Goal: Task Accomplishment & Management: Manage account settings

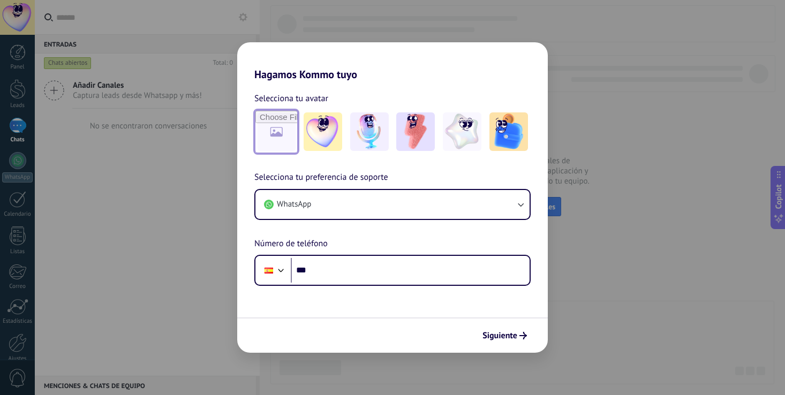
click at [271, 133] on input "file" at bounding box center [277, 132] width 42 height 42
type input "**********"
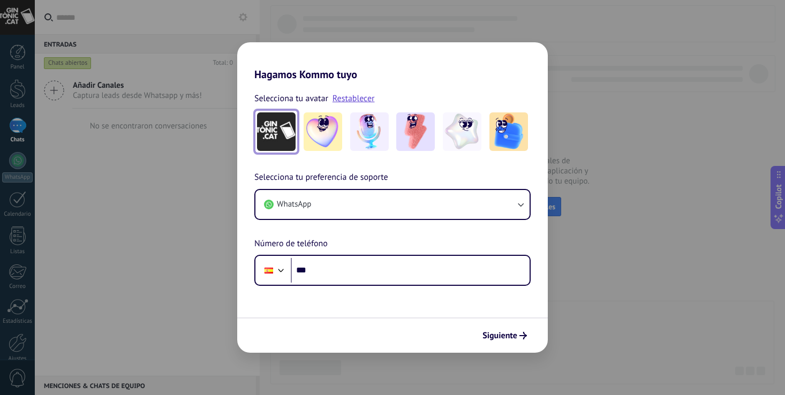
click at [285, 136] on img at bounding box center [276, 132] width 39 height 39
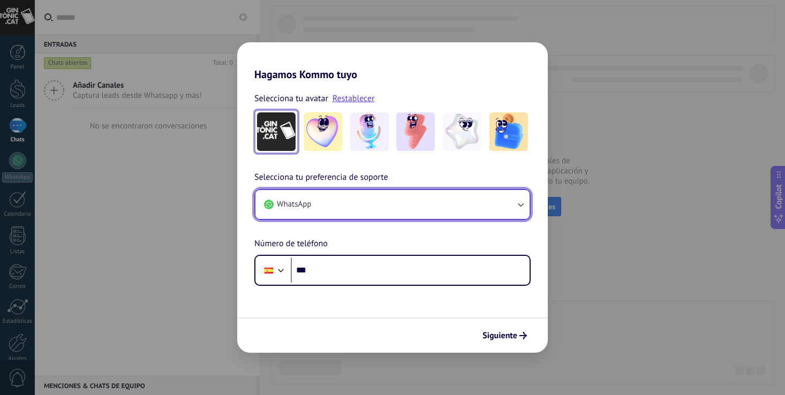
click at [413, 205] on button "WhatsApp" at bounding box center [393, 204] width 274 height 29
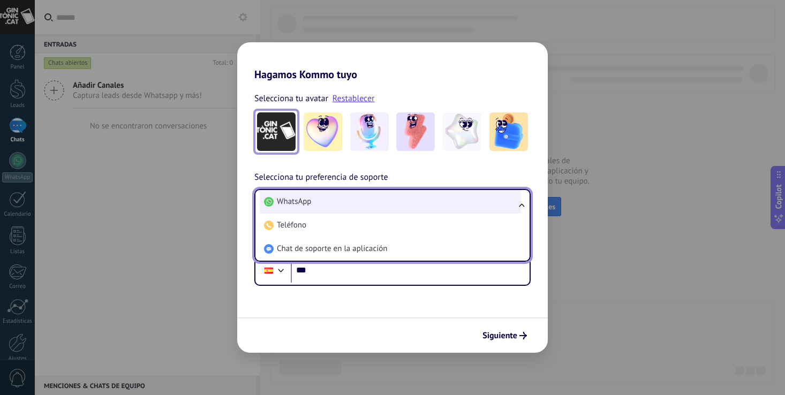
click at [411, 201] on li "WhatsApp" at bounding box center [390, 202] width 261 height 24
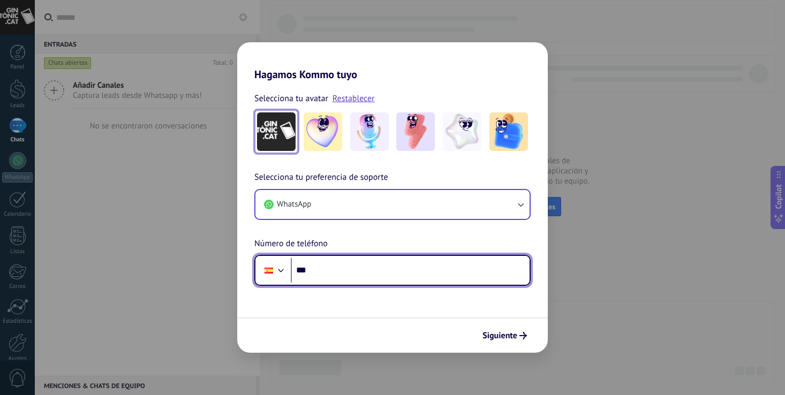
click at [373, 266] on input "***" at bounding box center [410, 270] width 239 height 25
type input "**********"
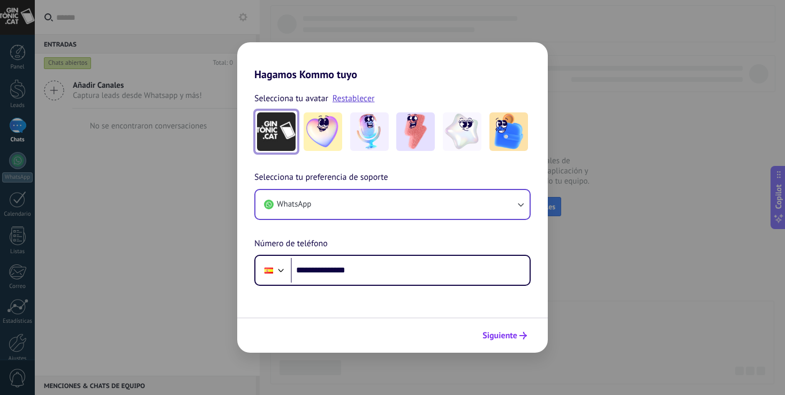
click at [511, 335] on span "Siguiente" at bounding box center [500, 336] width 35 height 8
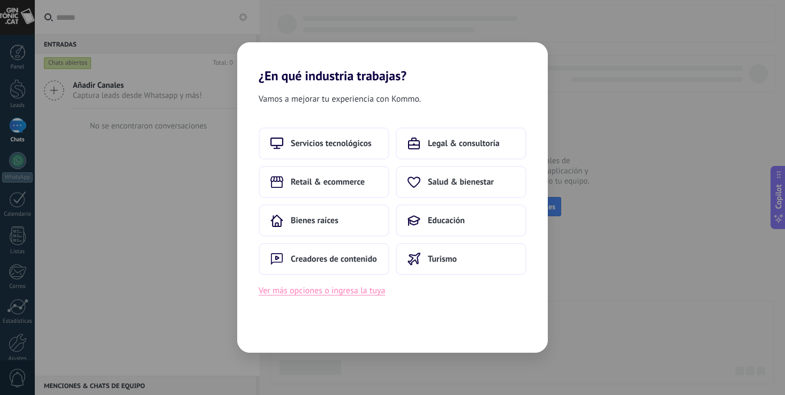
click at [362, 288] on button "Ver más opciones o ingresa la tuya" at bounding box center [322, 291] width 126 height 14
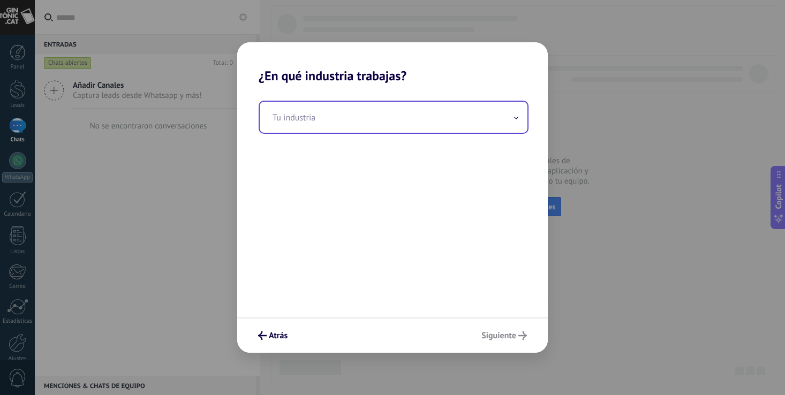
click at [516, 119] on icon at bounding box center [516, 118] width 4 height 3
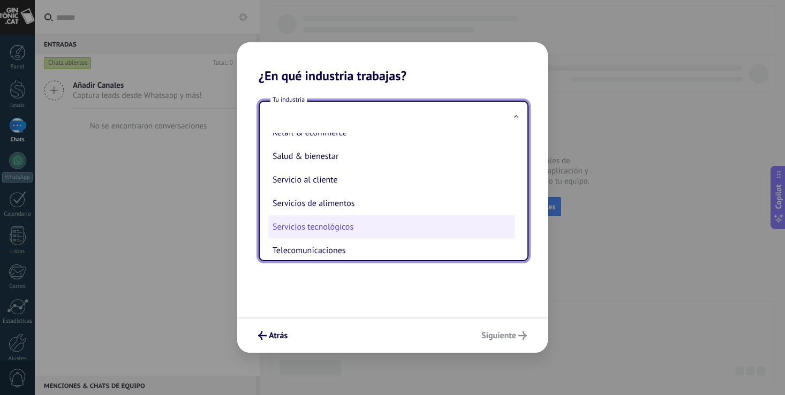
scroll to position [224, 0]
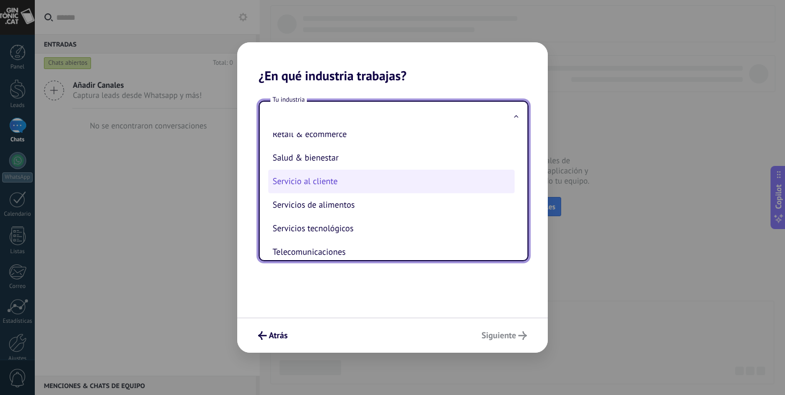
click at [350, 184] on li "Servicio al cliente" at bounding box center [391, 182] width 246 height 24
type input "**********"
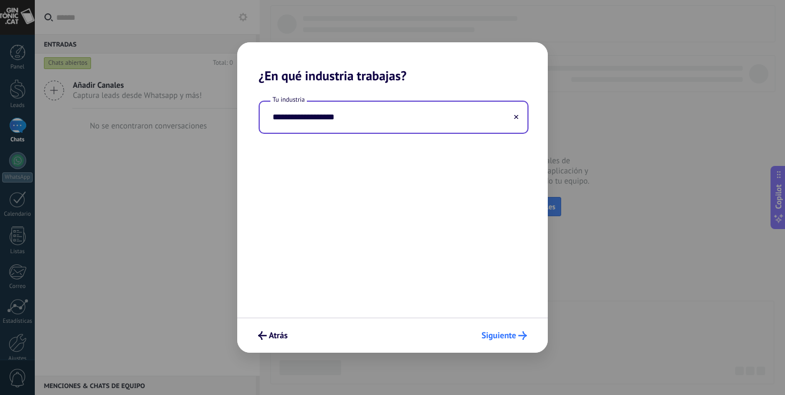
click at [509, 337] on span "Siguiente" at bounding box center [499, 336] width 35 height 8
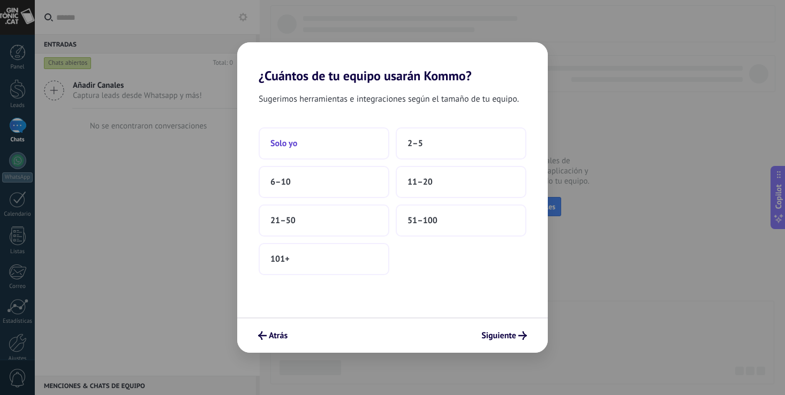
click at [321, 143] on button "Solo yo" at bounding box center [324, 144] width 131 height 32
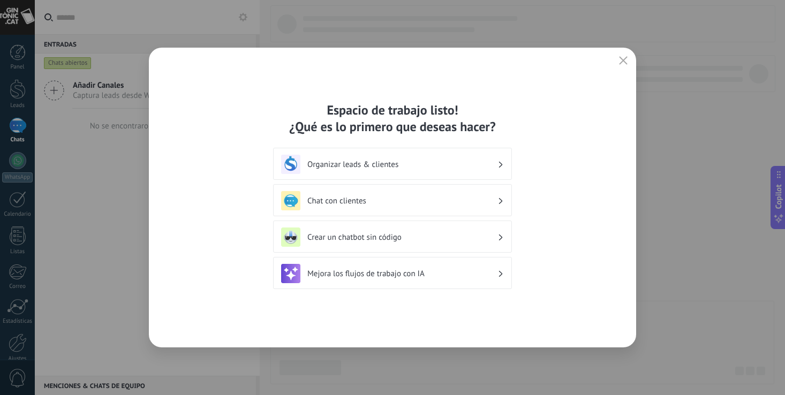
click at [497, 163] on h3 "Organizar leads & clientes" at bounding box center [403, 165] width 190 height 10
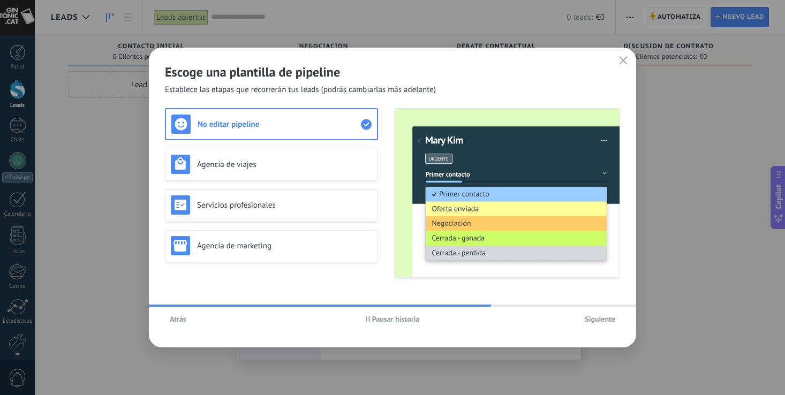
click at [179, 319] on span "Atrás" at bounding box center [178, 320] width 17 height 8
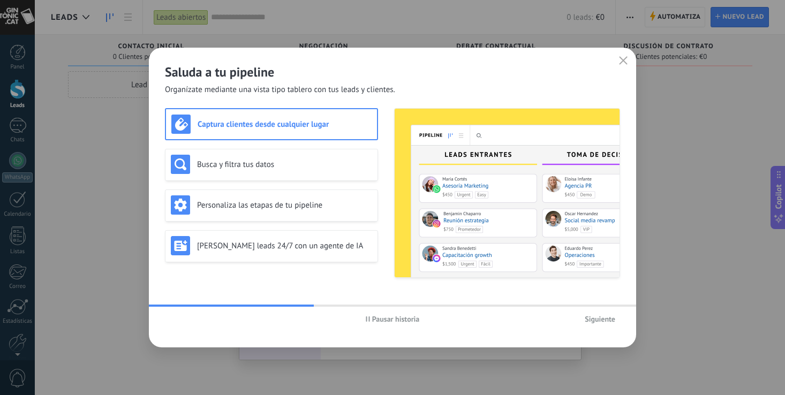
click at [396, 318] on span "Pausar historia" at bounding box center [396, 320] width 48 height 8
click at [261, 209] on h3 "Personaliza las etapas de tu pipeline" at bounding box center [284, 205] width 175 height 10
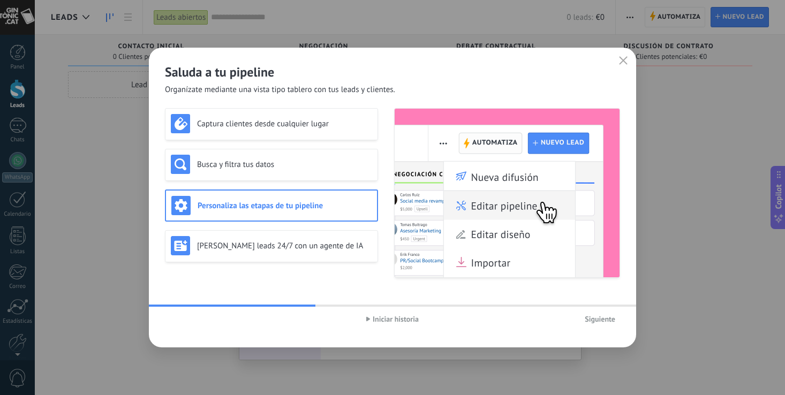
click at [282, 203] on h3 "Personaliza las etapas de tu pipeline" at bounding box center [285, 206] width 174 height 10
click at [600, 317] on span "Siguiente" at bounding box center [600, 320] width 31 height 8
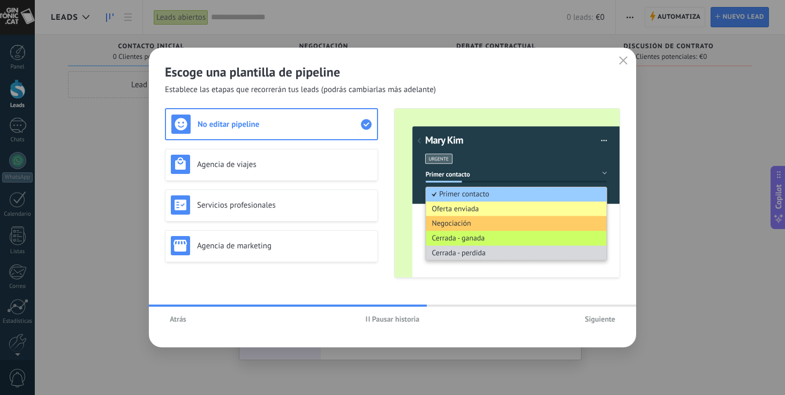
click at [601, 318] on span "Siguiente" at bounding box center [600, 320] width 31 height 8
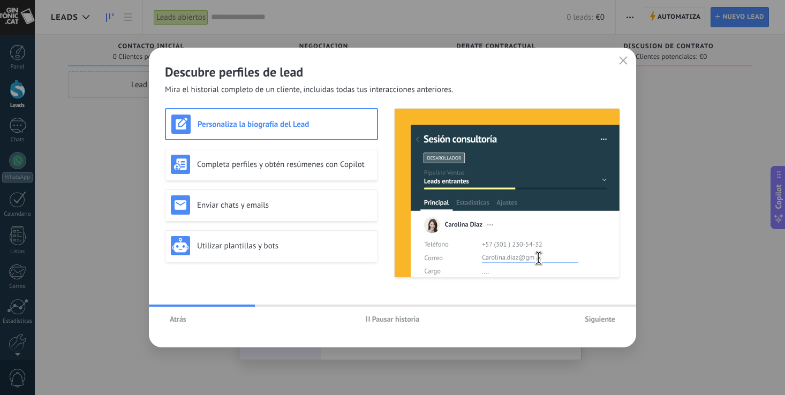
click at [601, 318] on span "Siguiente" at bounding box center [600, 320] width 31 height 8
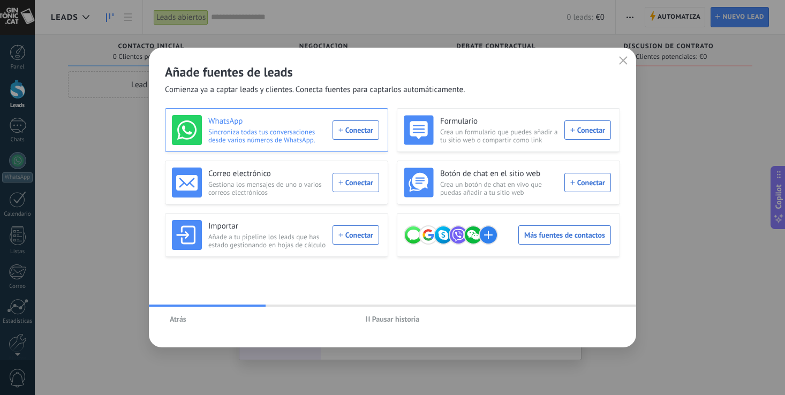
click at [365, 125] on div "WhatsApp Sincroniza todas tus conversaciones desde varios números de WhatsApp. …" at bounding box center [275, 130] width 207 height 30
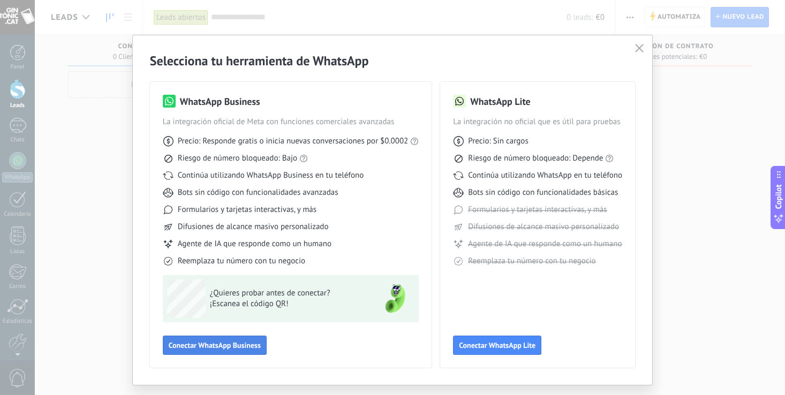
click at [249, 342] on span "Conectar WhatsApp Business" at bounding box center [215, 346] width 92 height 8
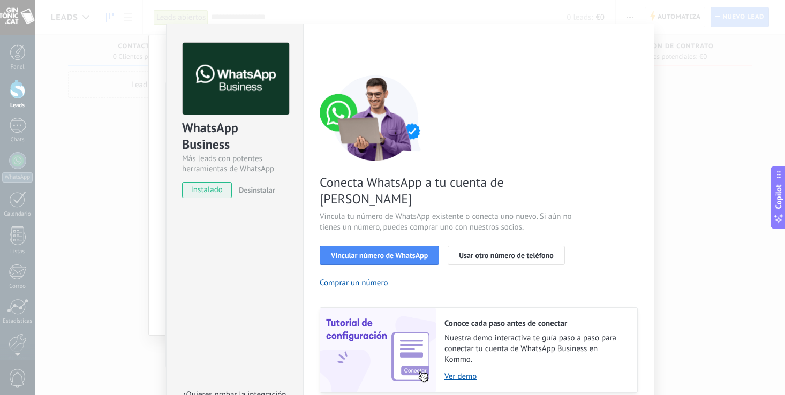
scroll to position [18, 0]
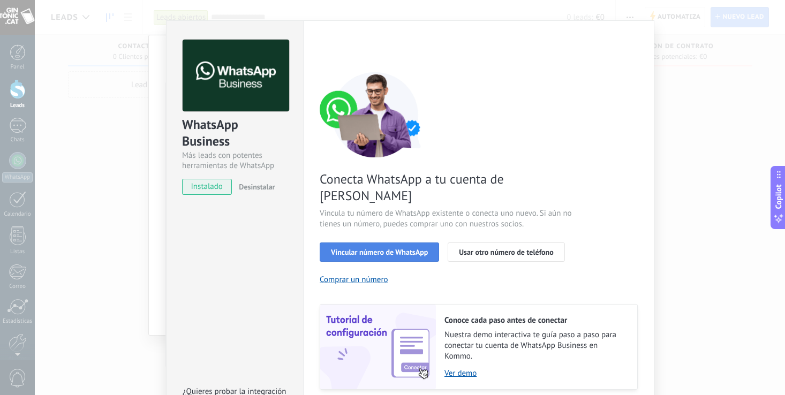
click at [403, 249] on span "Vincular número de WhatsApp" at bounding box center [379, 253] width 97 height 8
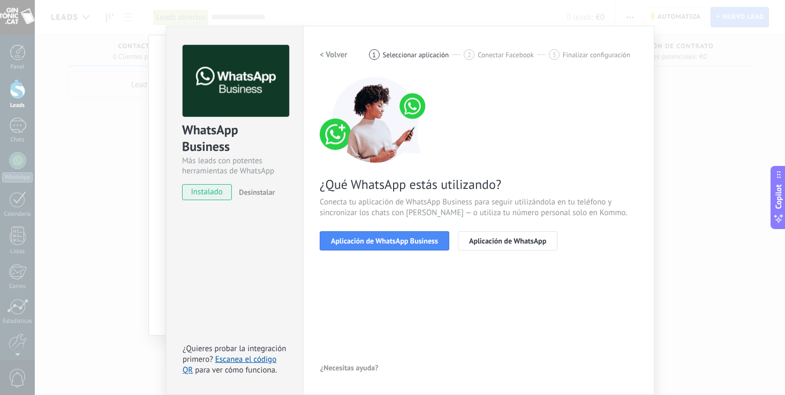
scroll to position [13, 0]
click at [400, 239] on span "Aplicación de WhatsApp Business" at bounding box center [384, 241] width 107 height 8
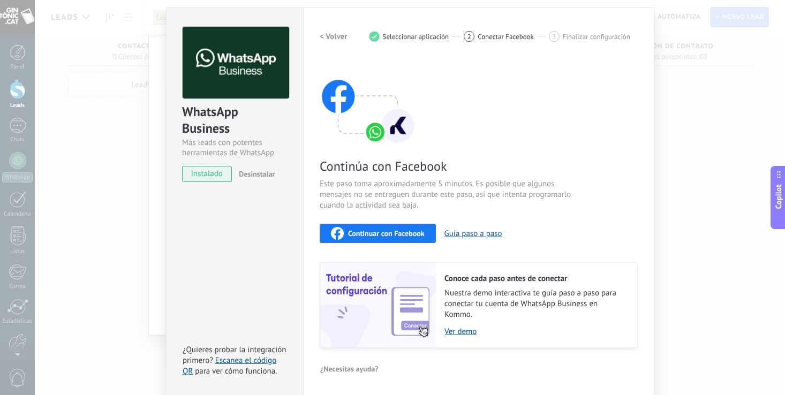
scroll to position [32, 0]
click at [471, 33] on div "2" at bounding box center [469, 36] width 11 height 11
click at [468, 35] on span "2" at bounding box center [470, 36] width 4 height 9
click at [484, 232] on button "Guía paso a paso" at bounding box center [474, 233] width 58 height 10
click at [576, 38] on span "Finalizar configuración" at bounding box center [597, 36] width 68 height 8
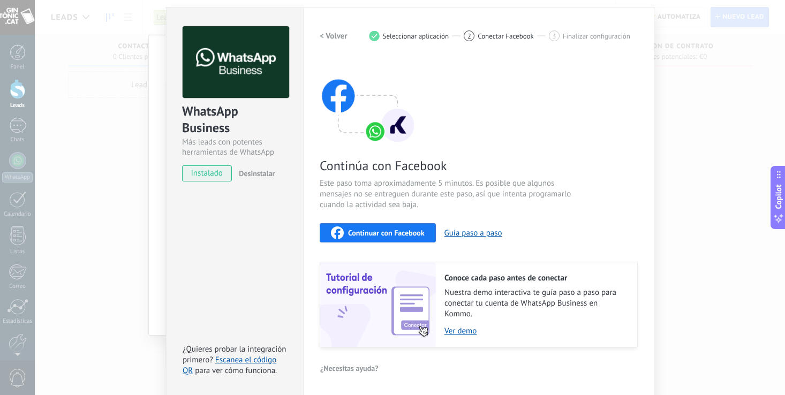
click at [739, 166] on div "WhatsApp Business Más leads con potentes herramientas de WhatsApp instalado Des…" at bounding box center [410, 197] width 751 height 395
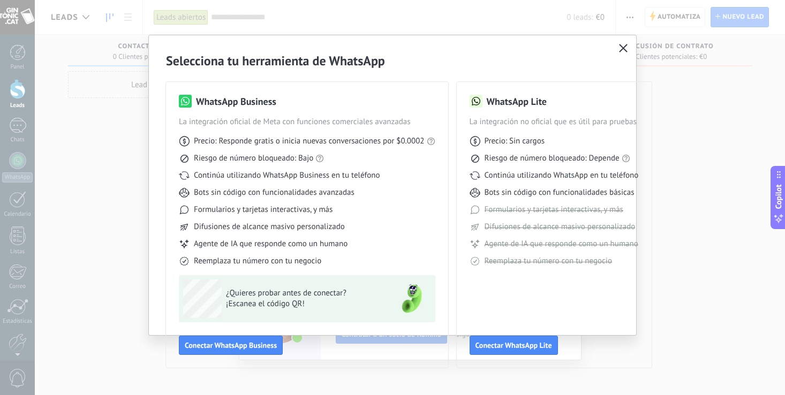
scroll to position [0, 0]
click at [623, 49] on icon "button" at bounding box center [623, 48] width 9 height 9
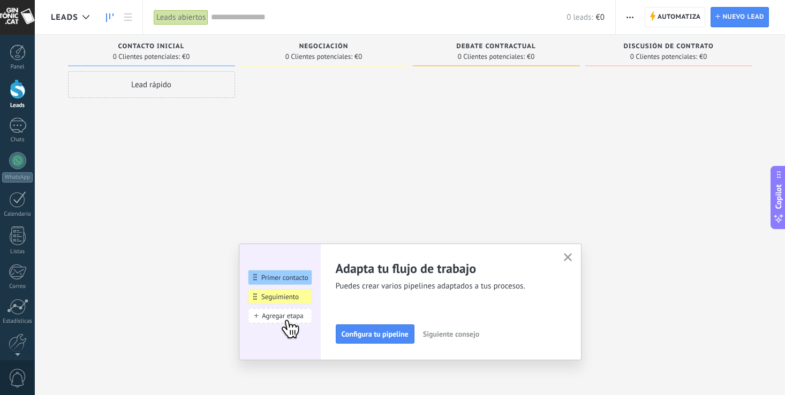
scroll to position [50, 0]
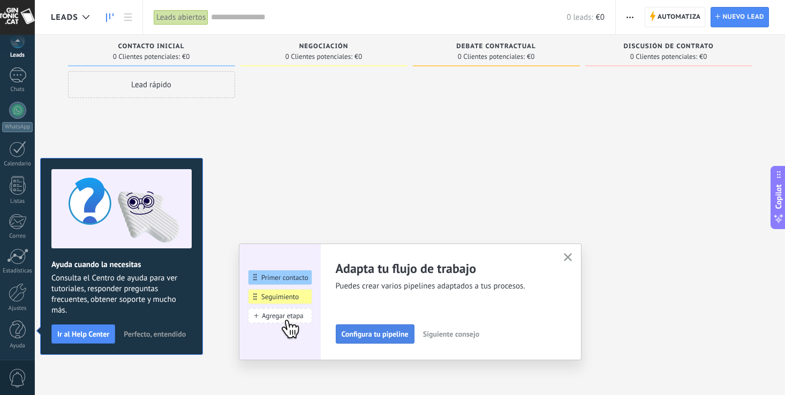
click at [399, 334] on span "Configura tu pipeline" at bounding box center [375, 335] width 67 height 8
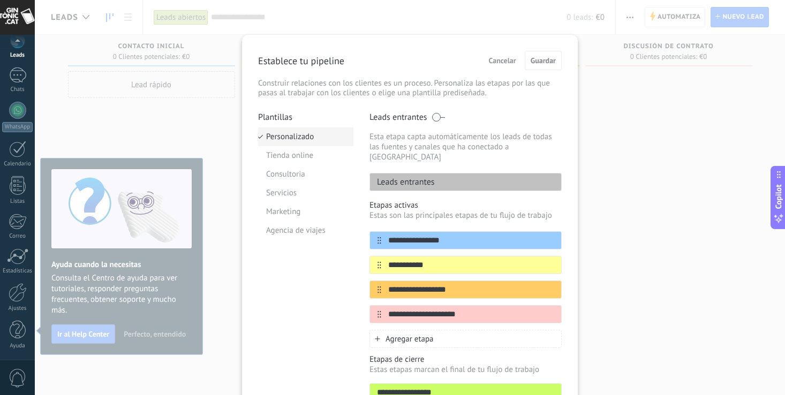
click at [294, 131] on li "Personalizado" at bounding box center [305, 137] width 95 height 19
click at [432, 235] on input "**********" at bounding box center [458, 240] width 155 height 11
click at [538, 237] on icon at bounding box center [541, 240] width 6 height 6
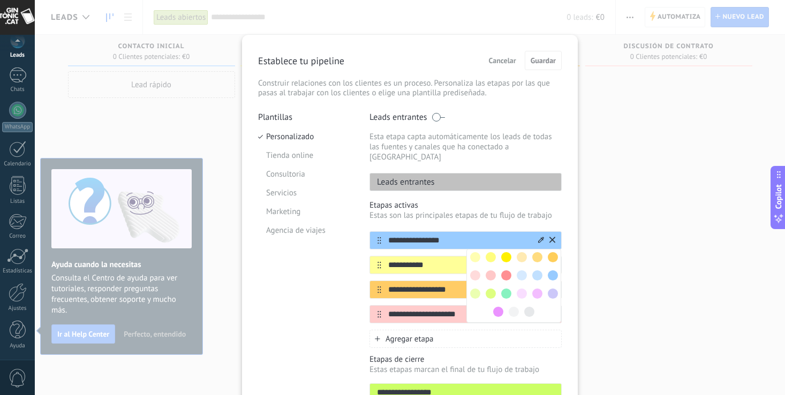
click at [538, 237] on icon at bounding box center [541, 240] width 6 height 6
click at [441, 235] on input "**********" at bounding box center [458, 240] width 155 height 11
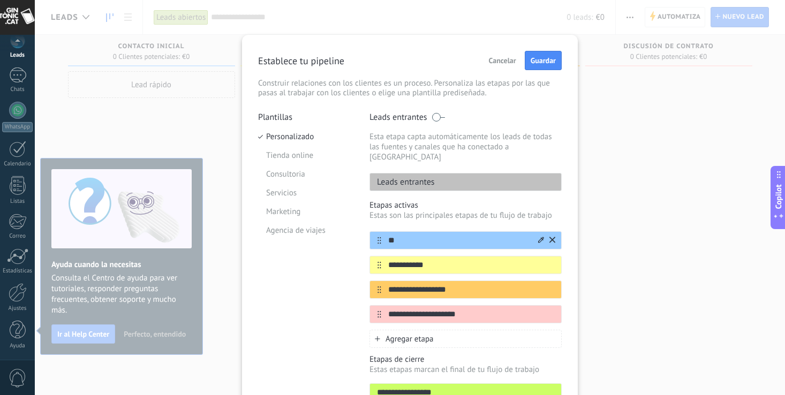
type input "*"
click at [437, 175] on div "Leads entrantes" at bounding box center [466, 182] width 192 height 18
click at [541, 173] on div "Leads entrantes" at bounding box center [466, 182] width 192 height 18
click at [419, 235] on input "text" at bounding box center [458, 240] width 155 height 11
type input "********"
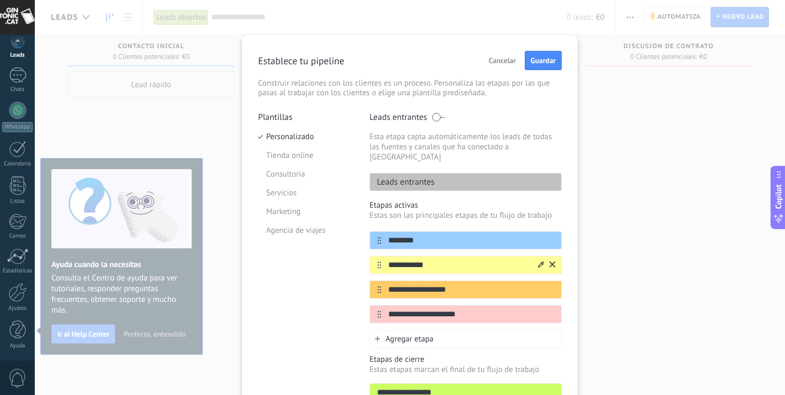
click at [537, 257] on div at bounding box center [546, 265] width 19 height 17
click at [538, 261] on icon at bounding box center [541, 264] width 6 height 6
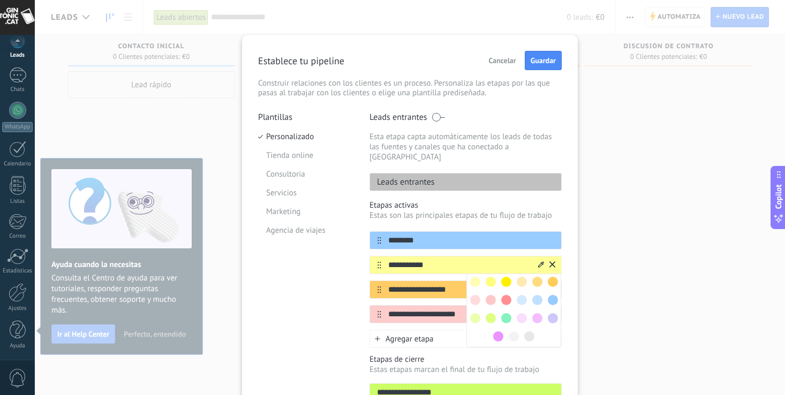
click at [483, 274] on div at bounding box center [491, 282] width 16 height 16
click at [440, 260] on input "**********" at bounding box center [458, 265] width 155 height 11
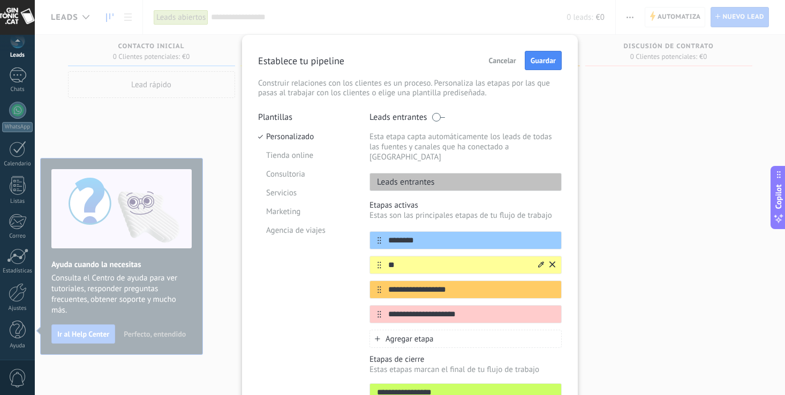
type input "*"
type input "**********"
click at [464, 284] on input "**********" at bounding box center [458, 289] width 155 height 11
type input "*"
type input "**********"
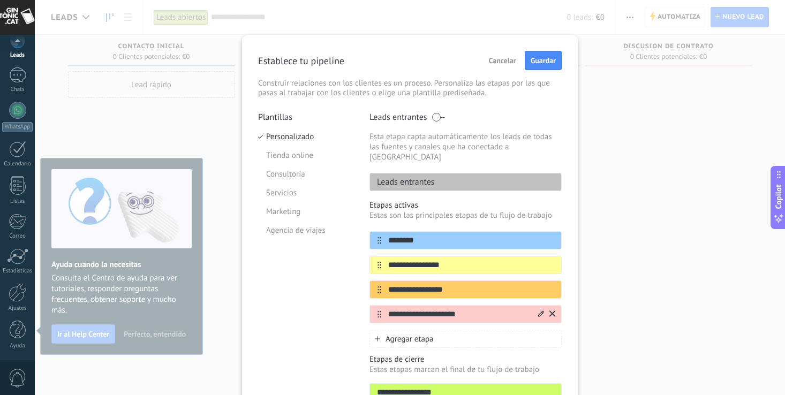
click at [466, 309] on input "**********" at bounding box center [458, 314] width 155 height 11
type input "*"
type input "**********"
click at [406, 334] on span "Agregar etapa" at bounding box center [410, 339] width 48 height 10
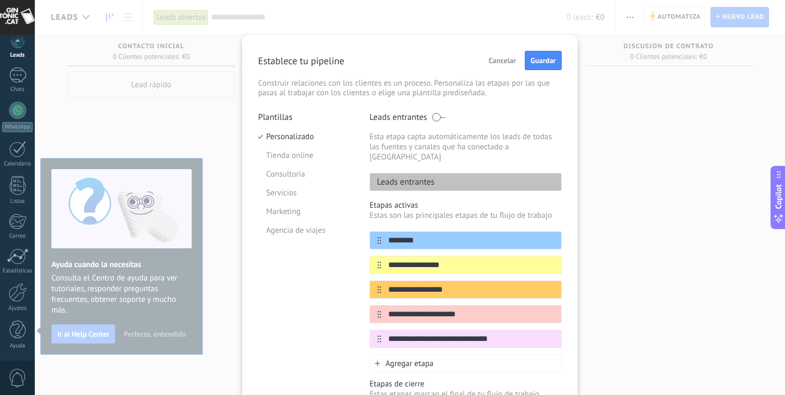
type input "**********"
drag, startPoint x: 436, startPoint y: 351, endPoint x: 398, endPoint y: 351, distance: 38.6
click at [398, 359] on span "Agregar etapa" at bounding box center [410, 364] width 48 height 10
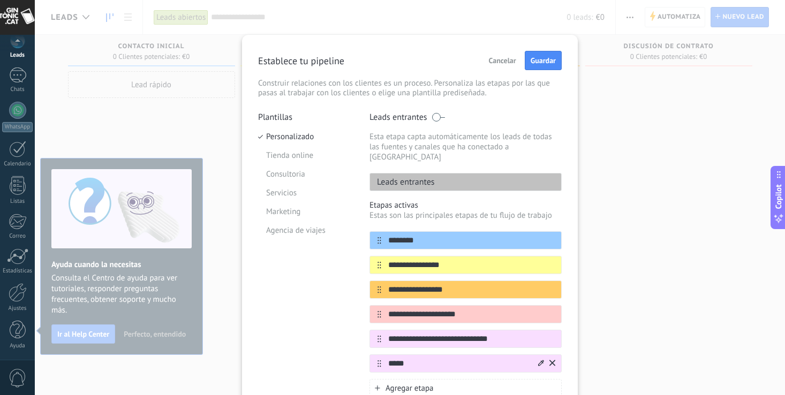
type input "*****"
click at [539, 360] on icon at bounding box center [541, 363] width 6 height 6
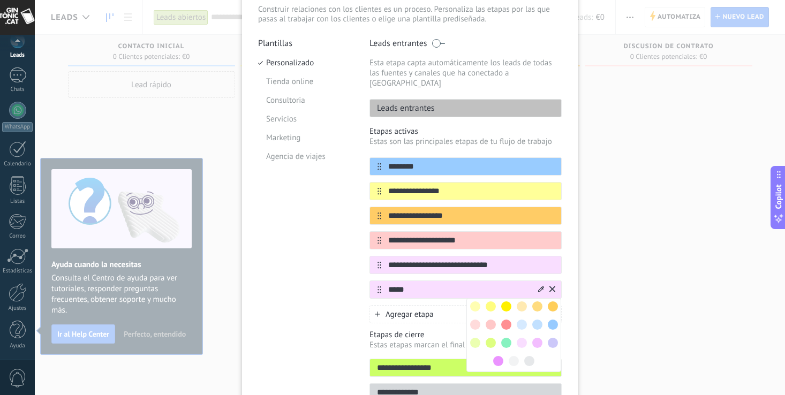
scroll to position [84, 0]
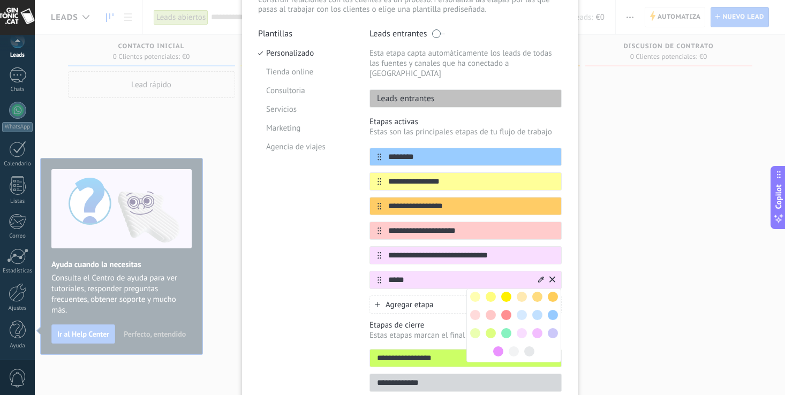
click at [492, 328] on span at bounding box center [491, 333] width 10 height 10
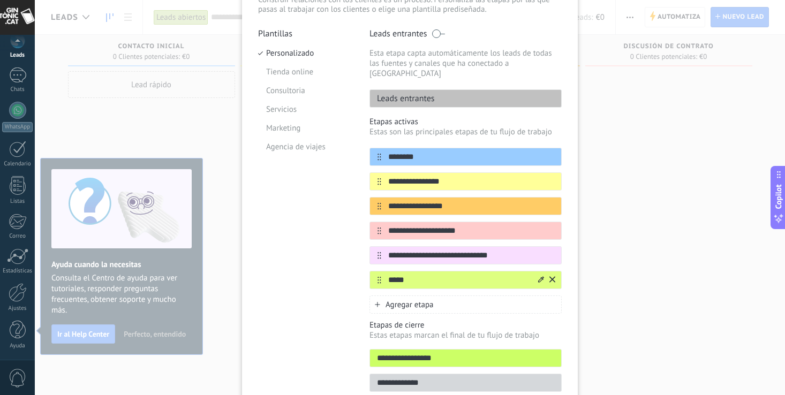
click at [389, 300] on span "Agregar etapa" at bounding box center [410, 305] width 48 height 10
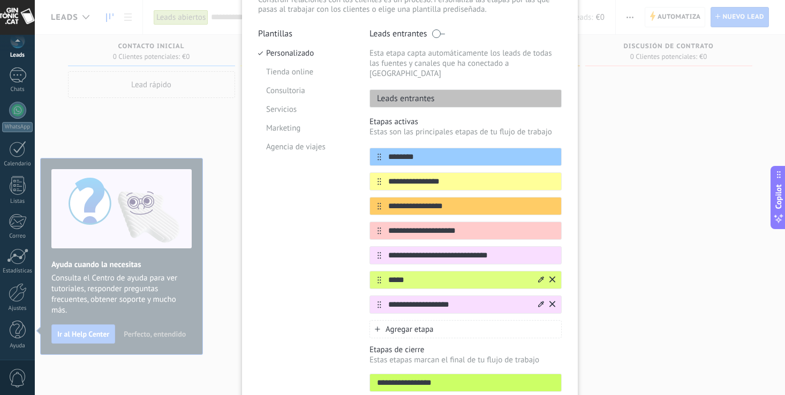
type input "**********"
click at [538, 301] on icon at bounding box center [541, 304] width 6 height 6
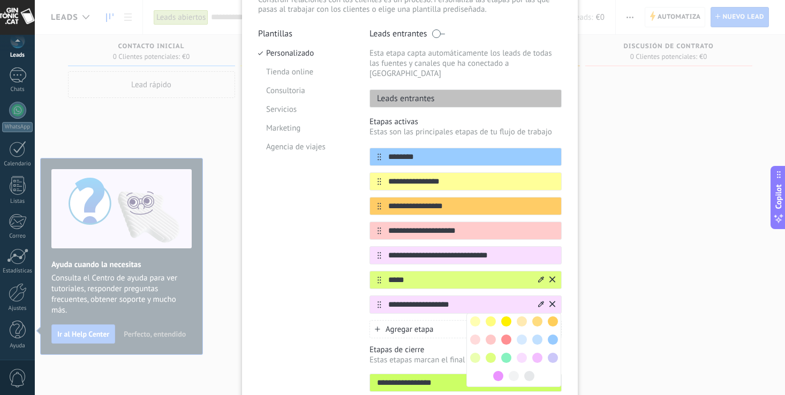
click at [506, 335] on span at bounding box center [506, 340] width 10 height 10
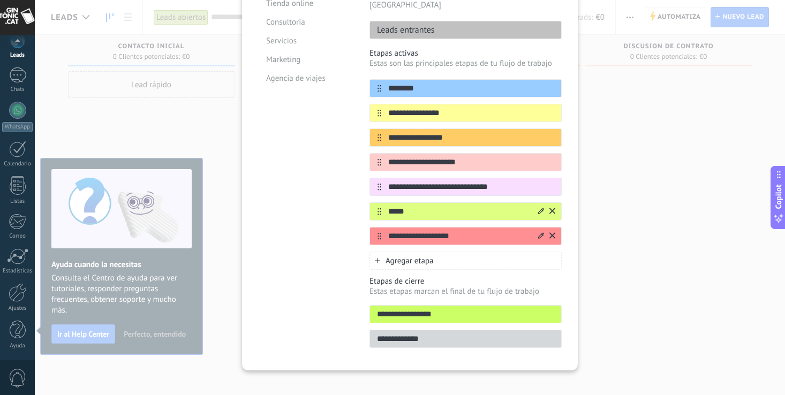
scroll to position [154, 0]
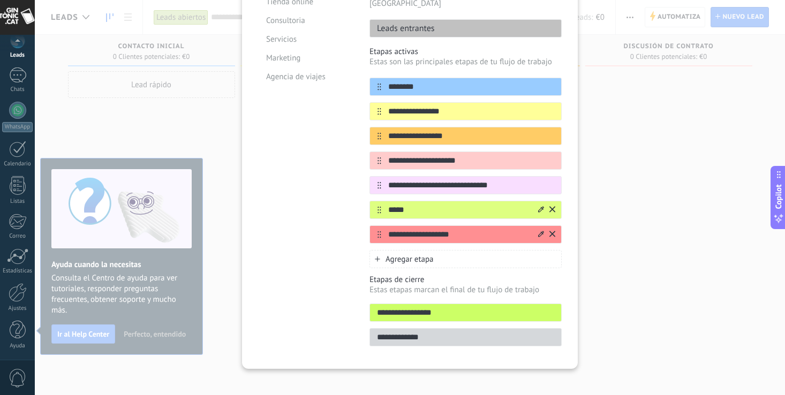
click at [440, 308] on input "**********" at bounding box center [465, 313] width 191 height 11
type input "*"
type input "**********"
click at [443, 332] on input "**********" at bounding box center [465, 337] width 191 height 11
type input "**********"
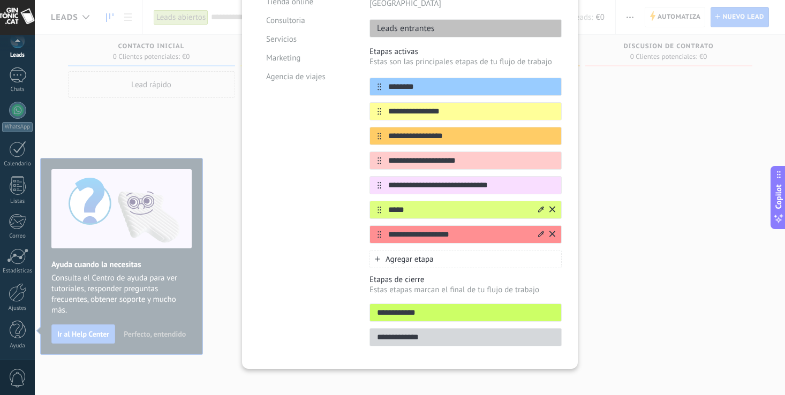
click at [275, 280] on div "Plantillas Personalizado Tienda online Consultoria Servicios Marketing Agencia …" at bounding box center [305, 155] width 95 height 395
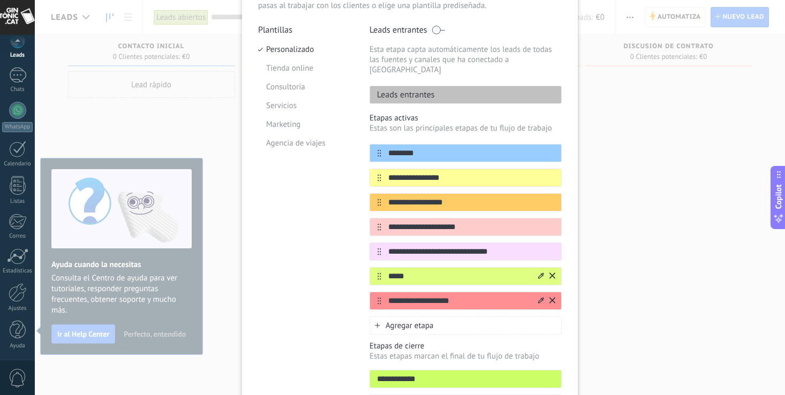
scroll to position [0, 0]
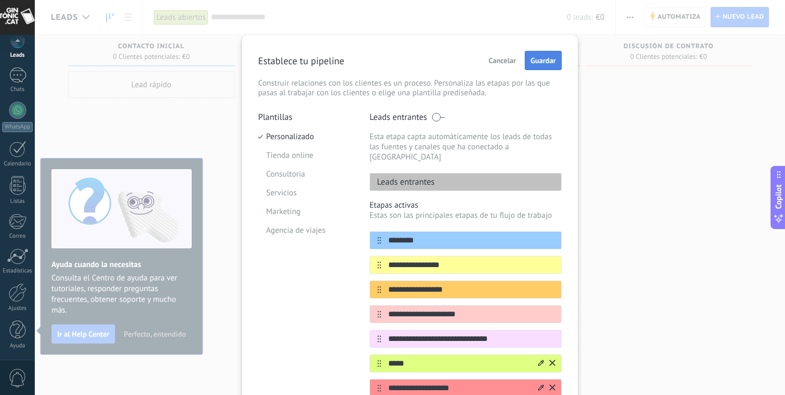
click at [543, 54] on button "Guardar" at bounding box center [543, 60] width 37 height 19
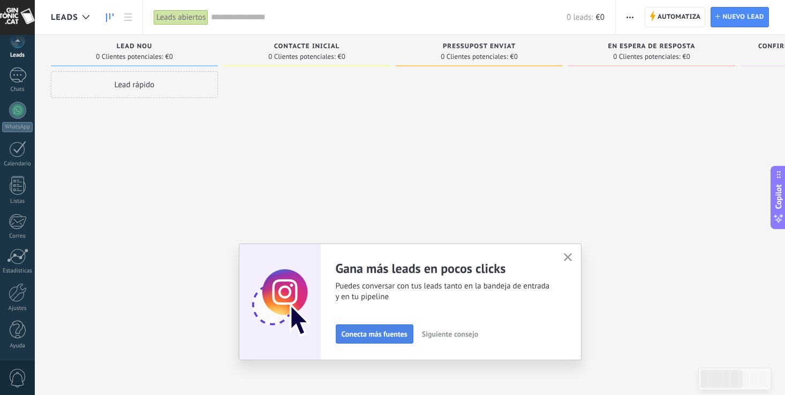
click at [390, 333] on span "Conecta más fuentes" at bounding box center [375, 335] width 66 height 8
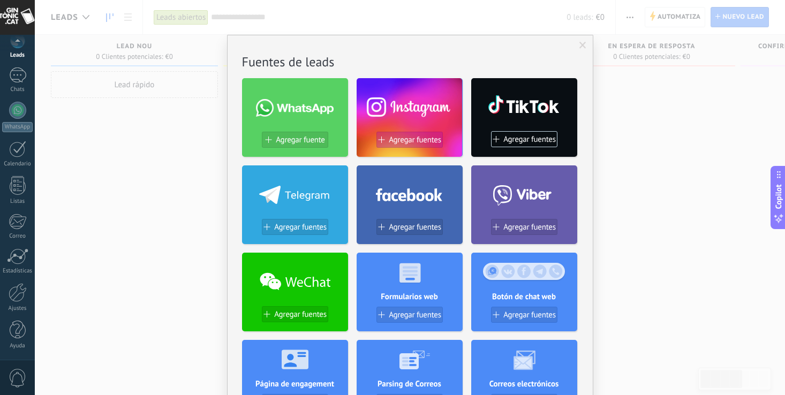
click at [409, 136] on span "Agregar fuentes" at bounding box center [415, 140] width 53 height 9
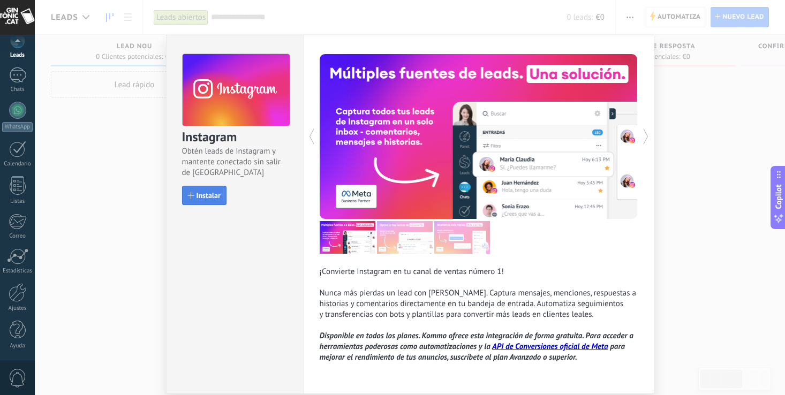
click at [202, 190] on button "Instalar" at bounding box center [204, 195] width 44 height 19
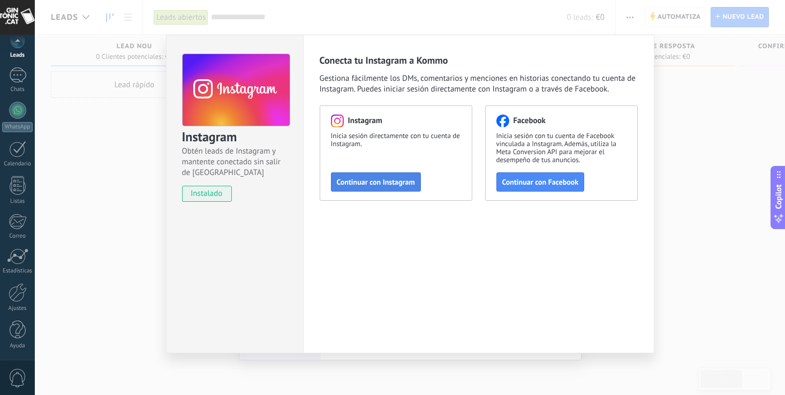
click at [394, 178] on span "Continuar con Instagram" at bounding box center [376, 182] width 78 height 8
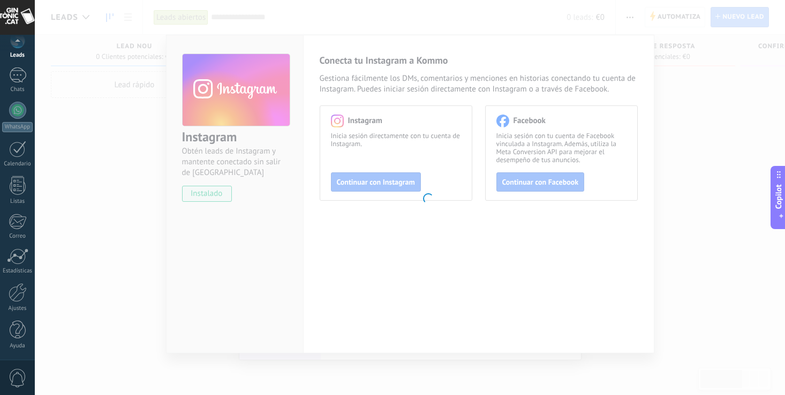
click at [246, 170] on body ".abccls-1,.abccls-2{fill-rule:evenodd}.abccls-2{fill:#fff} .abfcls-1{fill:none}…" at bounding box center [392, 197] width 785 height 395
click at [475, 275] on body ".abccls-1,.abccls-2{fill-rule:evenodd}.abccls-2{fill:#fff} .abfcls-1{fill:none}…" at bounding box center [392, 197] width 785 height 395
click at [213, 188] on body ".abccls-1,.abccls-2{fill-rule:evenodd}.abccls-2{fill:#fff} .abfcls-1{fill:none}…" at bounding box center [392, 197] width 785 height 395
click at [504, 230] on body ".abccls-1,.abccls-2{fill-rule:evenodd}.abccls-2{fill:#fff} .abfcls-1{fill:none}…" at bounding box center [392, 197] width 785 height 395
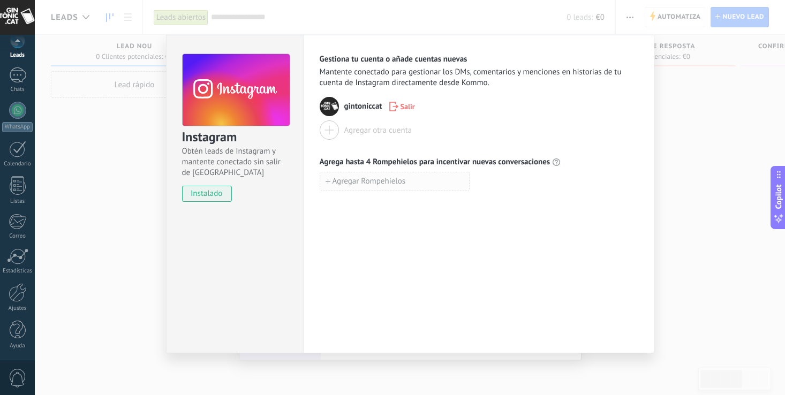
click at [330, 181] on icon "button" at bounding box center [328, 181] width 5 height 5
click at [505, 267] on div "Gestiona tu cuenta o añade cuentas nuevas Mantente conectado para gestionar los…" at bounding box center [478, 194] width 351 height 319
click at [117, 227] on div "Instagram Obtén leads de Instagram y mantente conectado sin salir de Kommo inst…" at bounding box center [410, 197] width 751 height 395
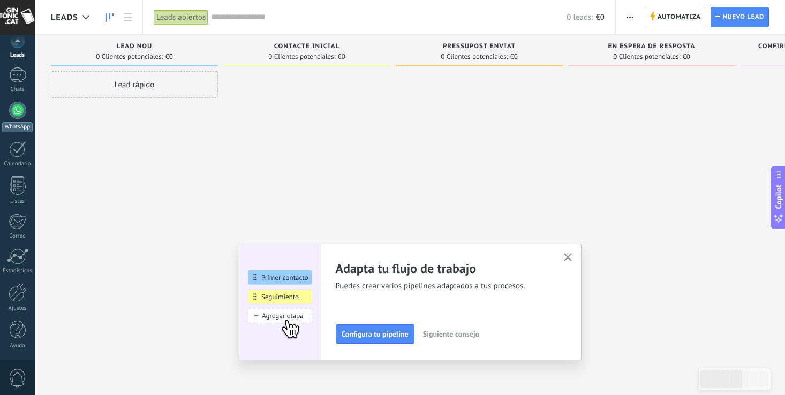
click at [16, 107] on div at bounding box center [17, 110] width 17 height 17
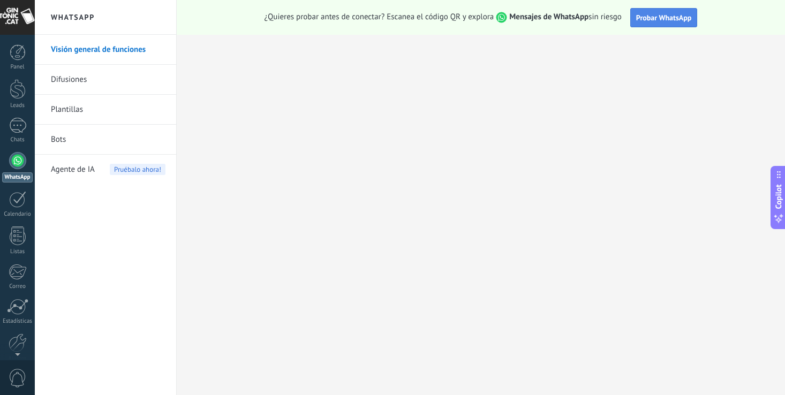
click at [665, 17] on span "Probar WhatsApp" at bounding box center [664, 18] width 56 height 10
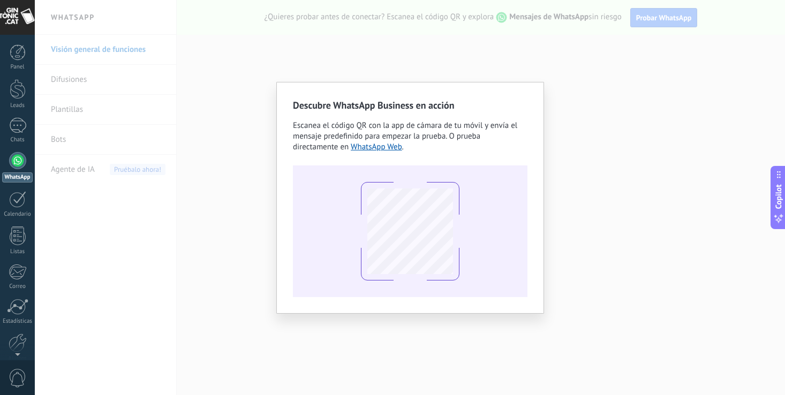
click at [591, 214] on div "Descubre WhatsApp Business en acción Escanea el código QR con la app de cámara …" at bounding box center [410, 197] width 751 height 395
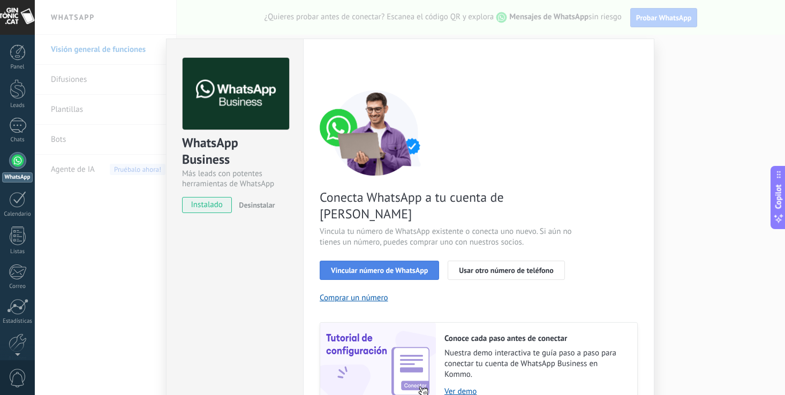
click at [389, 261] on button "Vincular número de WhatsApp" at bounding box center [379, 270] width 119 height 19
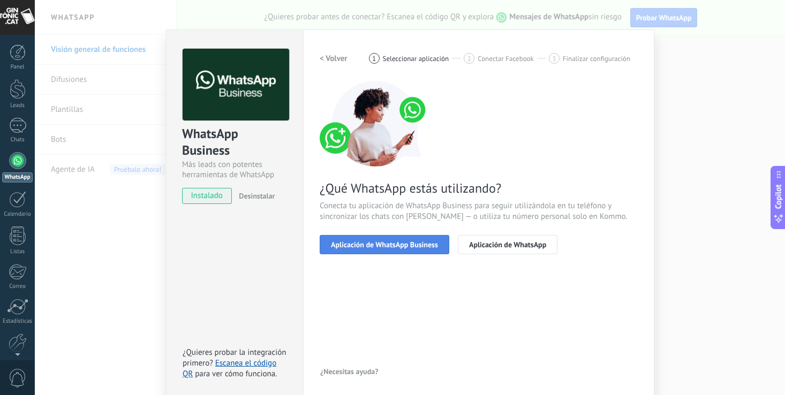
scroll to position [9, 0]
click at [391, 246] on span "Aplicación de WhatsApp Business" at bounding box center [384, 246] width 107 height 8
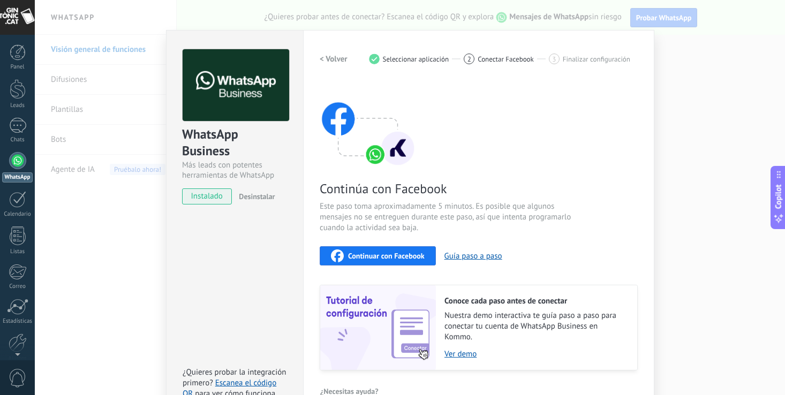
click at [405, 256] on span "Continuar con Facebook" at bounding box center [386, 256] width 77 height 8
click at [728, 71] on div "WhatsApp Business Más leads con potentes herramientas de WhatsApp instalado Des…" at bounding box center [410, 197] width 751 height 395
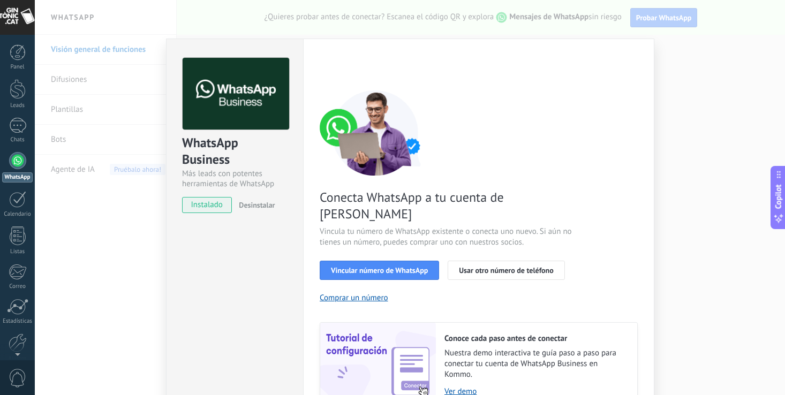
click at [204, 208] on span "instalado" at bounding box center [207, 205] width 49 height 16
click at [483, 267] on span "Usar otro número de teléfono" at bounding box center [506, 271] width 94 height 8
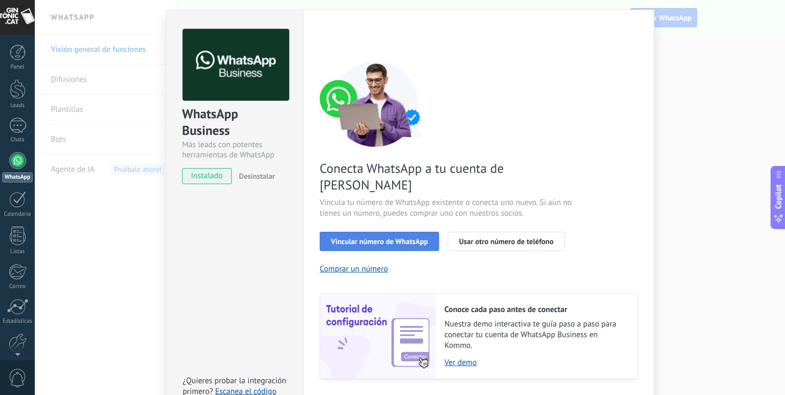
scroll to position [44, 0]
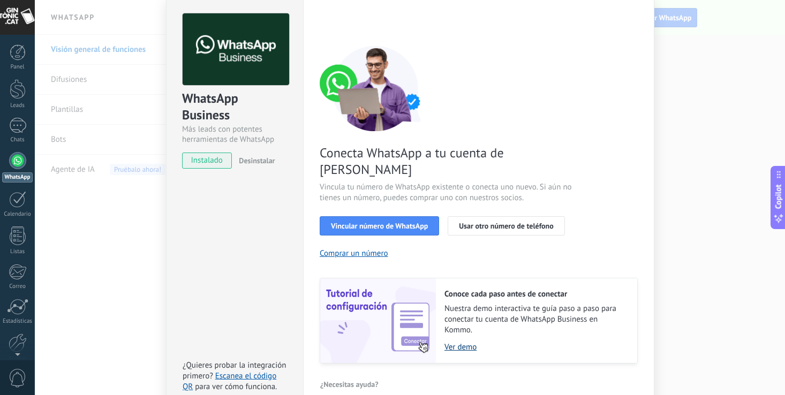
click at [463, 342] on link "Ver demo" at bounding box center [536, 347] width 182 height 10
click at [178, 250] on div "WhatsApp Business Más leads con potentes herramientas de WhatsApp instalado Des…" at bounding box center [234, 203] width 137 height 418
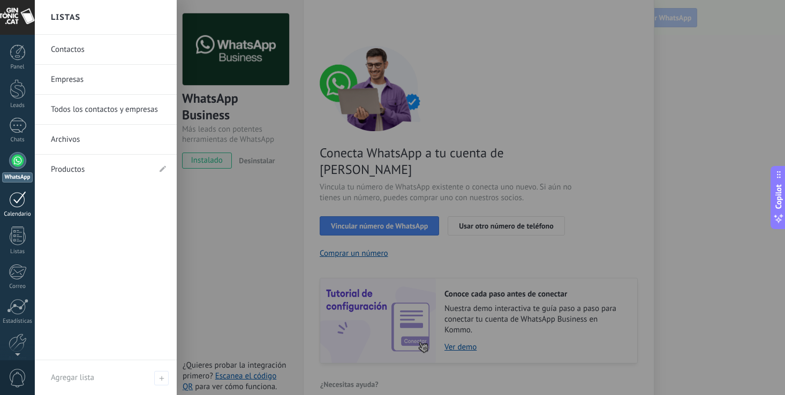
click at [14, 196] on div at bounding box center [17, 199] width 17 height 17
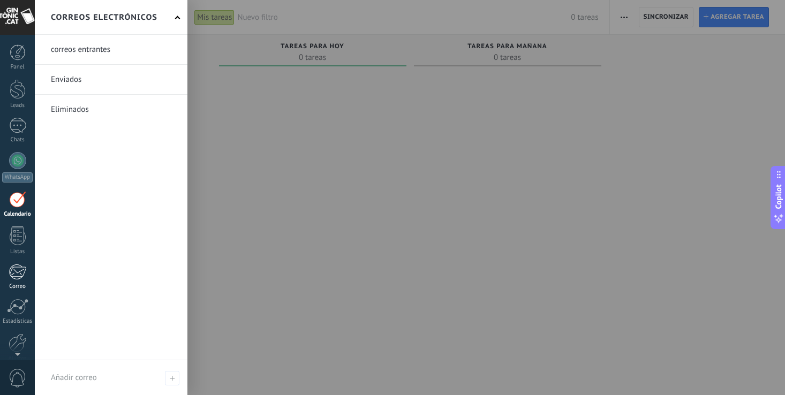
click at [17, 276] on div at bounding box center [18, 272] width 18 height 16
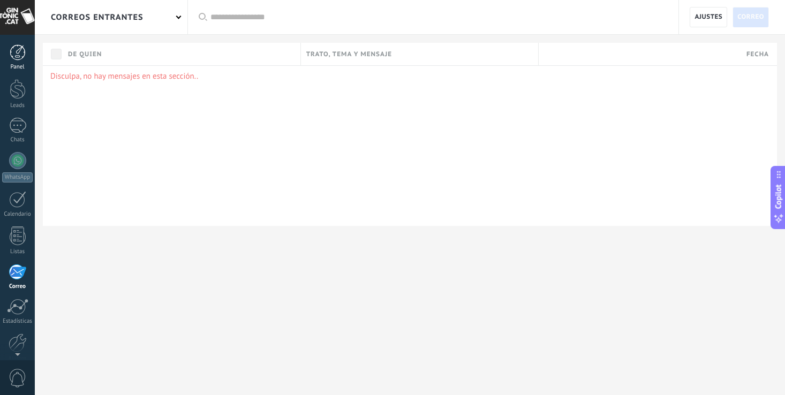
click at [21, 51] on div at bounding box center [18, 52] width 16 height 16
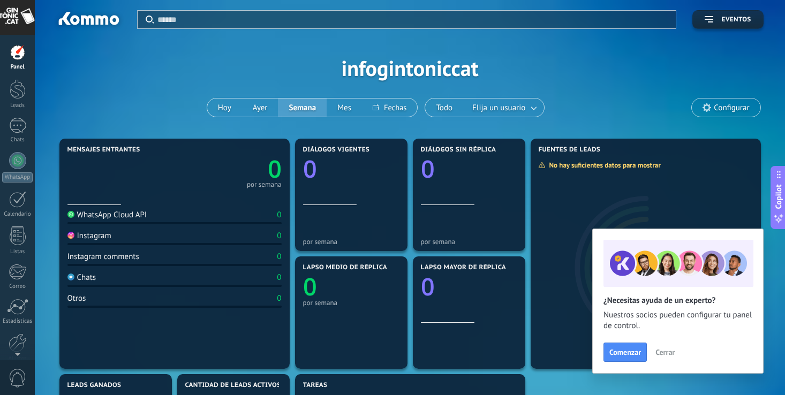
click at [668, 350] on span "Cerrar" at bounding box center [665, 353] width 19 height 8
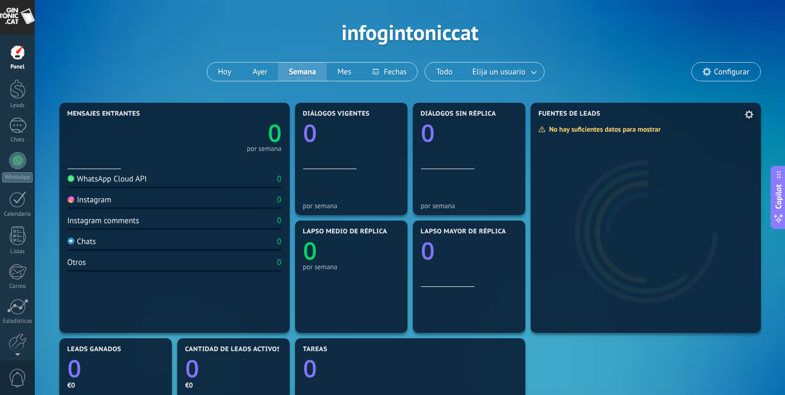
scroll to position [33, 0]
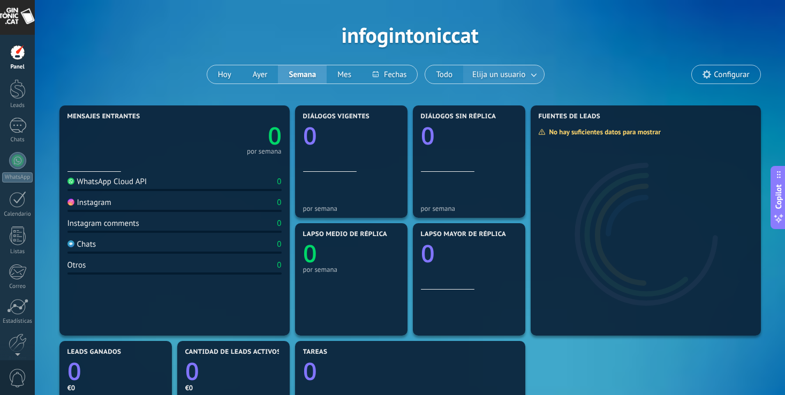
click at [518, 74] on span "Elija un usuario" at bounding box center [498, 75] width 57 height 14
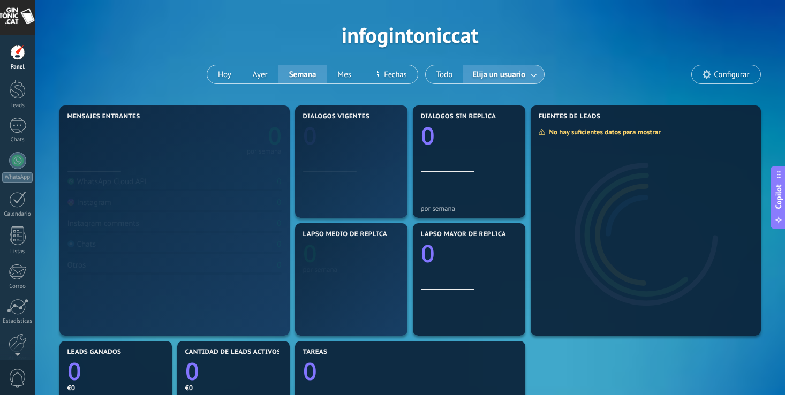
click at [535, 72] on link at bounding box center [534, 75] width 19 height 18
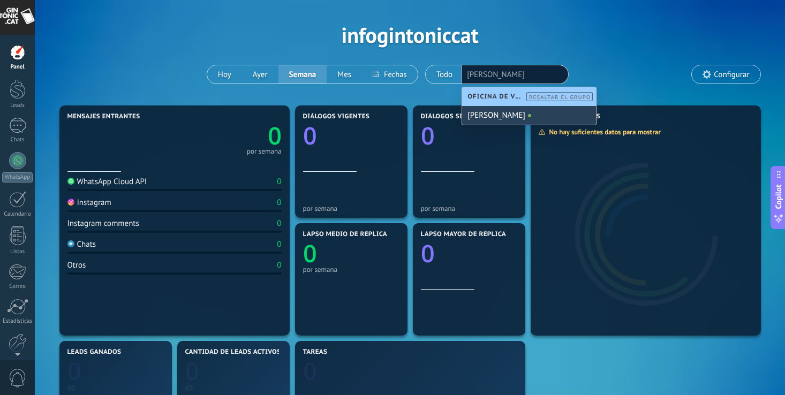
click at [502, 116] on div "[PERSON_NAME]" at bounding box center [529, 115] width 134 height 19
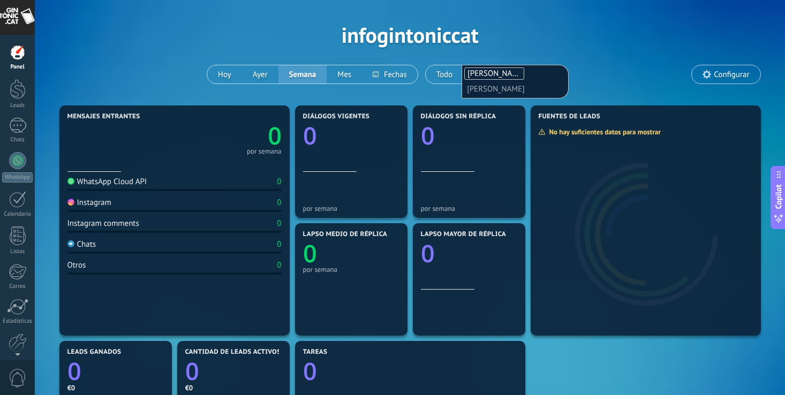
click at [558, 39] on div "Aplicar Eventos infogintoniccat Hoy Ayer Semana Mes Todo Elija un usuario Jordi…" at bounding box center [410, 35] width 718 height 136
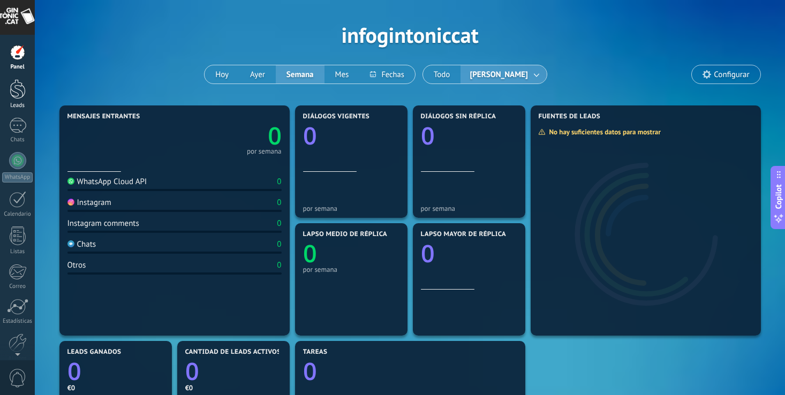
click at [20, 97] on div at bounding box center [18, 89] width 16 height 20
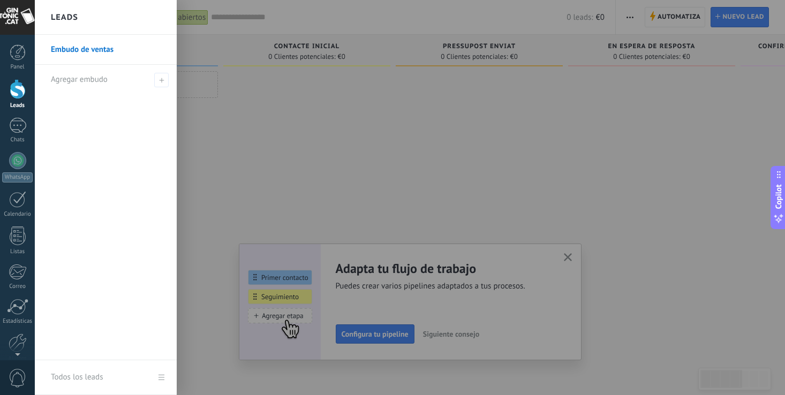
click at [91, 47] on link "Embudo de ventas" at bounding box center [108, 50] width 115 height 30
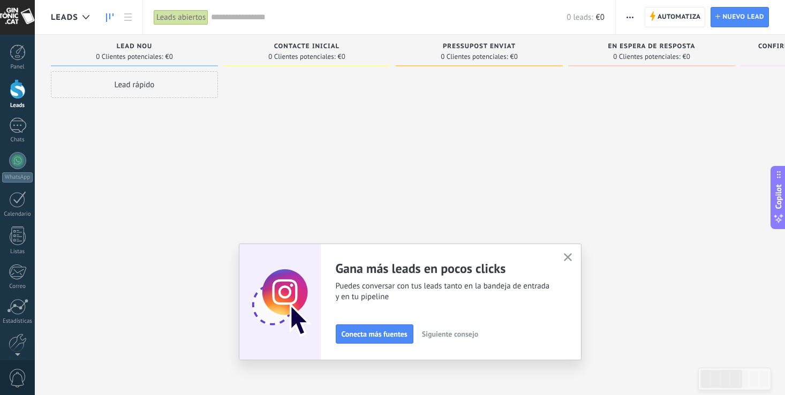
click at [573, 255] on button "button" at bounding box center [567, 258] width 13 height 14
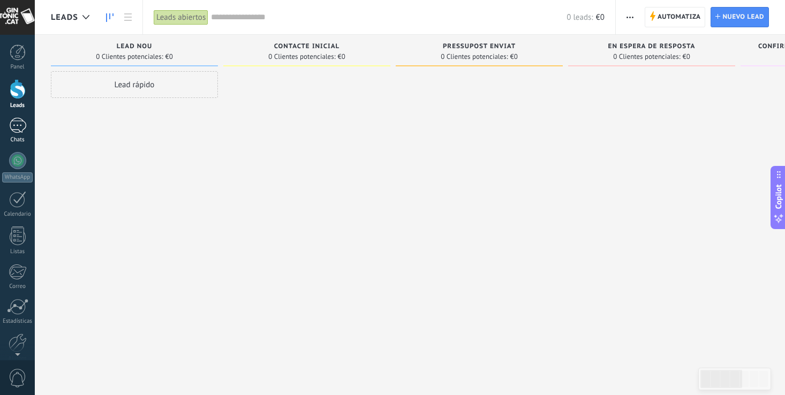
click at [19, 126] on div at bounding box center [17, 126] width 17 height 16
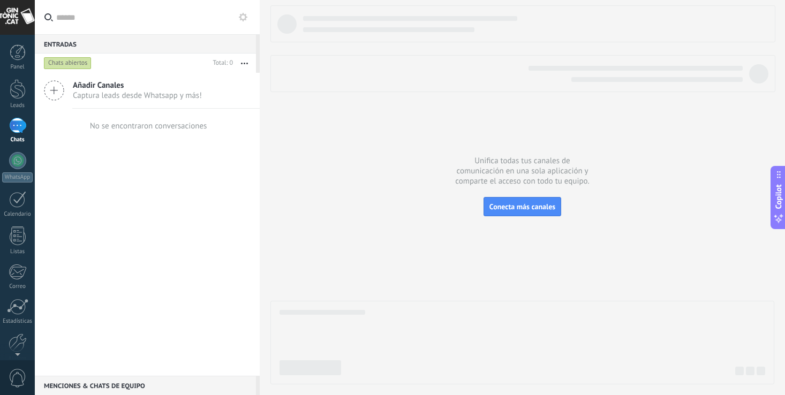
click at [56, 85] on icon at bounding box center [54, 90] width 20 height 20
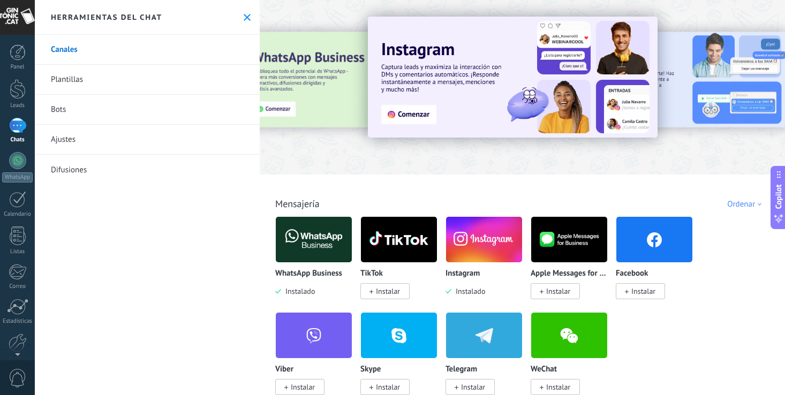
click at [318, 114] on div at bounding box center [260, 87] width 235 height 96
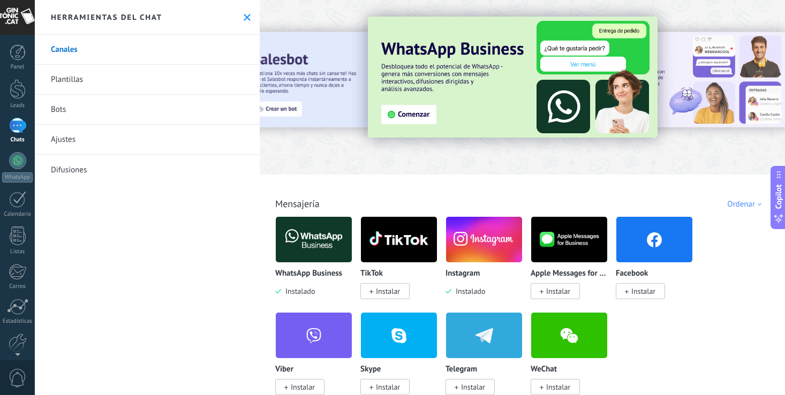
click at [394, 110] on img at bounding box center [513, 77] width 290 height 121
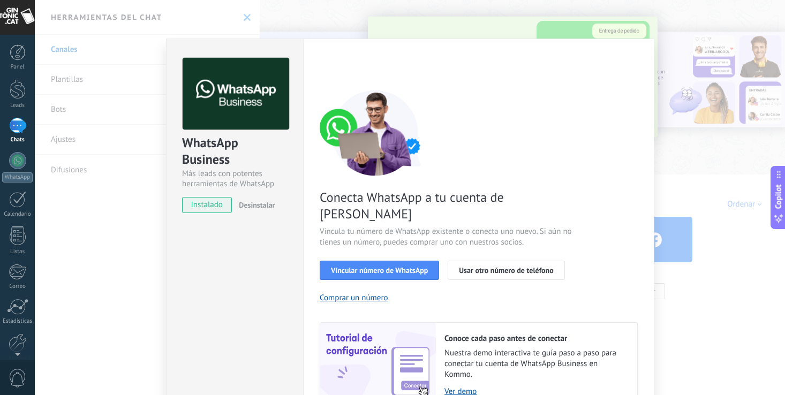
click at [211, 206] on span "instalado" at bounding box center [207, 205] width 49 height 16
click at [392, 267] on span "Vincular número de WhatsApp" at bounding box center [379, 271] width 97 height 8
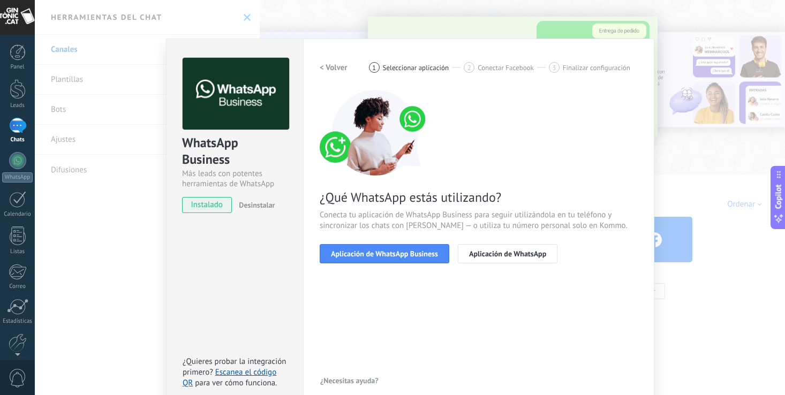
click at [392, 254] on span "Aplicación de WhatsApp Business" at bounding box center [384, 254] width 107 height 8
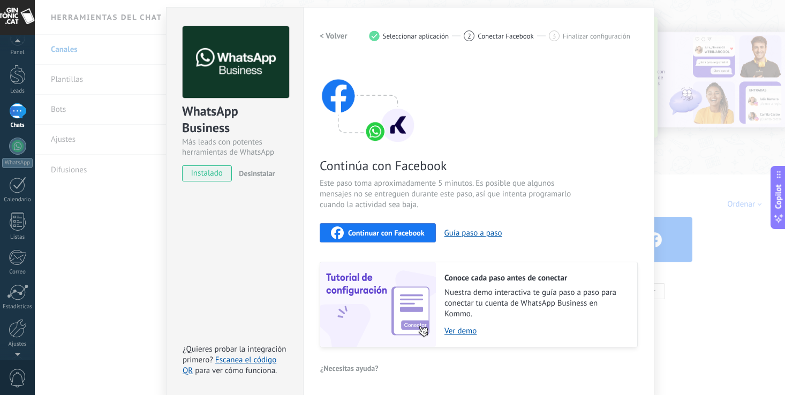
click at [26, 347] on div at bounding box center [17, 352] width 35 height 16
click at [16, 290] on div at bounding box center [18, 292] width 18 height 19
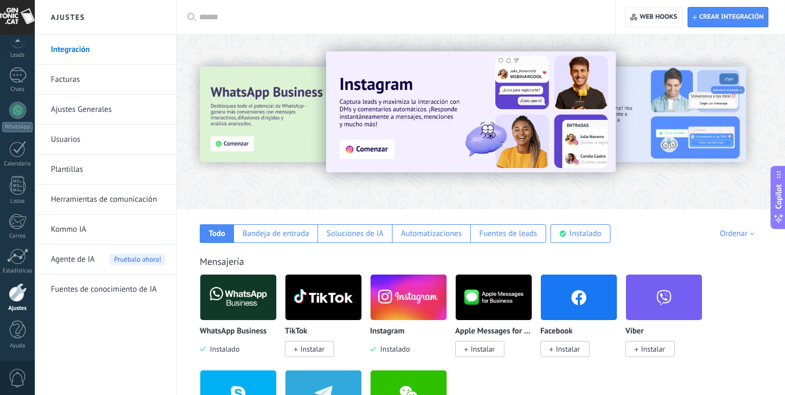
click at [78, 49] on link "Integración" at bounding box center [108, 50] width 115 height 30
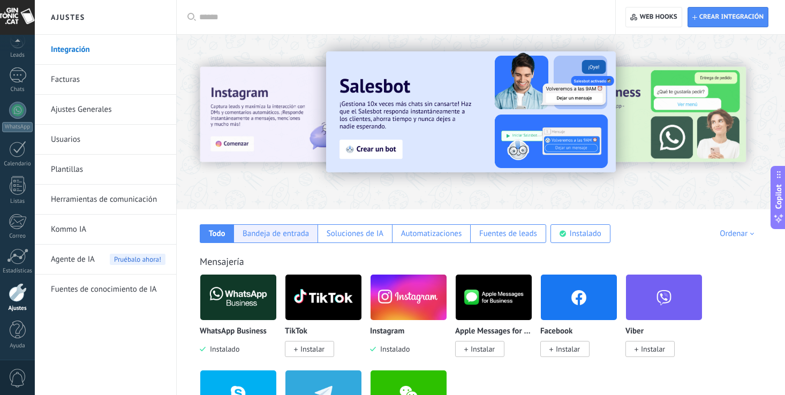
click at [282, 234] on div "Bandeja de entrada" at bounding box center [276, 234] width 66 height 10
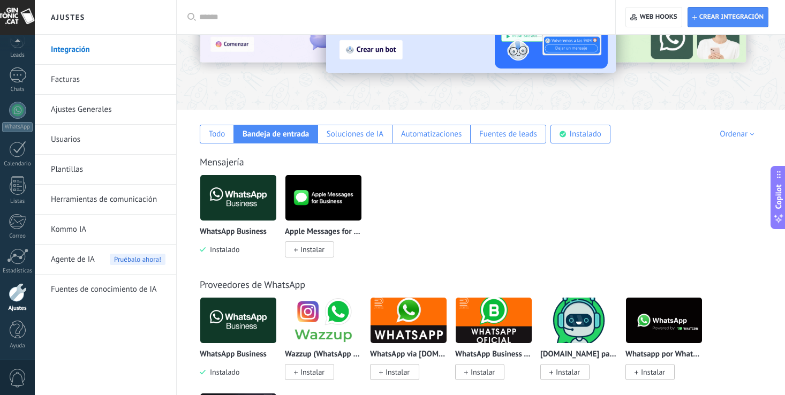
scroll to position [99, 0]
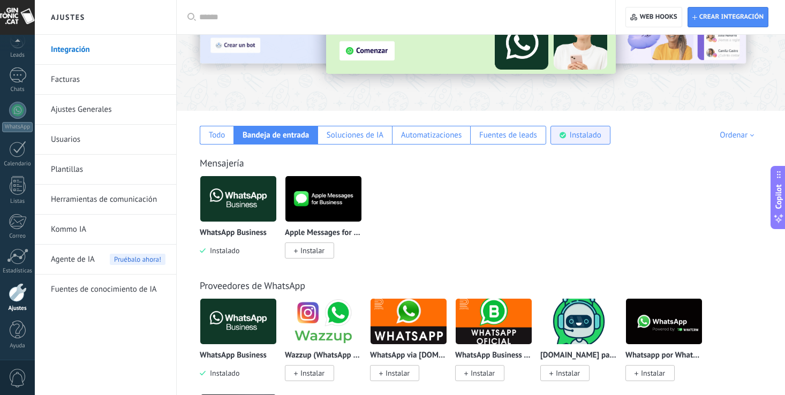
click at [597, 139] on div "Instalado" at bounding box center [586, 135] width 32 height 10
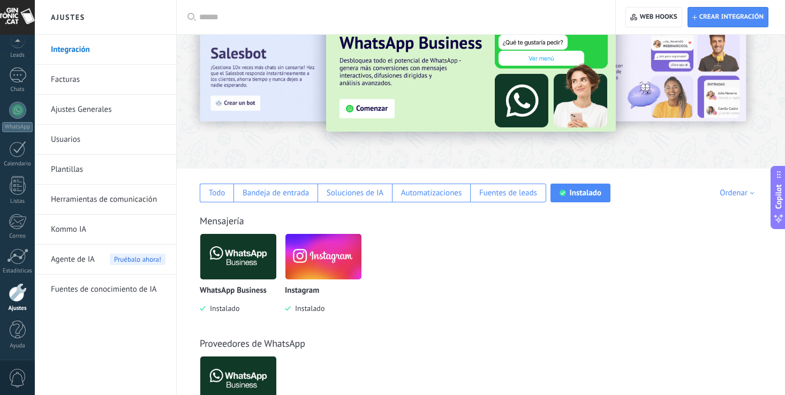
scroll to position [38, 0]
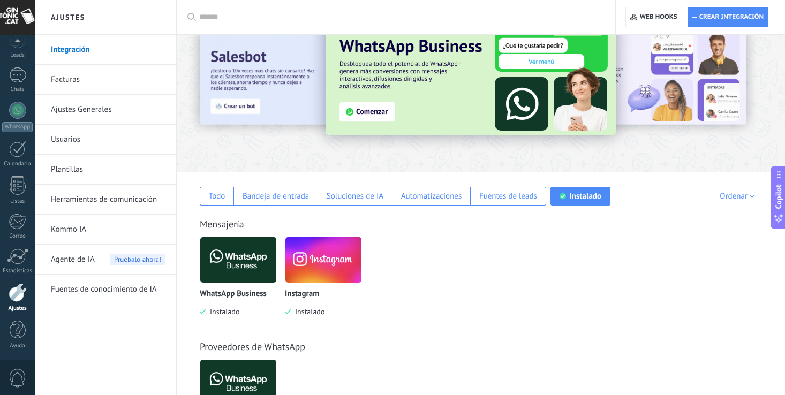
click at [251, 269] on img at bounding box center [238, 260] width 76 height 52
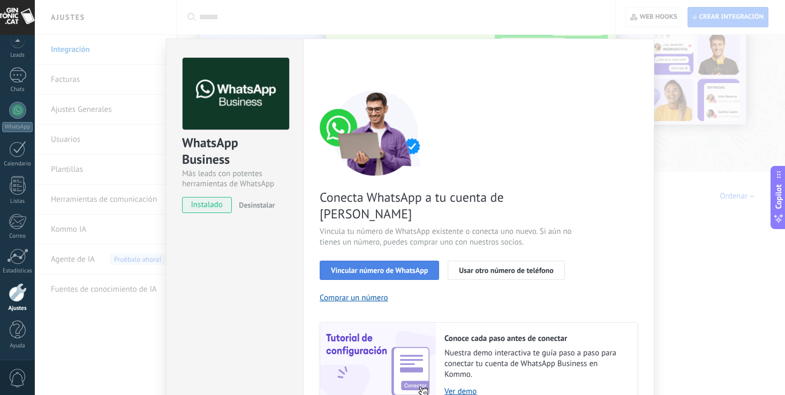
click at [389, 267] on span "Vincular número de WhatsApp" at bounding box center [379, 271] width 97 height 8
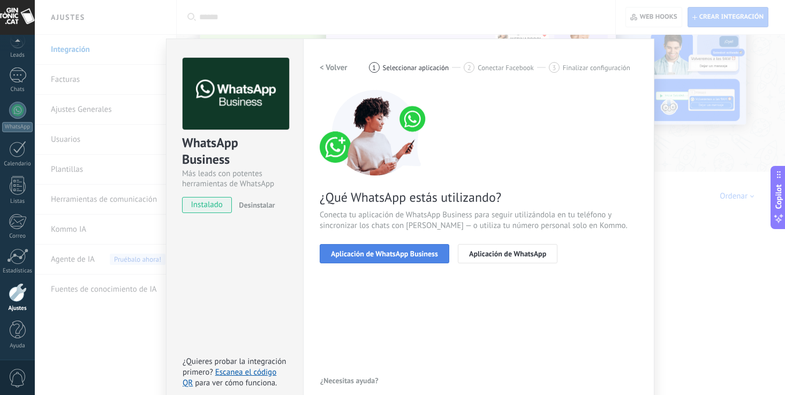
click at [400, 250] on span "Aplicación de WhatsApp Business" at bounding box center [384, 254] width 107 height 8
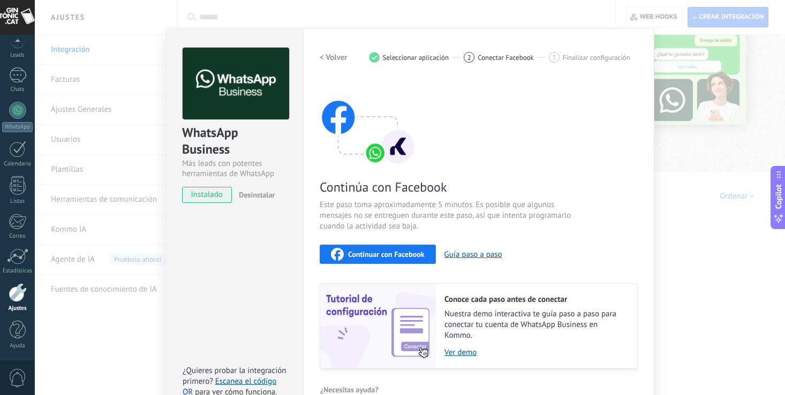
scroll to position [32, 0]
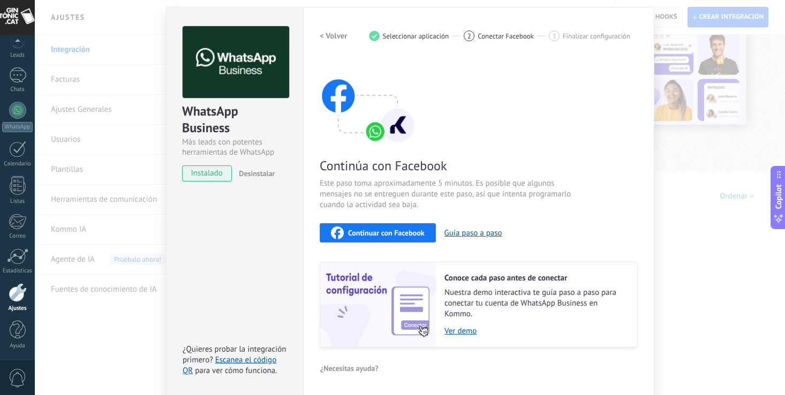
click at [392, 233] on span "Continuar con Facebook" at bounding box center [386, 233] width 77 height 8
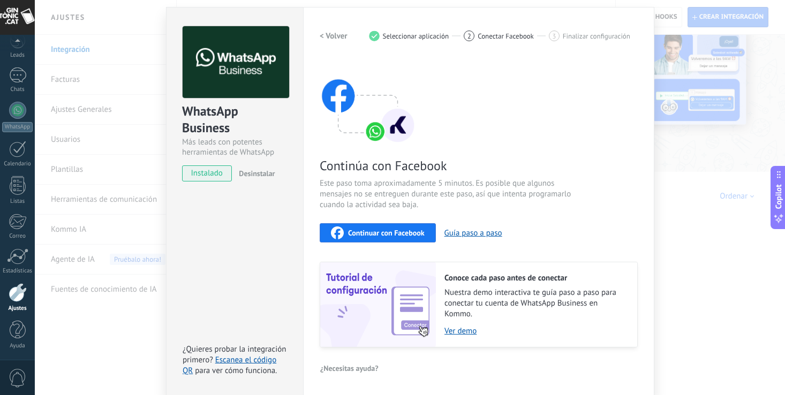
click at [394, 235] on span "Continuar con Facebook" at bounding box center [386, 233] width 77 height 8
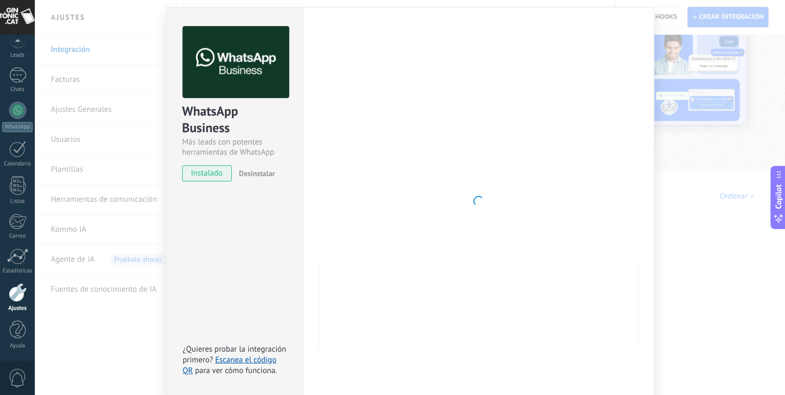
click at [554, 152] on div at bounding box center [479, 201] width 318 height 350
click at [691, 212] on div "WhatsApp Business Más leads con potentes herramientas de WhatsApp instalado Des…" at bounding box center [410, 197] width 751 height 395
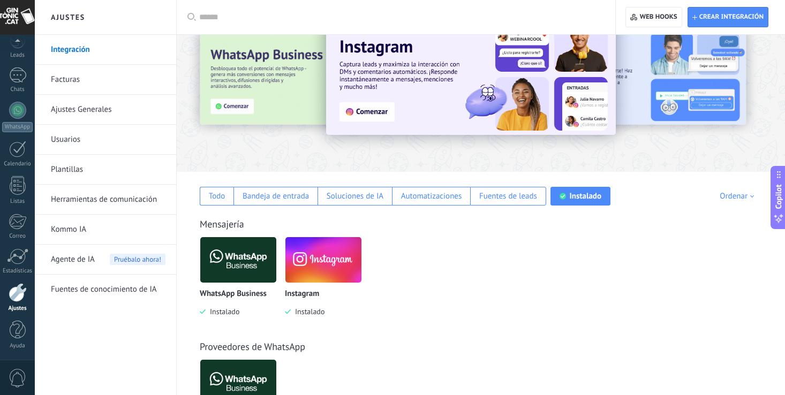
click at [461, 324] on div "Proveedores de WhatsApp WhatsApp Business Instalado" at bounding box center [481, 380] width 587 height 123
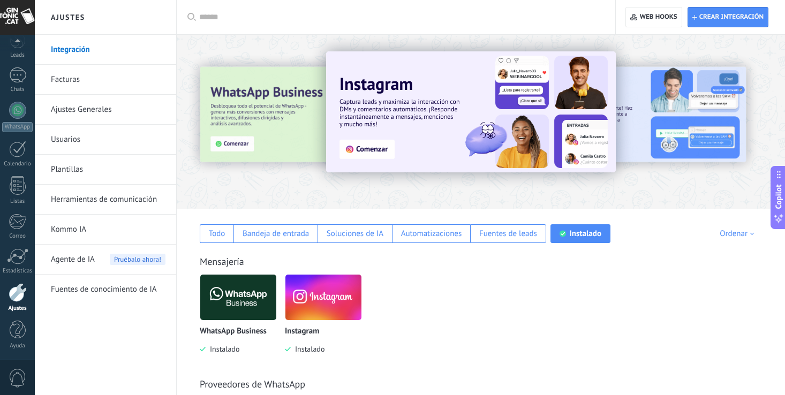
click at [253, 299] on img at bounding box center [238, 298] width 76 height 52
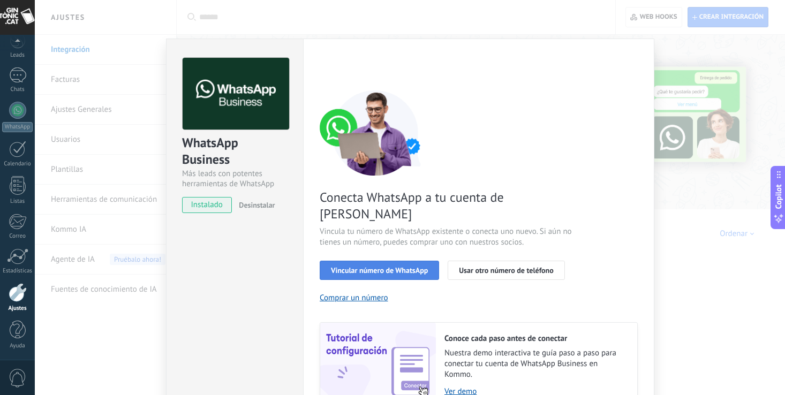
click at [403, 267] on span "Vincular número de WhatsApp" at bounding box center [379, 271] width 97 height 8
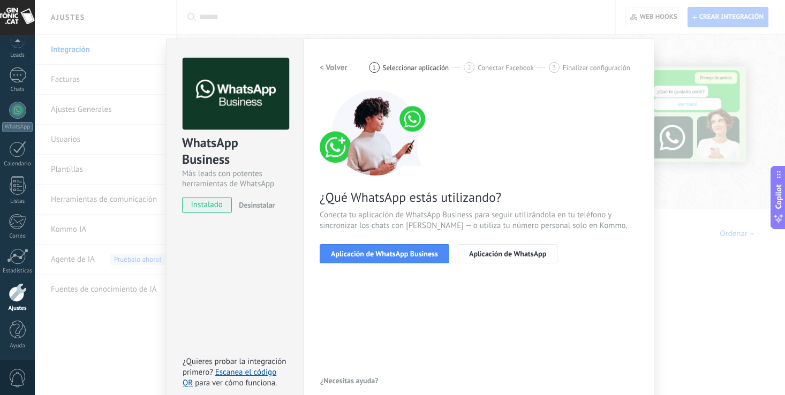
click at [403, 255] on span "Aplicación de WhatsApp Business" at bounding box center [384, 254] width 107 height 8
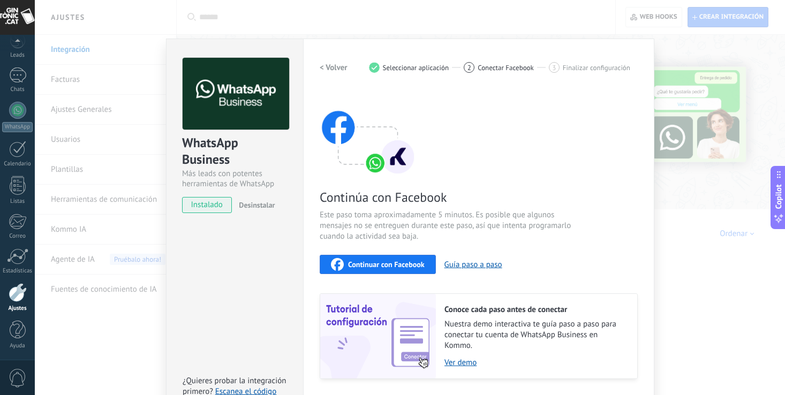
click at [402, 259] on div "Continuar con Facebook" at bounding box center [378, 264] width 94 height 13
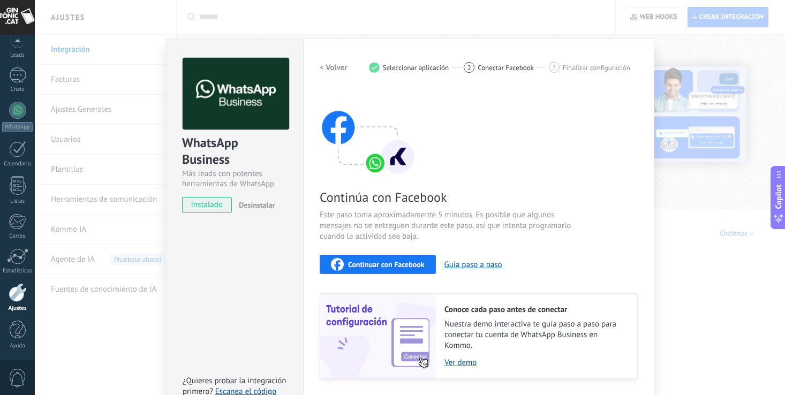
click at [402, 263] on span "Continuar con Facebook" at bounding box center [386, 265] width 77 height 8
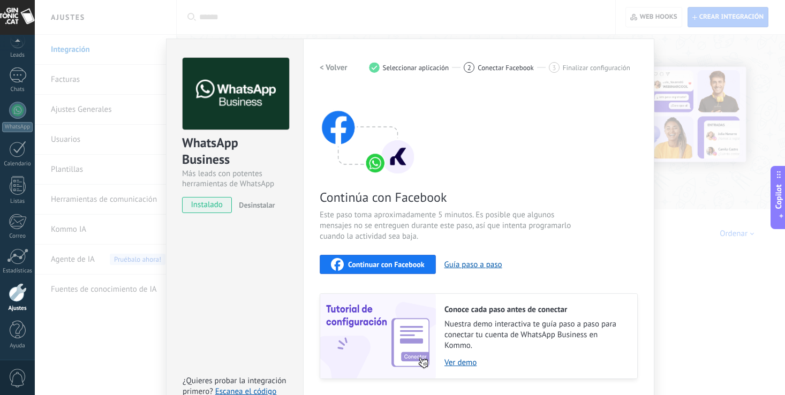
click at [397, 255] on button "Continuar con Facebook" at bounding box center [378, 264] width 116 height 19
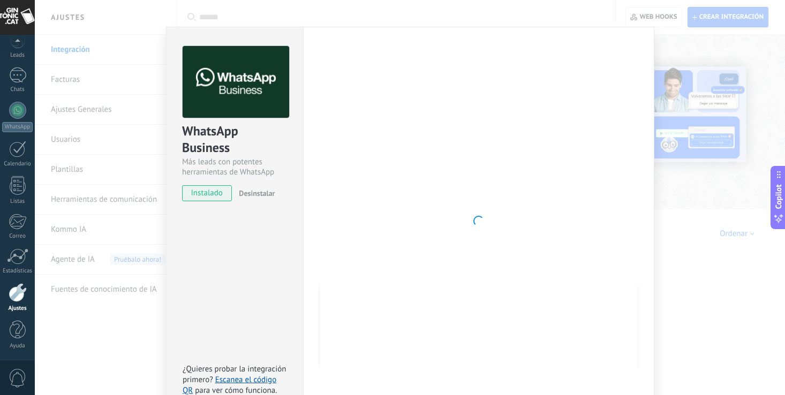
scroll to position [13, 0]
click at [72, 235] on div "WhatsApp Business Más leads con potentes herramientas de WhatsApp instalado Des…" at bounding box center [410, 197] width 751 height 395
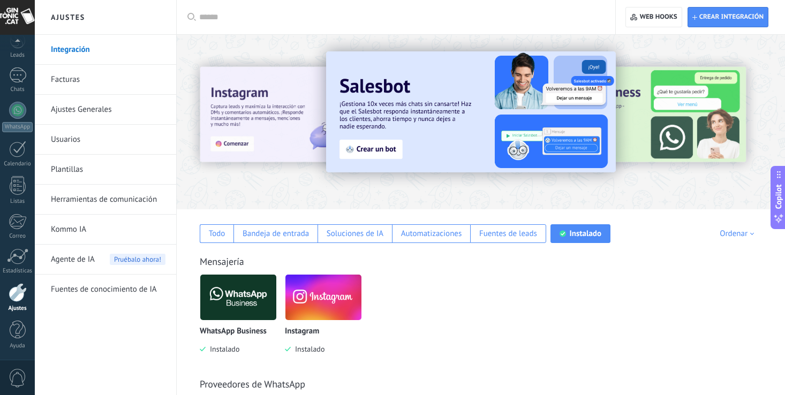
click at [16, 295] on div at bounding box center [18, 292] width 18 height 19
click at [82, 46] on link "Integración" at bounding box center [108, 50] width 115 height 30
click at [66, 76] on link "Facturas" at bounding box center [108, 80] width 115 height 30
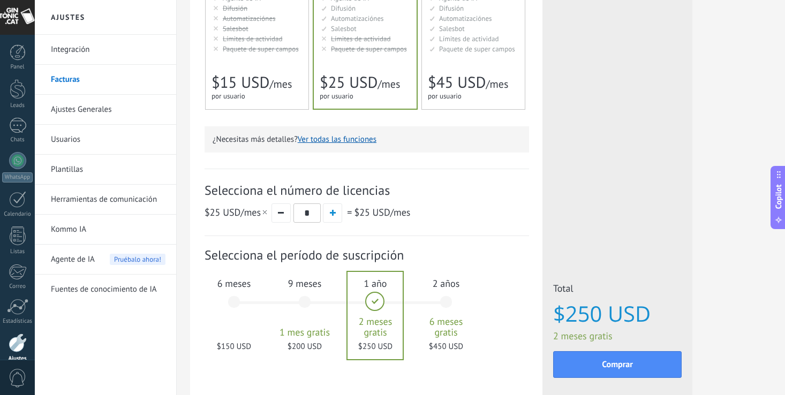
scroll to position [229, 0]
click at [252, 92] on span "$15 USD" at bounding box center [241, 82] width 58 height 20
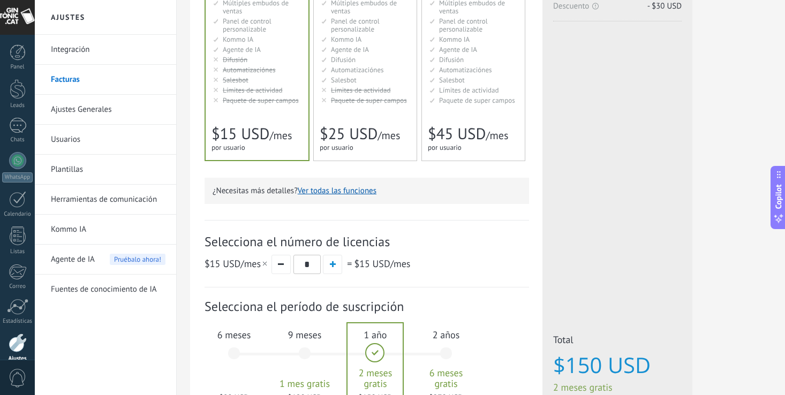
scroll to position [177, 0]
click at [80, 45] on link "Integración" at bounding box center [108, 50] width 115 height 30
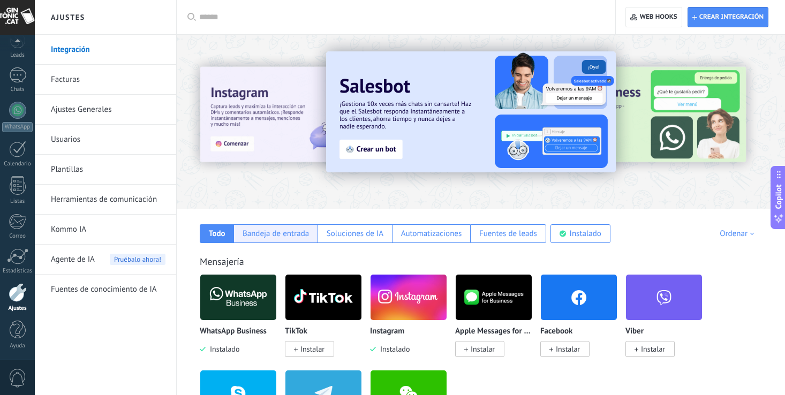
click at [281, 233] on div "Bandeja de entrada" at bounding box center [276, 234] width 66 height 10
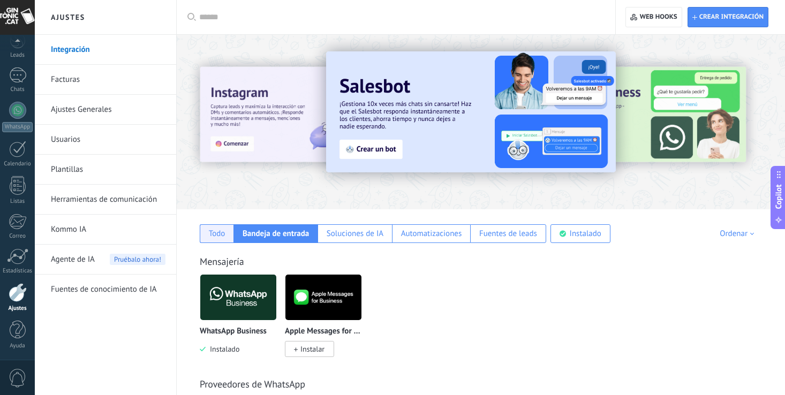
click at [223, 234] on div "Todo" at bounding box center [217, 234] width 17 height 10
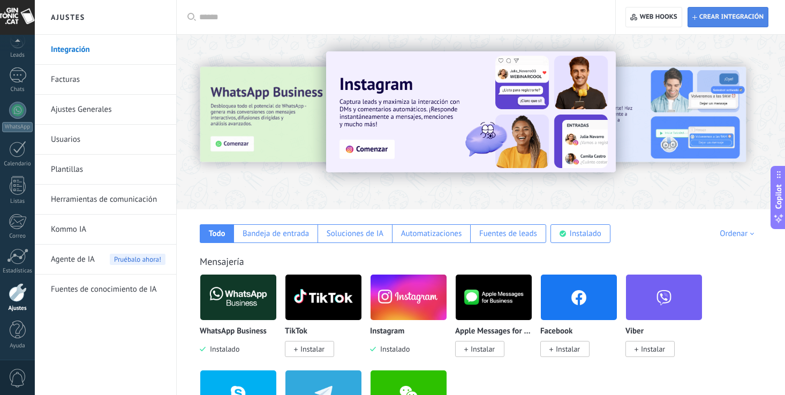
click at [716, 14] on span "Crear integración" at bounding box center [732, 17] width 64 height 9
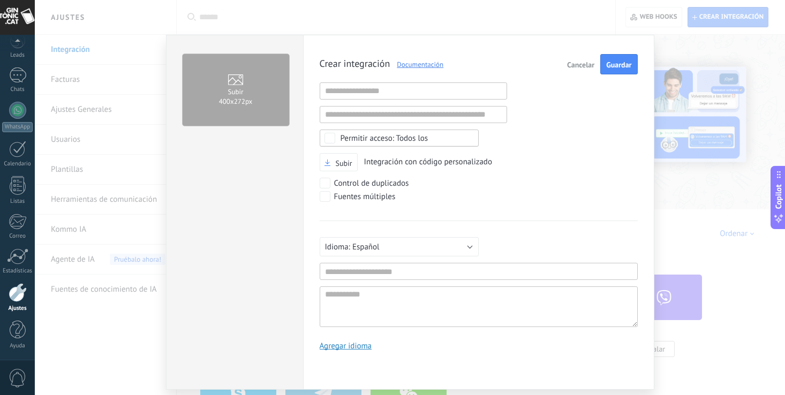
scroll to position [28, 0]
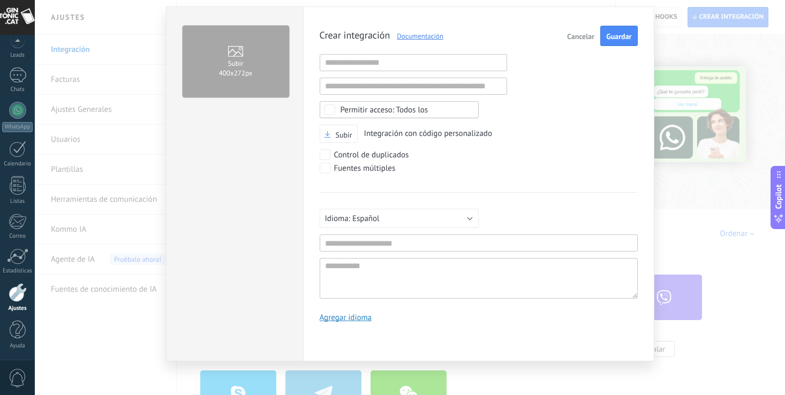
click at [577, 33] on span "Cancelar" at bounding box center [580, 37] width 27 height 8
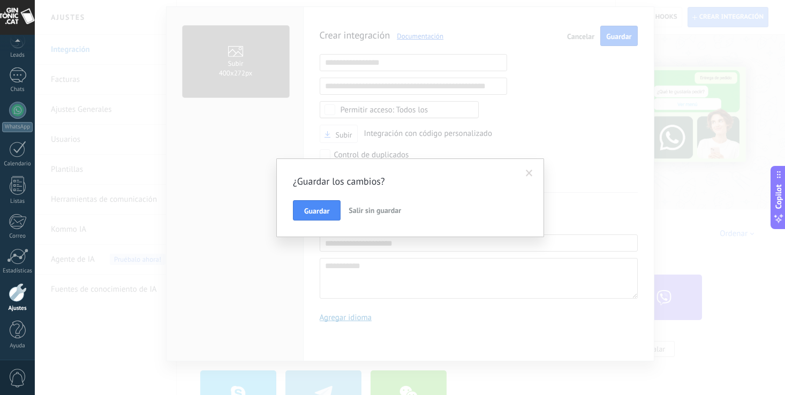
click at [530, 167] on span at bounding box center [530, 173] width 18 height 18
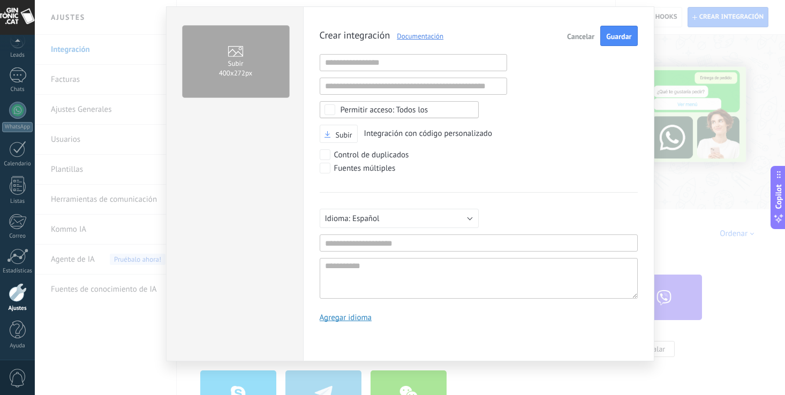
click at [580, 39] on span "Cancelar" at bounding box center [580, 37] width 27 height 8
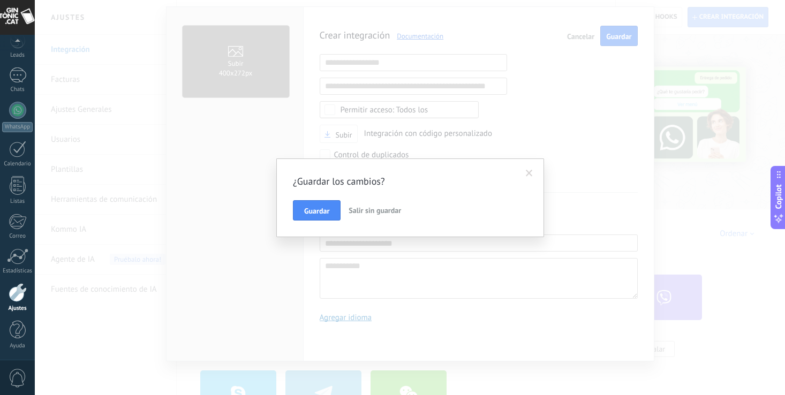
click at [386, 209] on span "Salir sin guardar" at bounding box center [375, 211] width 53 height 10
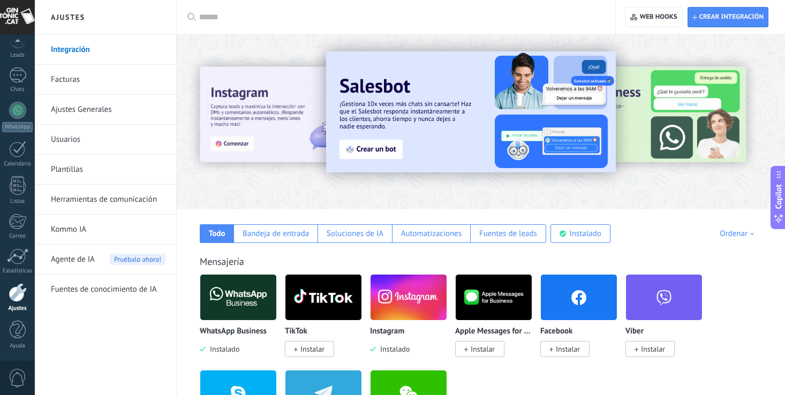
scroll to position [0, 0]
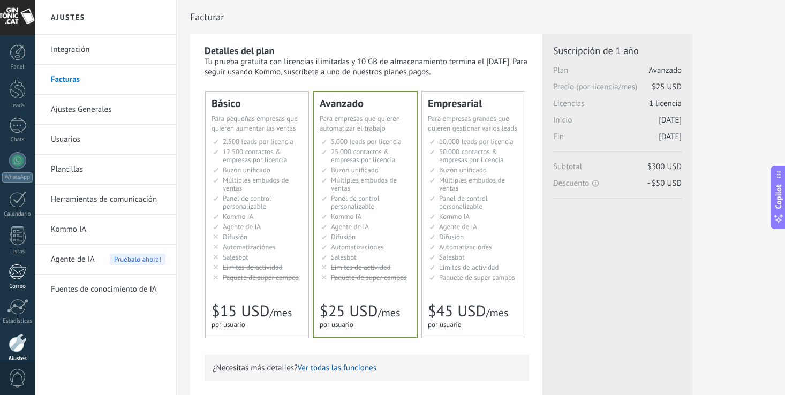
click at [19, 273] on div at bounding box center [18, 272] width 18 height 16
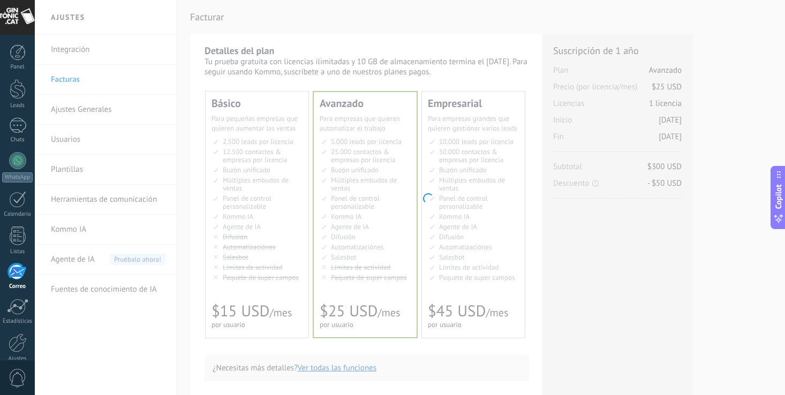
scroll to position [50, 0]
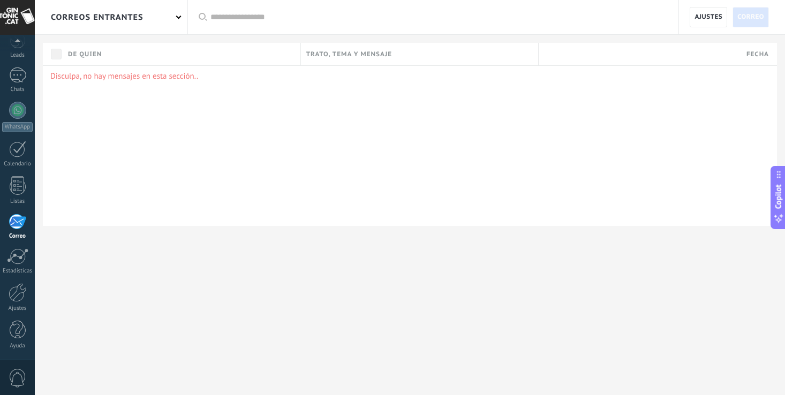
click at [98, 21] on div "correos entrantes" at bounding box center [97, 17] width 93 height 34
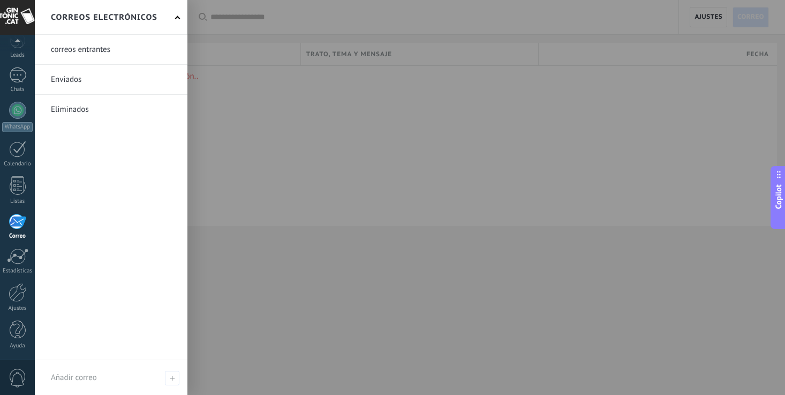
click at [107, 46] on link at bounding box center [111, 49] width 153 height 29
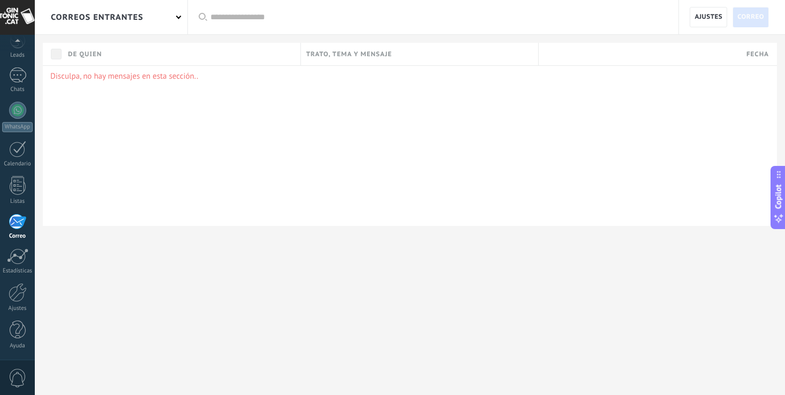
click at [752, 15] on span "Correo" at bounding box center [751, 17] width 27 height 19
click at [711, 20] on span "Ajustes" at bounding box center [709, 17] width 28 height 19
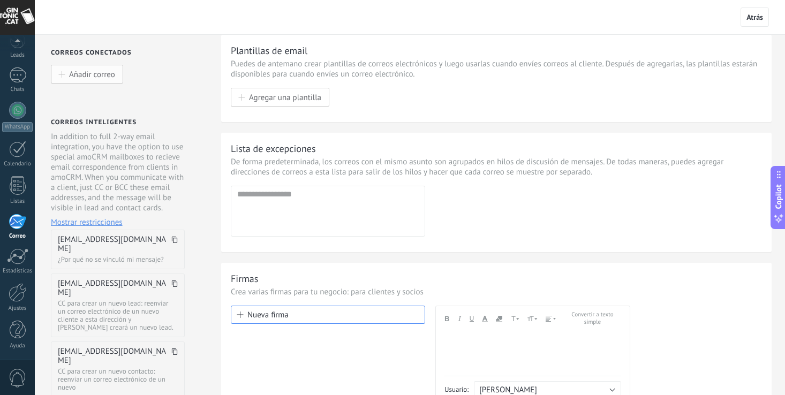
click at [82, 70] on button "Añadir correo" at bounding box center [87, 74] width 72 height 19
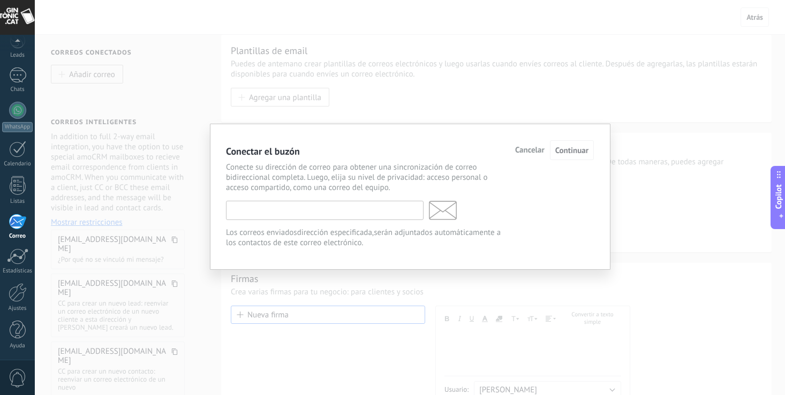
click at [278, 219] on input "text" at bounding box center [325, 210] width 198 height 19
type input "**********"
click at [563, 152] on span "Continuar" at bounding box center [572, 151] width 33 height 10
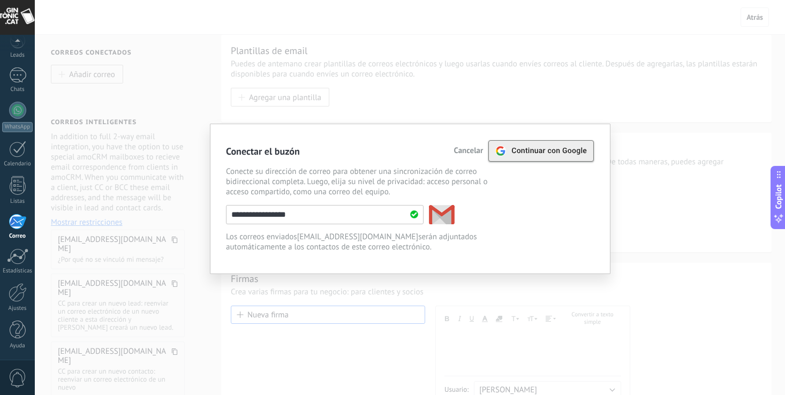
click at [556, 153] on span "Continuar con Google" at bounding box center [550, 151] width 76 height 9
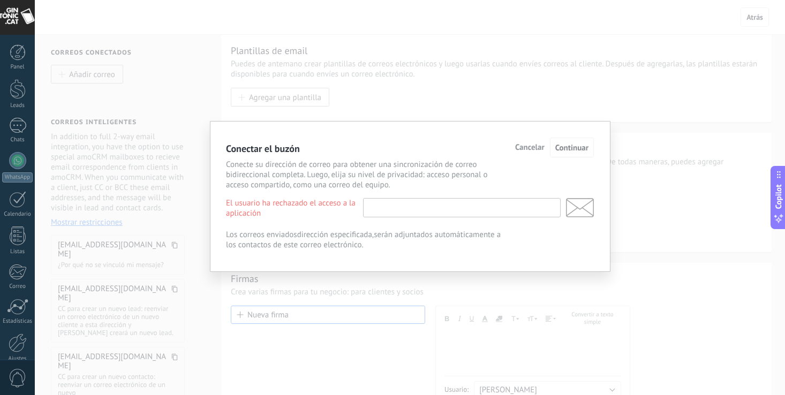
click at [408, 213] on input "text" at bounding box center [462, 207] width 198 height 19
type input "**********"
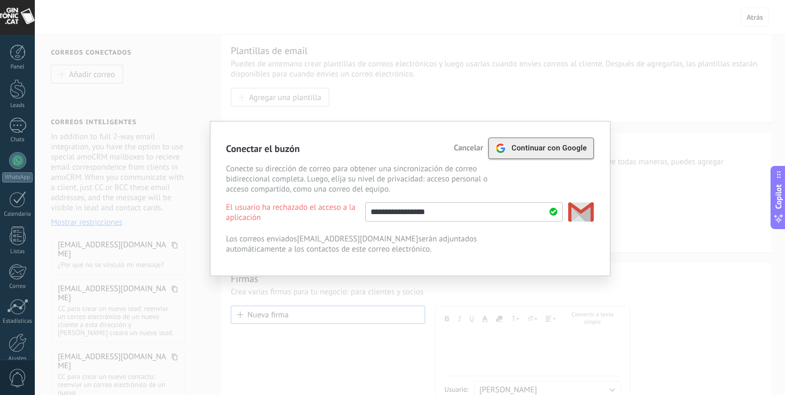
click at [561, 147] on span "Continuar con Google" at bounding box center [550, 148] width 76 height 9
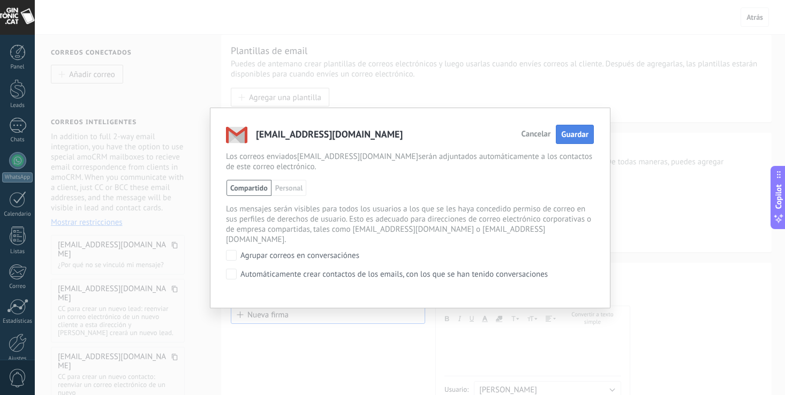
click at [583, 136] on span "Guardar" at bounding box center [574, 135] width 27 height 10
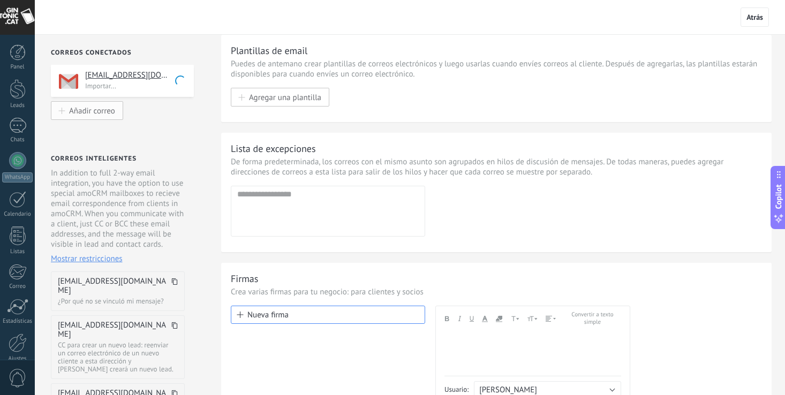
click at [87, 107] on span "Añadir correo" at bounding box center [92, 110] width 46 height 9
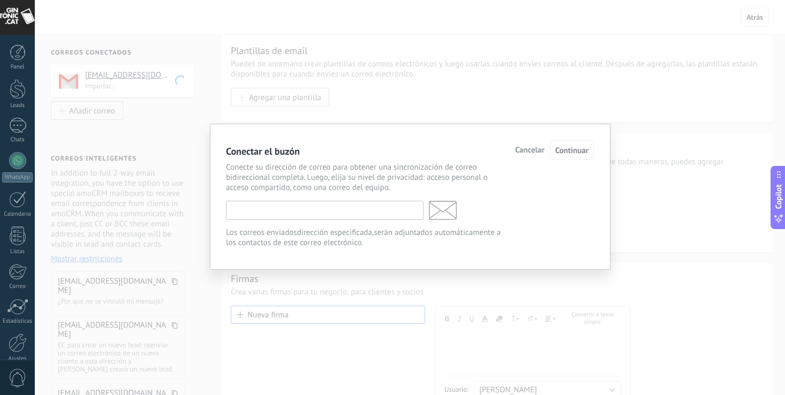
click at [323, 212] on input "text" at bounding box center [325, 210] width 198 height 19
type input "**********"
click at [567, 147] on span "Continuar" at bounding box center [572, 151] width 33 height 10
click at [530, 148] on span "Cancelar" at bounding box center [529, 151] width 29 height 8
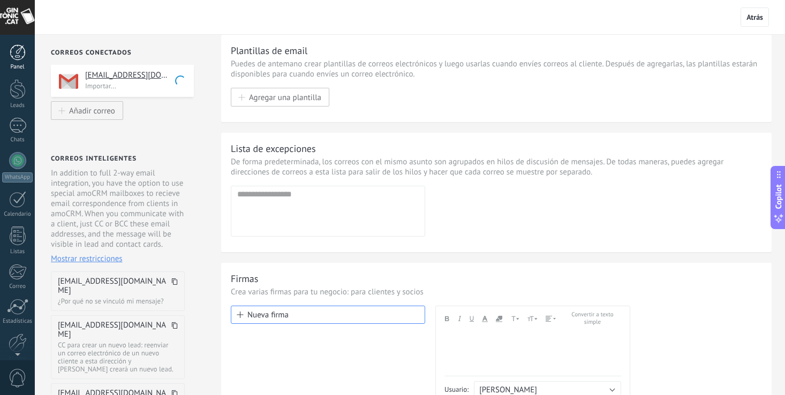
click at [20, 59] on div at bounding box center [18, 52] width 16 height 16
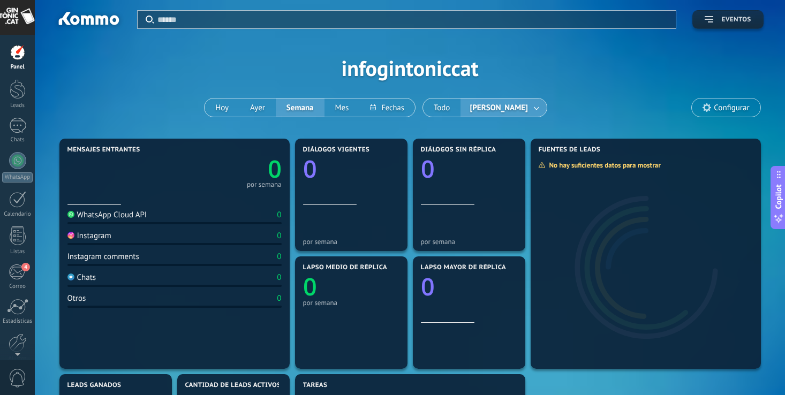
click at [734, 18] on span "Eventos" at bounding box center [736, 20] width 29 height 8
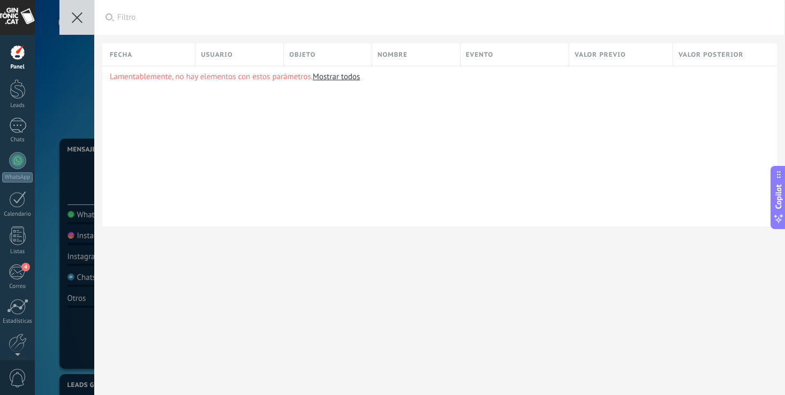
click at [77, 18] on use at bounding box center [77, 17] width 11 height 11
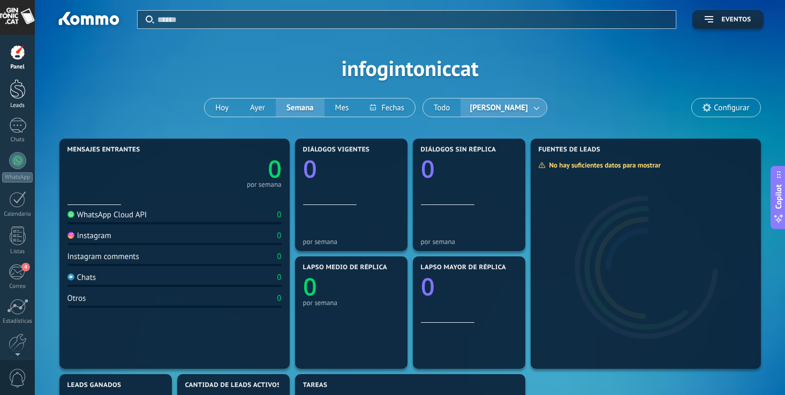
click at [19, 84] on div at bounding box center [18, 89] width 16 height 20
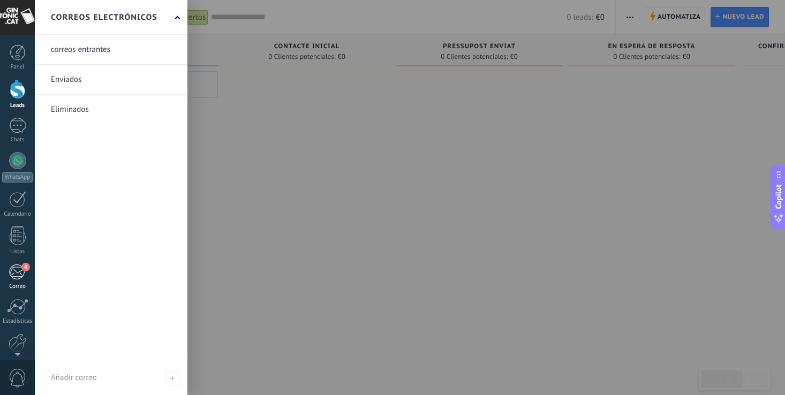
click at [15, 273] on div "4" at bounding box center [18, 272] width 18 height 16
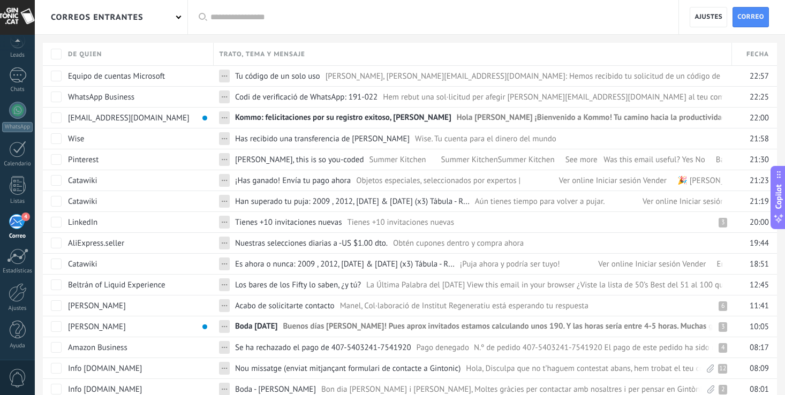
click at [174, 18] on div "correos entrantes" at bounding box center [111, 17] width 153 height 34
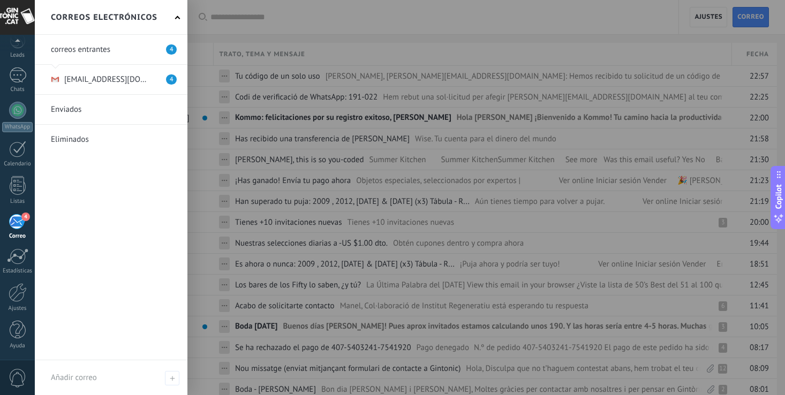
click at [311, 19] on div at bounding box center [427, 197] width 785 height 395
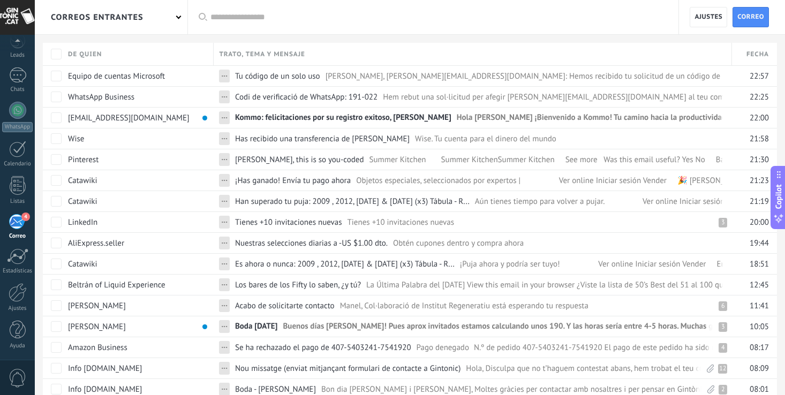
click at [172, 17] on div "correos entrantes" at bounding box center [111, 17] width 153 height 34
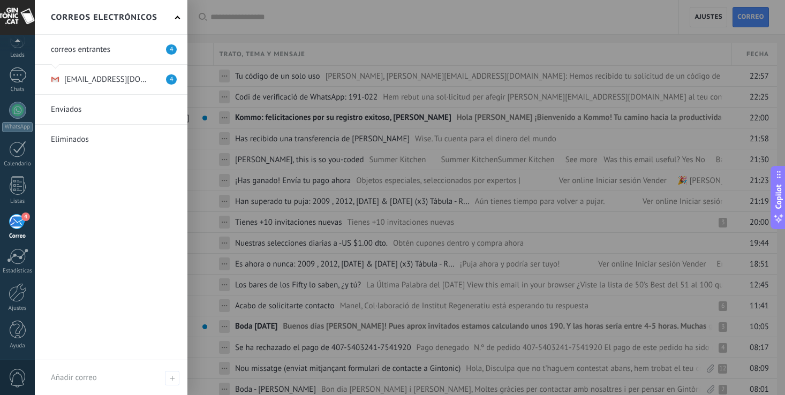
click at [114, 78] on link at bounding box center [111, 79] width 153 height 29
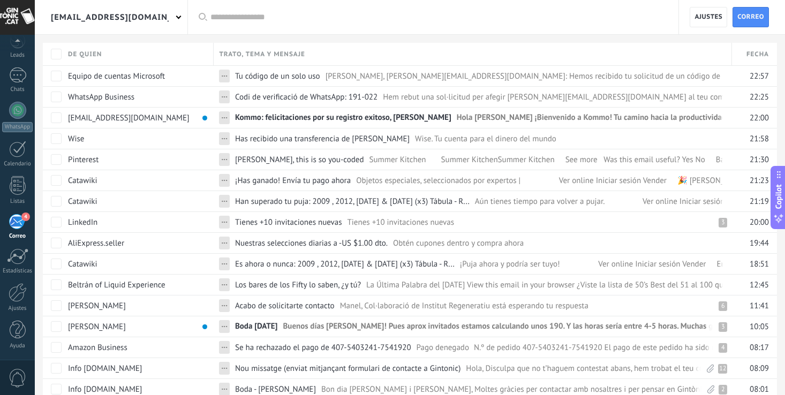
click at [178, 16] on span at bounding box center [178, 16] width 5 height 5
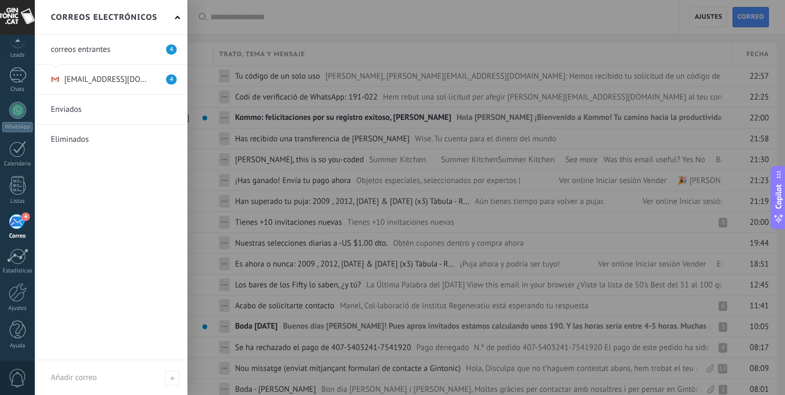
click at [95, 43] on link at bounding box center [111, 49] width 153 height 29
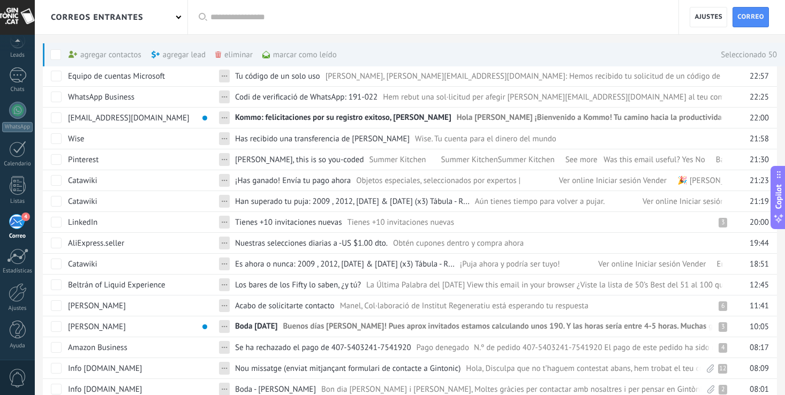
click at [55, 52] on span at bounding box center [55, 54] width 11 height 11
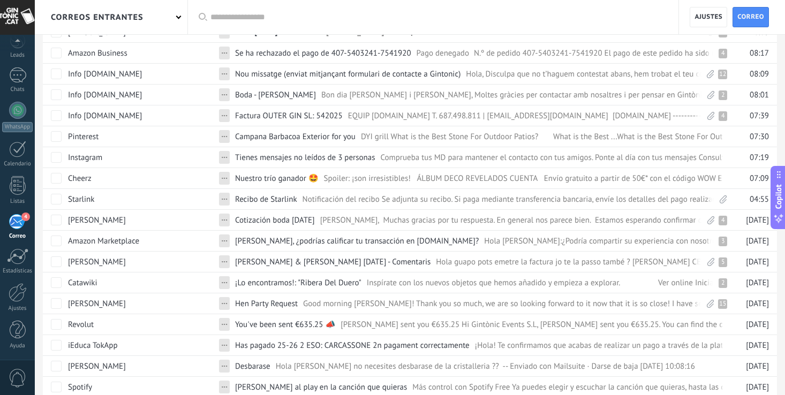
scroll to position [297, 0]
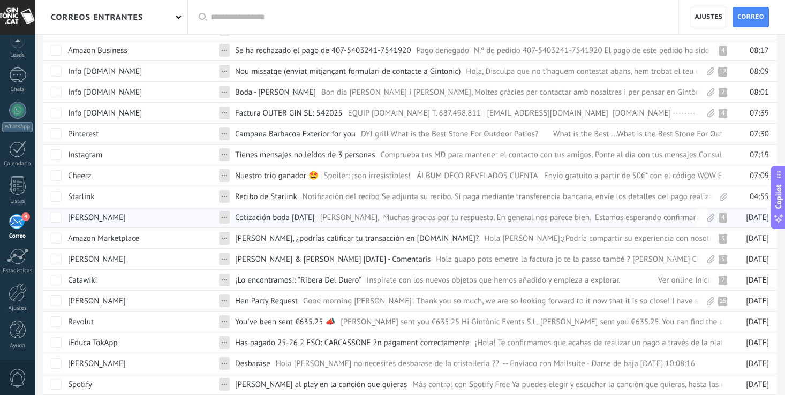
click at [274, 216] on span "Cotización boda [DATE]" at bounding box center [275, 218] width 80 height 10
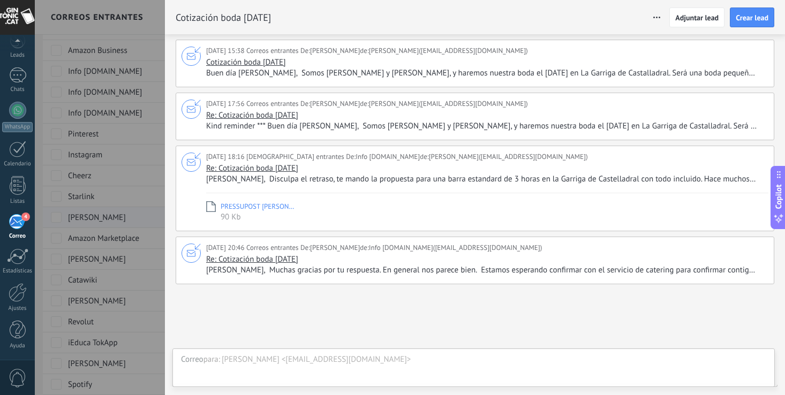
scroll to position [60, 0]
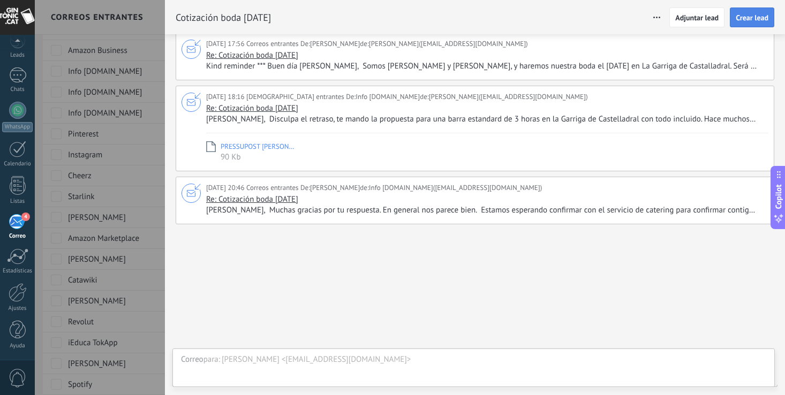
click at [748, 17] on span "Crear lead" at bounding box center [752, 18] width 33 height 8
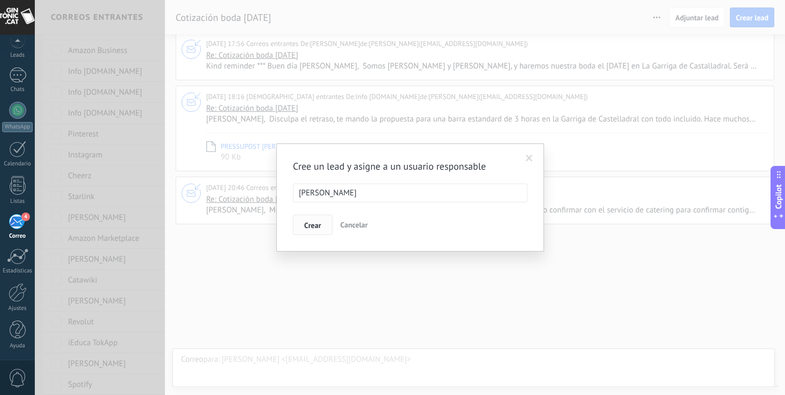
click at [316, 223] on span "Crear" at bounding box center [312, 226] width 17 height 8
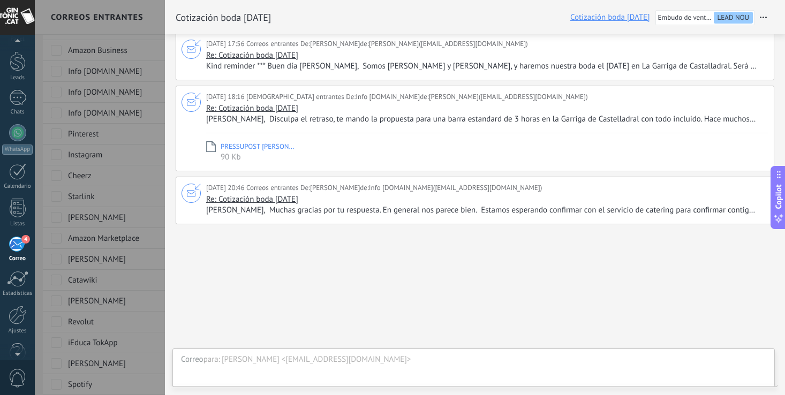
scroll to position [0, 0]
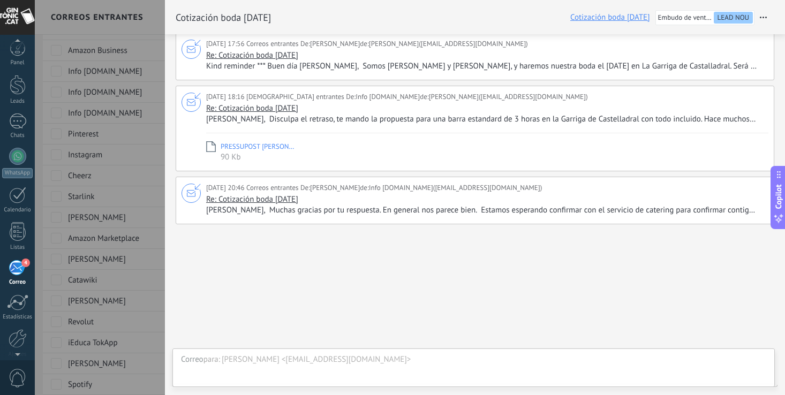
click at [16, 47] on div at bounding box center [17, 43] width 35 height 16
click at [18, 85] on div at bounding box center [18, 89] width 16 height 20
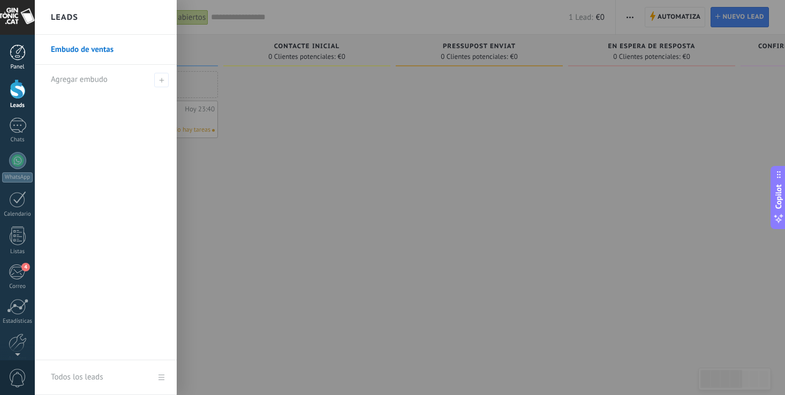
click at [18, 53] on div at bounding box center [18, 52] width 16 height 16
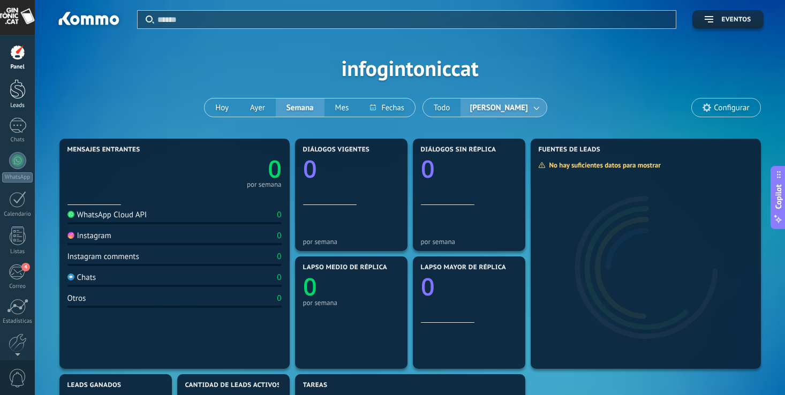
click at [21, 97] on div at bounding box center [18, 89] width 16 height 20
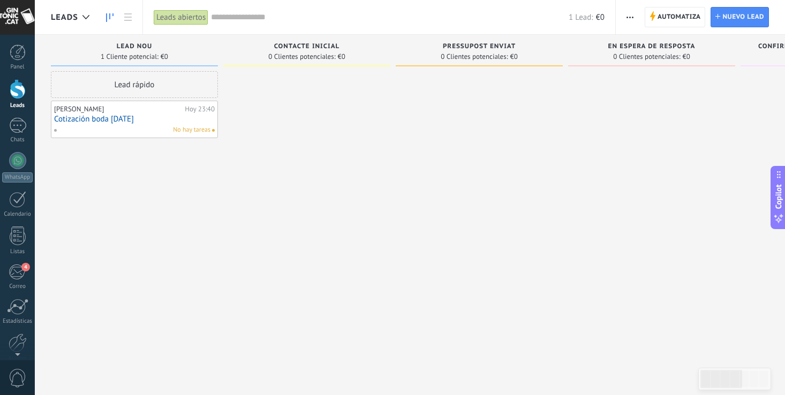
click at [125, 120] on link "Cotización boda [DATE]" at bounding box center [134, 119] width 161 height 9
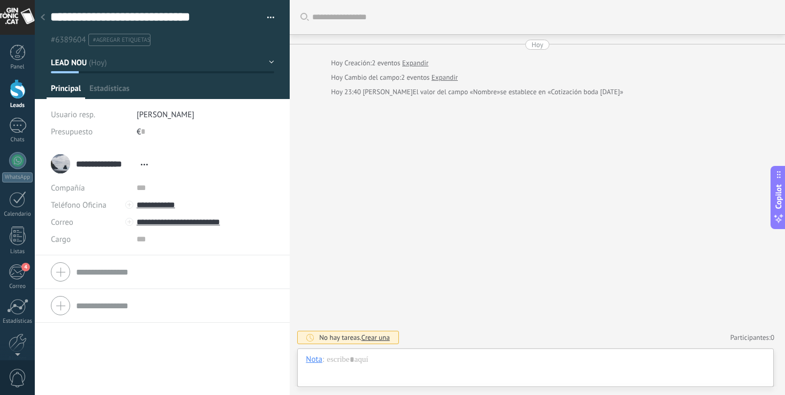
scroll to position [16, 0]
click at [420, 62] on link "Expandir" at bounding box center [415, 63] width 26 height 11
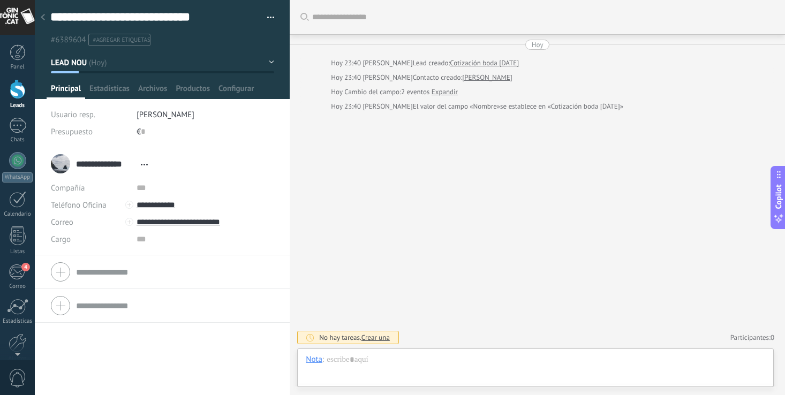
click at [452, 89] on link "Expandir" at bounding box center [445, 92] width 26 height 11
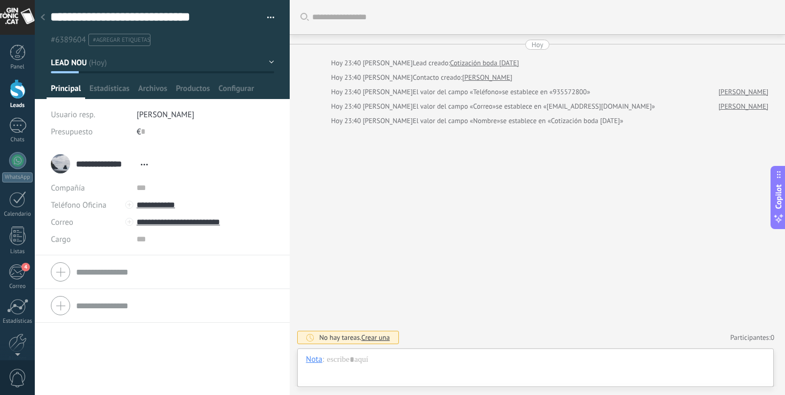
click at [268, 63] on button "LEAD NOU" at bounding box center [162, 62] width 223 height 19
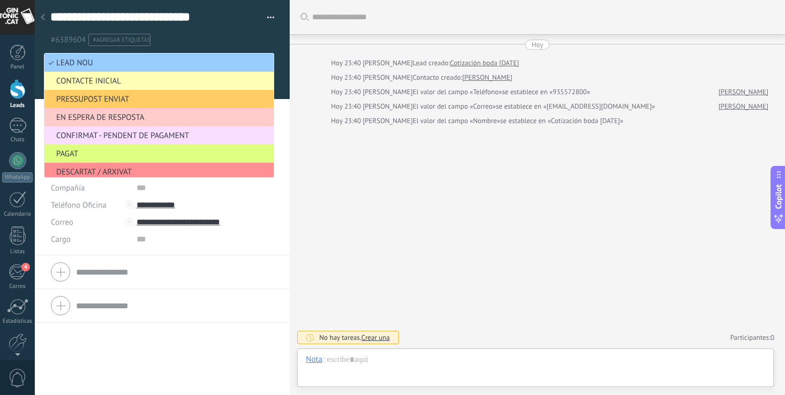
click at [171, 81] on span "CONTACTE INICIAL" at bounding box center [157, 81] width 226 height 10
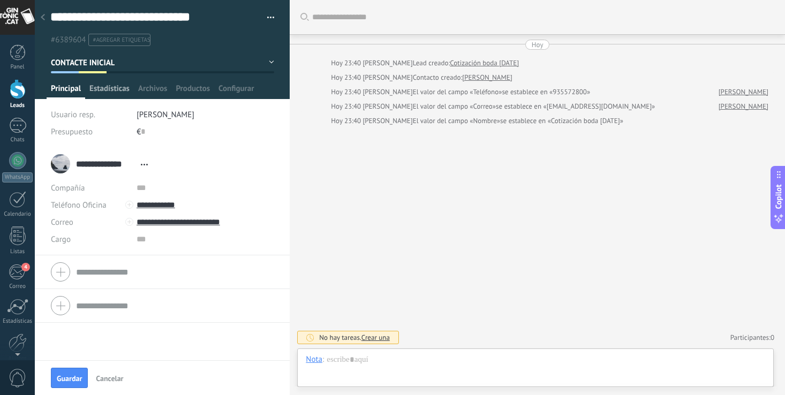
click at [121, 92] on span "Estadísticas" at bounding box center [109, 92] width 40 height 16
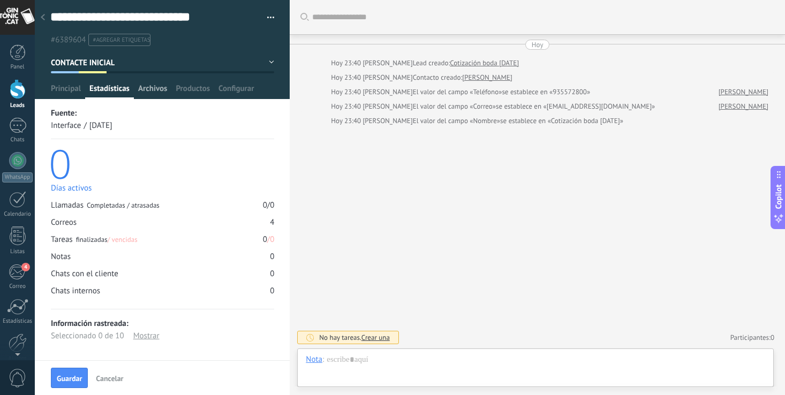
click at [152, 89] on span "Archivos" at bounding box center [152, 92] width 29 height 16
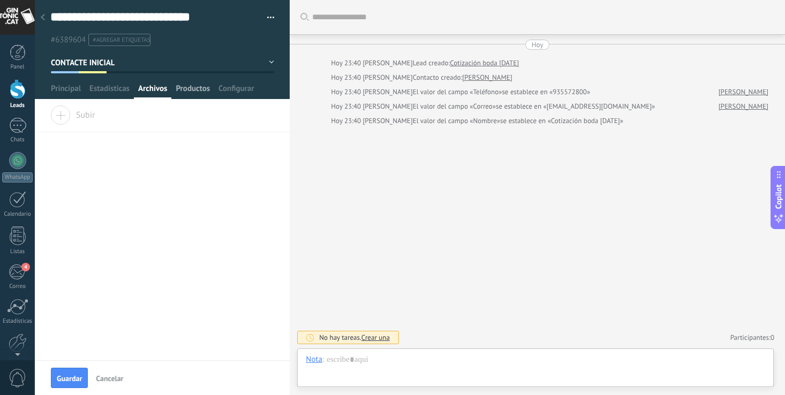
click at [192, 88] on span "Productos" at bounding box center [193, 92] width 34 height 16
click at [239, 91] on span "Configurar" at bounding box center [236, 92] width 35 height 16
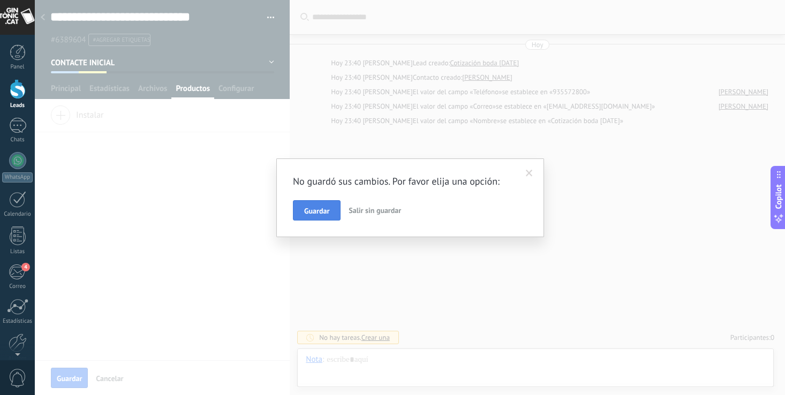
click at [322, 207] on span "Guardar" at bounding box center [316, 211] width 25 height 8
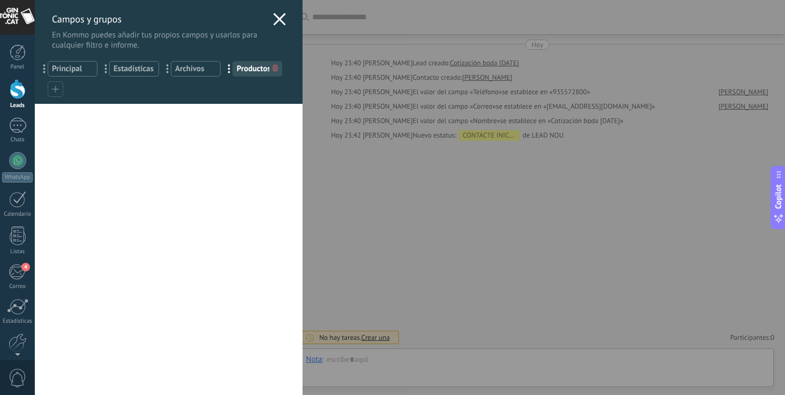
click at [71, 72] on span "Principal" at bounding box center [72, 69] width 41 height 10
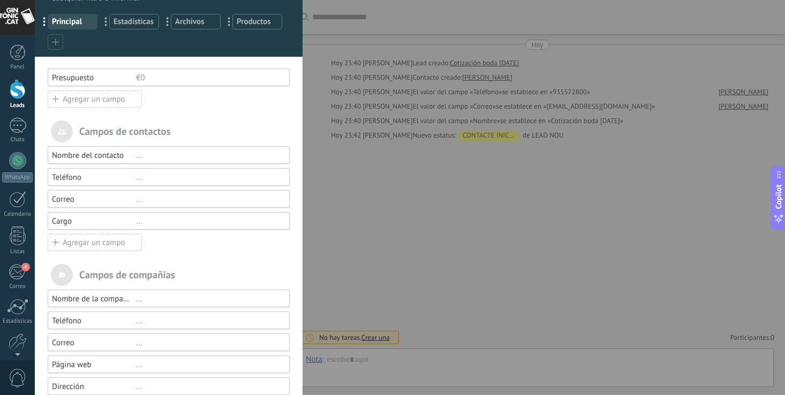
scroll to position [87, 0]
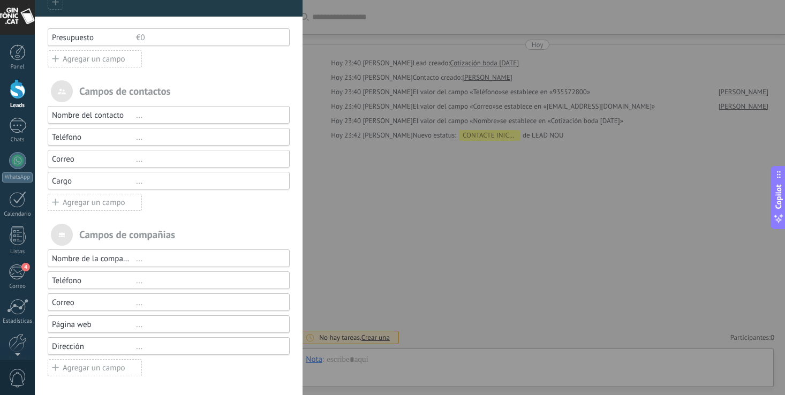
click at [381, 179] on div "Campos y grupos En Kommo puedes añadir tus propios campos y usarlos para cualqu…" at bounding box center [410, 197] width 751 height 395
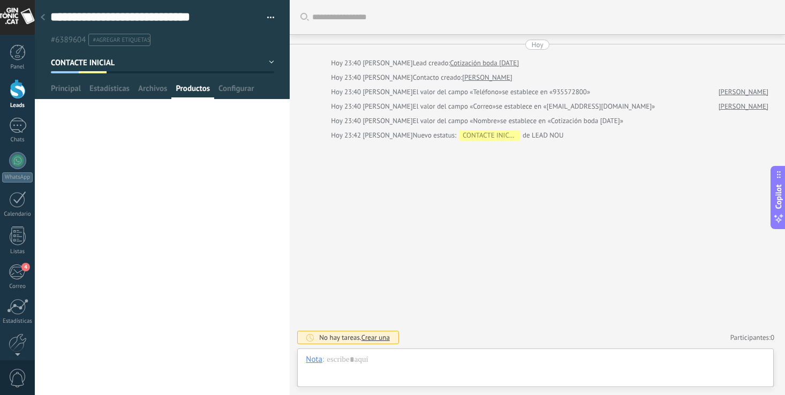
click at [17, 94] on div at bounding box center [18, 89] width 16 height 20
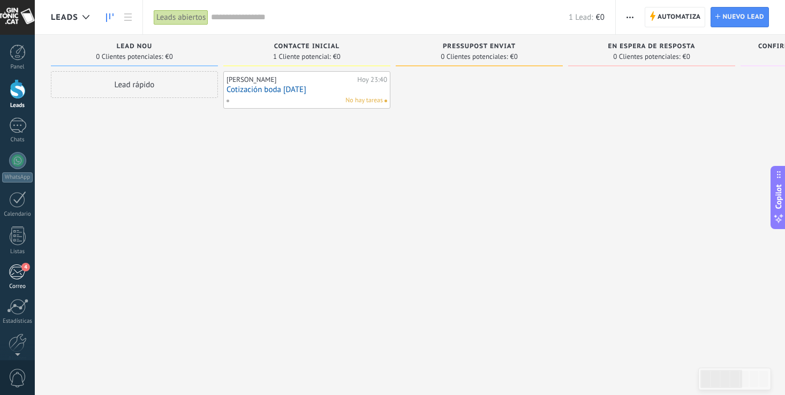
click at [22, 271] on div "4" at bounding box center [18, 272] width 18 height 16
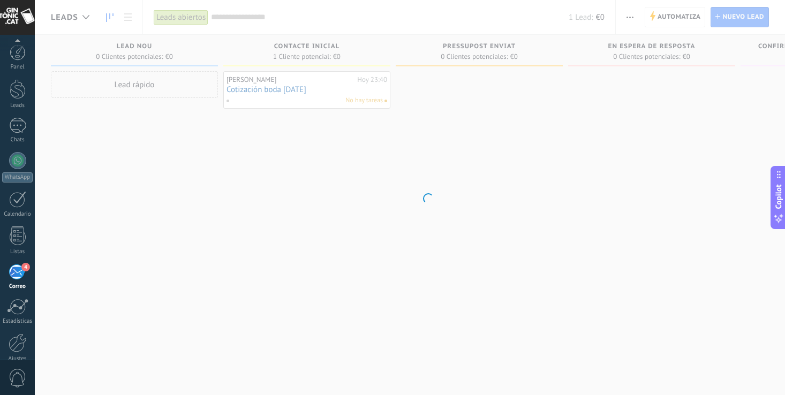
scroll to position [50, 0]
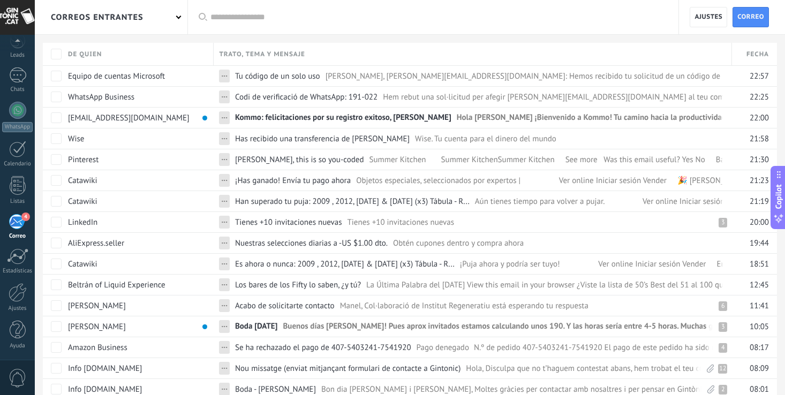
click at [181, 18] on div "correos entrantes" at bounding box center [111, 17] width 153 height 34
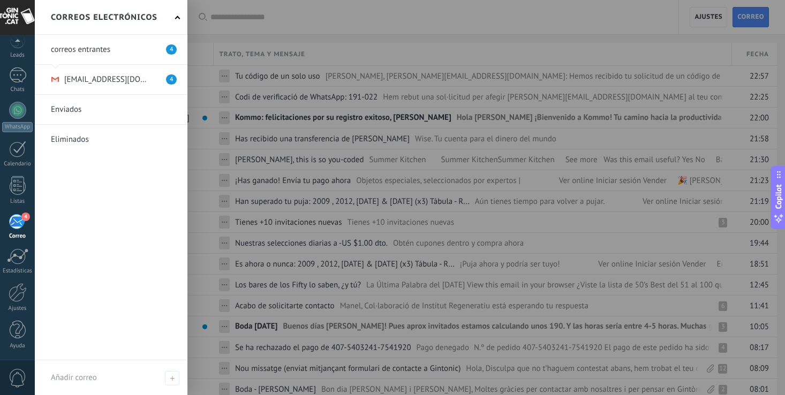
click at [141, 14] on h2 "Correos electrónicos" at bounding box center [104, 18] width 107 height 34
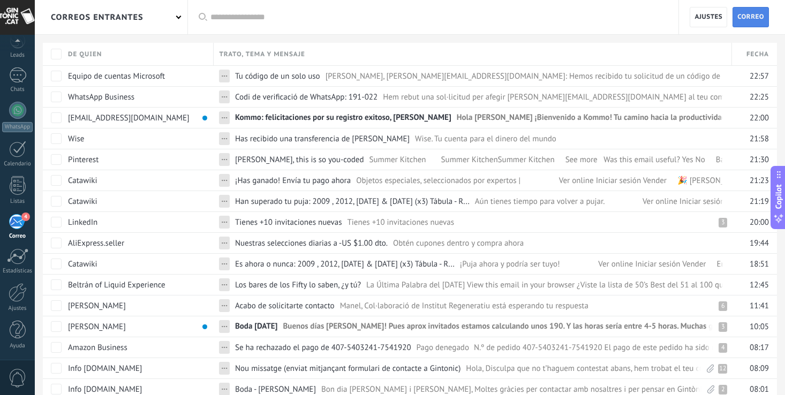
click at [752, 21] on span "Correo" at bounding box center [751, 17] width 27 height 19
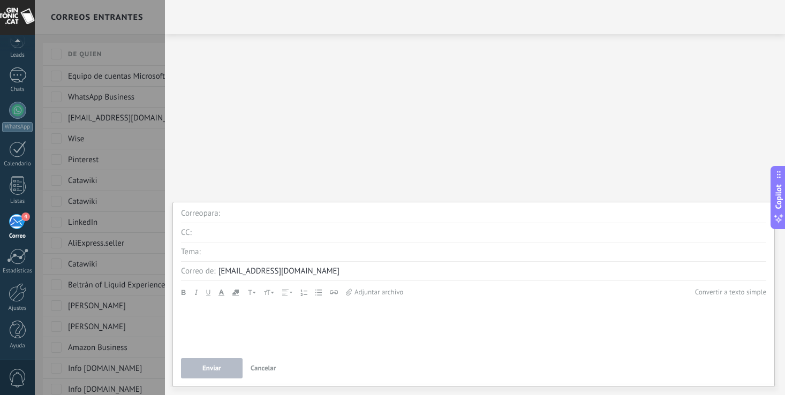
click at [287, 265] on div "[EMAIL_ADDRESS][DOMAIN_NAME]" at bounding box center [493, 271] width 548 height 19
click at [261, 368] on span "Cancelar" at bounding box center [264, 368] width 26 height 9
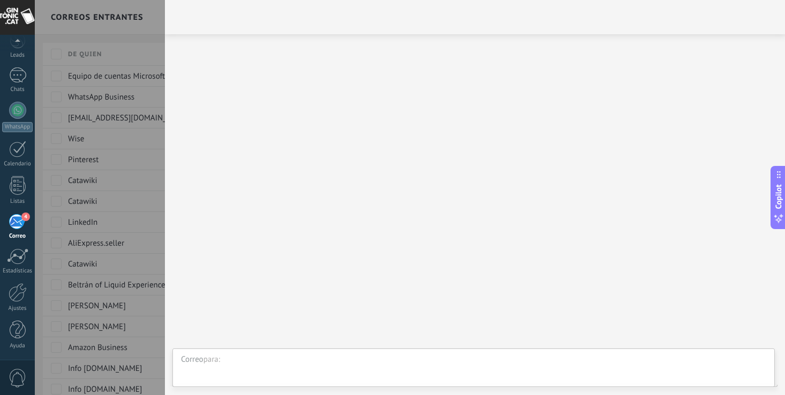
click at [16, 228] on div "4" at bounding box center [18, 222] width 18 height 16
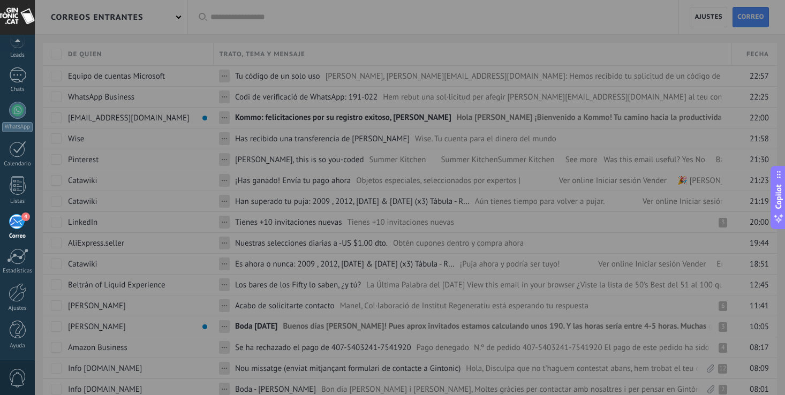
click at [20, 221] on div "4" at bounding box center [18, 222] width 18 height 16
click at [178, 16] on div at bounding box center [427, 197] width 785 height 395
click at [175, 19] on div at bounding box center [427, 197] width 785 height 395
click at [299, 29] on div at bounding box center [427, 197] width 785 height 395
click at [290, 162] on div at bounding box center [427, 197] width 785 height 395
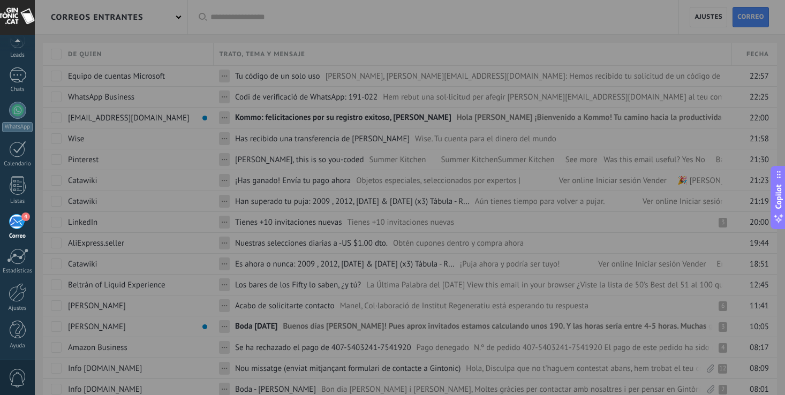
click at [408, 14] on div at bounding box center [427, 197] width 785 height 395
click at [16, 220] on div "4" at bounding box center [18, 222] width 18 height 16
click at [20, 298] on div at bounding box center [18, 292] width 18 height 19
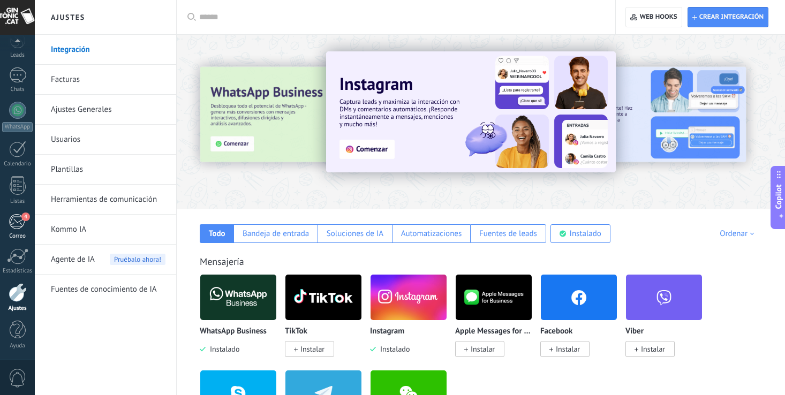
click at [19, 221] on div "4" at bounding box center [18, 222] width 18 height 16
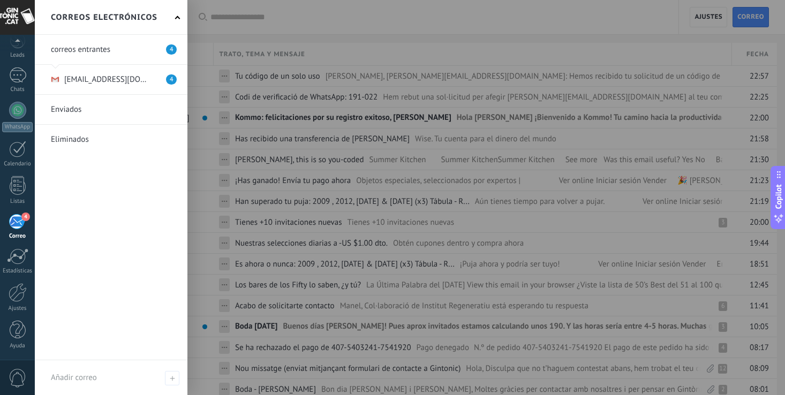
click at [80, 76] on link at bounding box center [111, 79] width 153 height 29
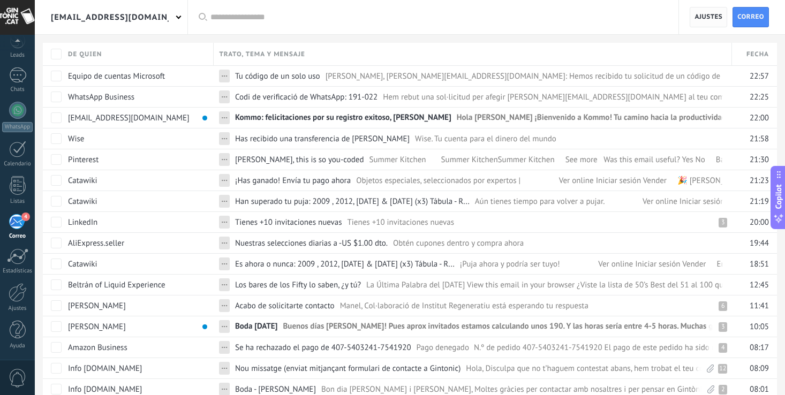
click at [714, 15] on span "Ajustes" at bounding box center [709, 17] width 28 height 19
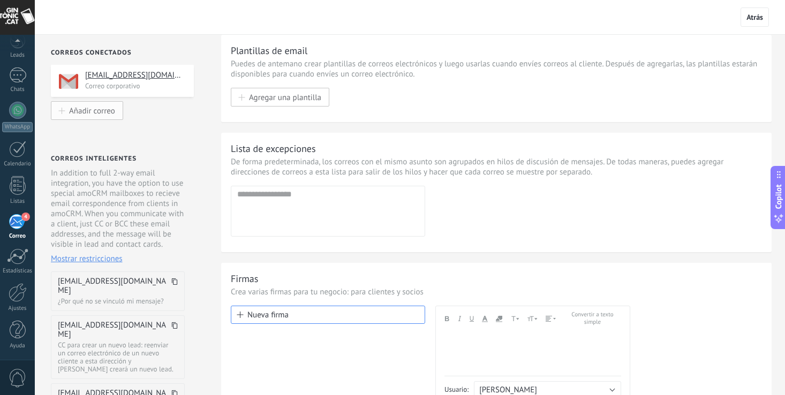
click at [93, 109] on span "Añadir correo" at bounding box center [92, 110] width 46 height 9
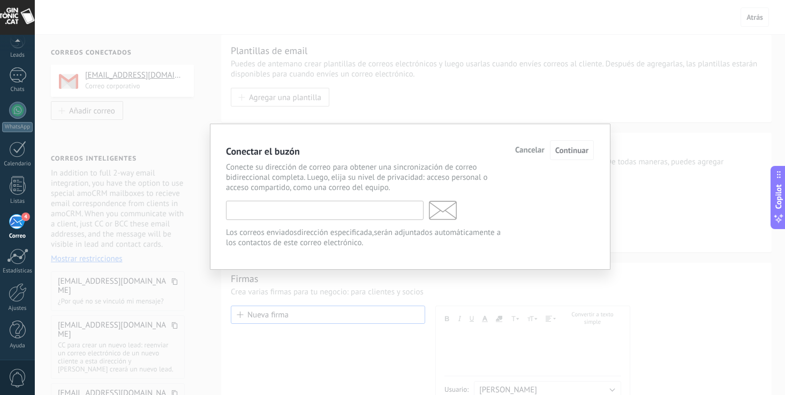
click at [252, 205] on input "text" at bounding box center [325, 210] width 198 height 19
type input "**********"
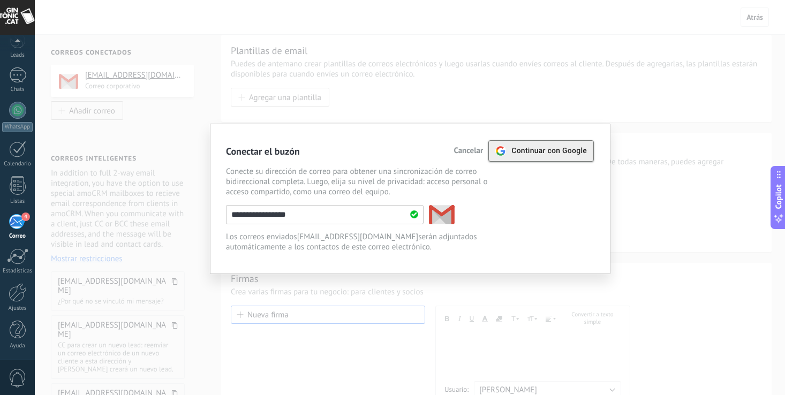
click at [541, 154] on span "Continuar con Google" at bounding box center [550, 151] width 76 height 9
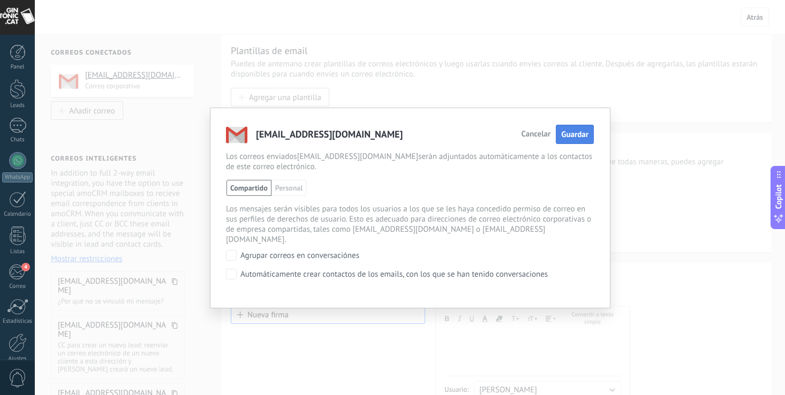
click at [573, 132] on span "Guardar" at bounding box center [574, 135] width 27 height 10
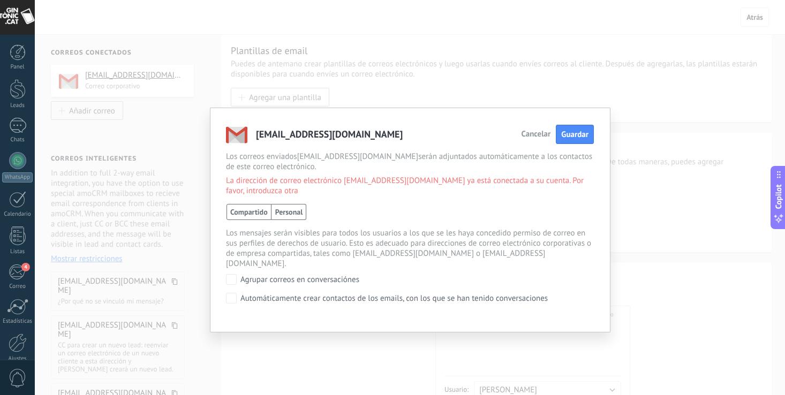
click at [290, 215] on span "Personal" at bounding box center [289, 212] width 35 height 16
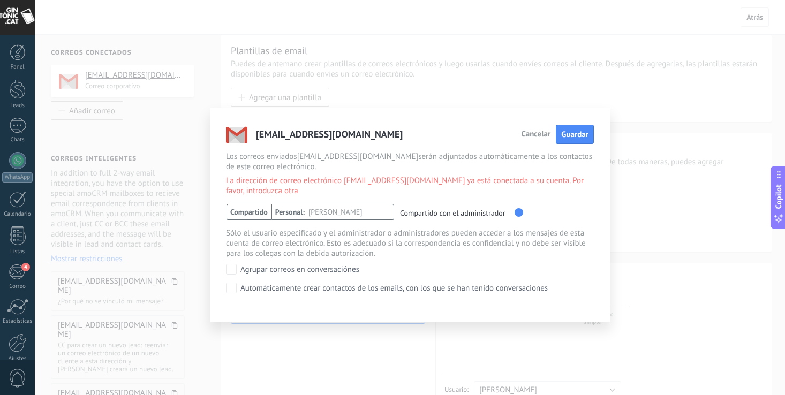
click at [251, 216] on span "Compartido" at bounding box center [249, 212] width 45 height 16
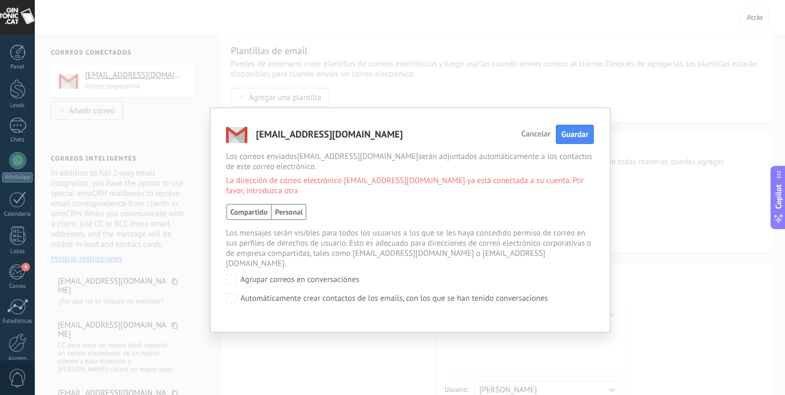
click at [289, 211] on span "Personal" at bounding box center [289, 212] width 35 height 16
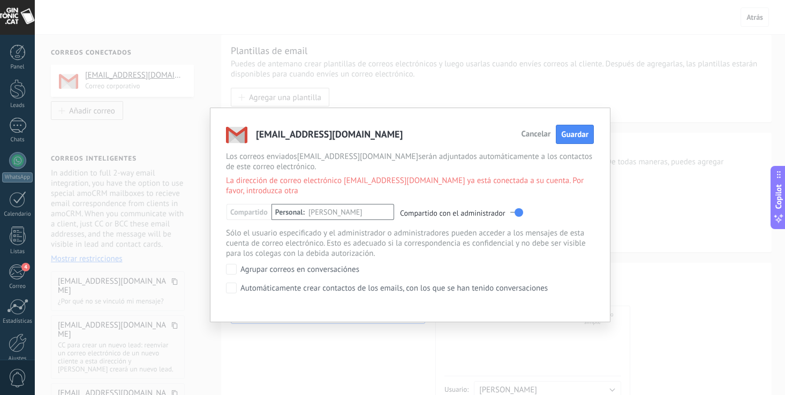
click at [343, 211] on span "[PERSON_NAME]" at bounding box center [336, 213] width 54 height 16
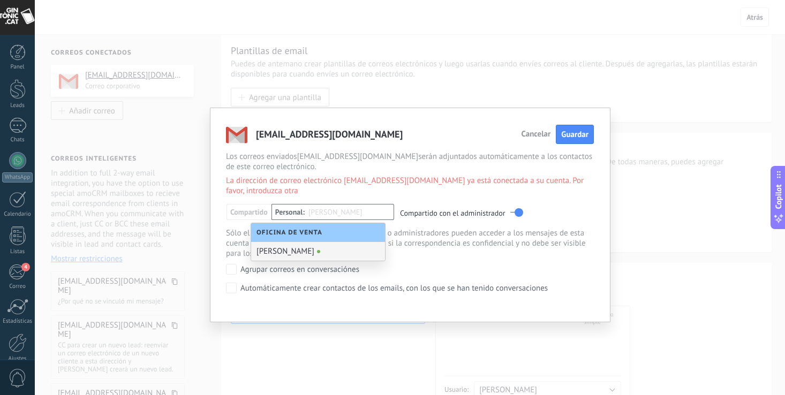
click at [319, 258] on div "[PERSON_NAME]" at bounding box center [318, 251] width 134 height 19
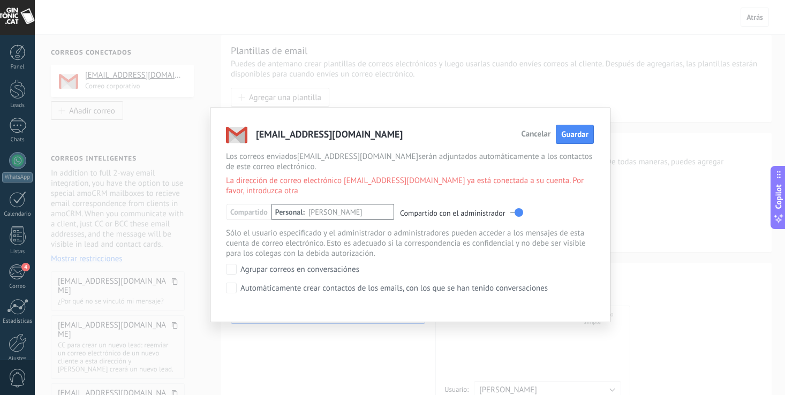
click at [411, 217] on span "Compartido con el administrador" at bounding box center [452, 213] width 105 height 11
click at [533, 134] on span "Cancelar" at bounding box center [535, 135] width 29 height 8
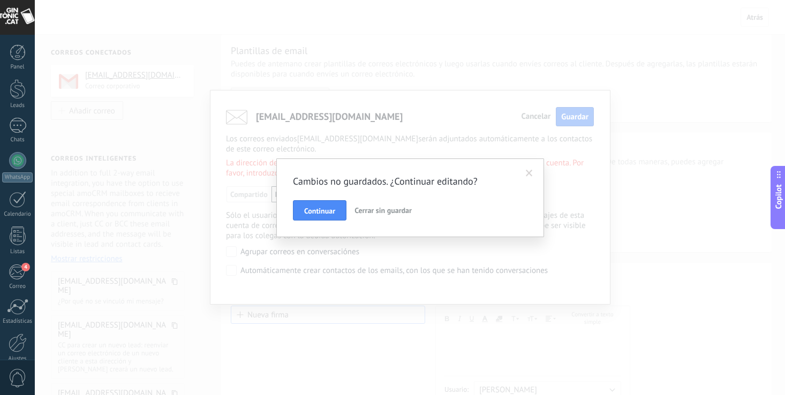
click at [389, 206] on span "Cerrar sin guardar" at bounding box center [383, 211] width 57 height 10
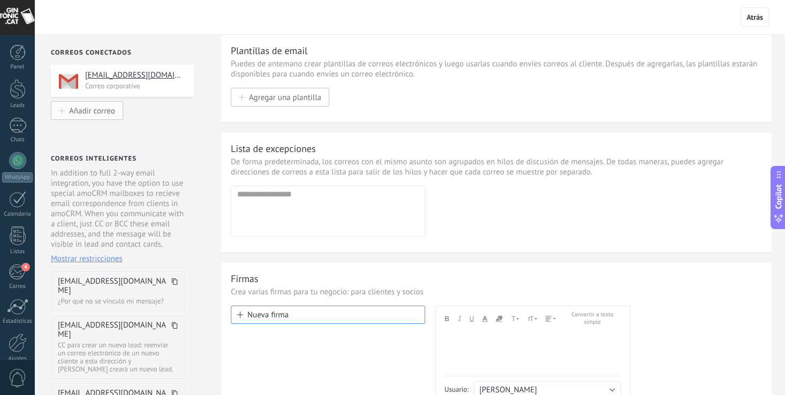
click at [103, 105] on button "Añadir correo" at bounding box center [87, 110] width 72 height 19
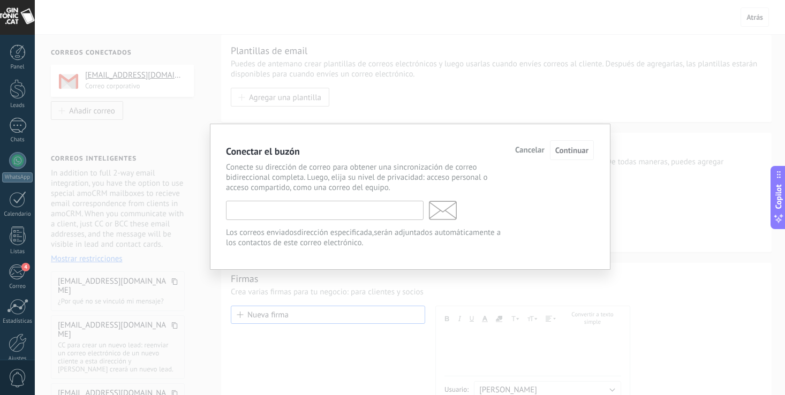
click at [287, 211] on input "text" at bounding box center [325, 210] width 198 height 19
type input "**********"
click at [576, 147] on span "Continuar" at bounding box center [572, 151] width 33 height 10
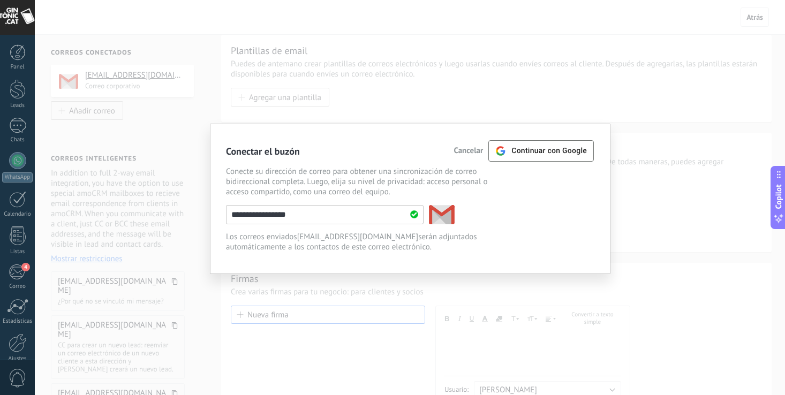
click at [504, 179] on p "Conecte su dirección de correo para obtener una sincronización de correo bidire…" at bounding box center [367, 182] width 282 height 31
click at [506, 147] on icon at bounding box center [501, 151] width 11 height 11
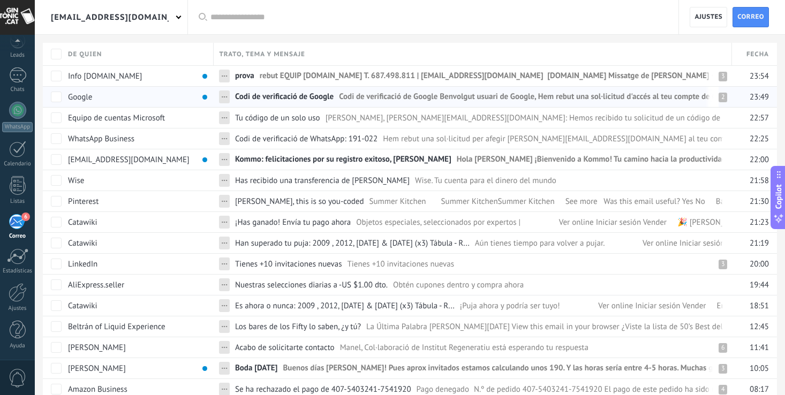
click at [93, 89] on div "Google" at bounding box center [136, 97] width 146 height 20
click at [270, 97] on span "Codi de verificació de Google" at bounding box center [284, 100] width 99 height 16
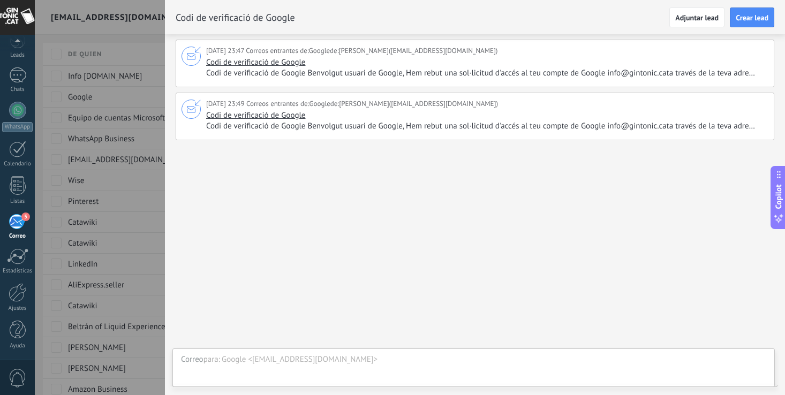
click at [49, 86] on div at bounding box center [392, 197] width 785 height 395
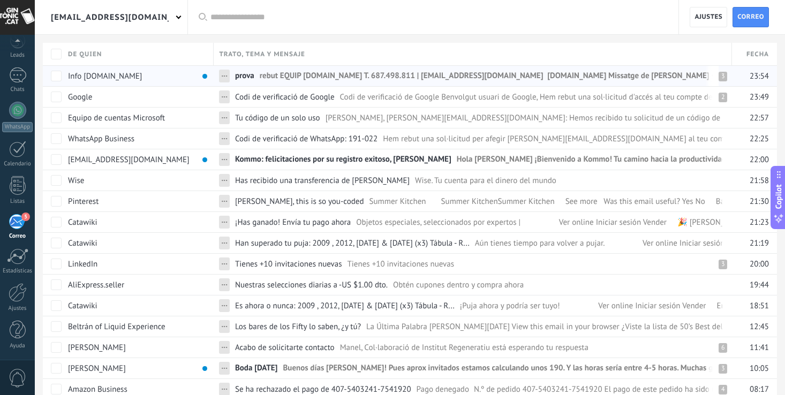
click at [104, 74] on span "Info [DOMAIN_NAME]" at bounding box center [105, 76] width 74 height 10
click at [130, 72] on div "Info [DOMAIN_NAME]" at bounding box center [136, 76] width 146 height 20
click at [248, 77] on span "prova" at bounding box center [244, 79] width 19 height 16
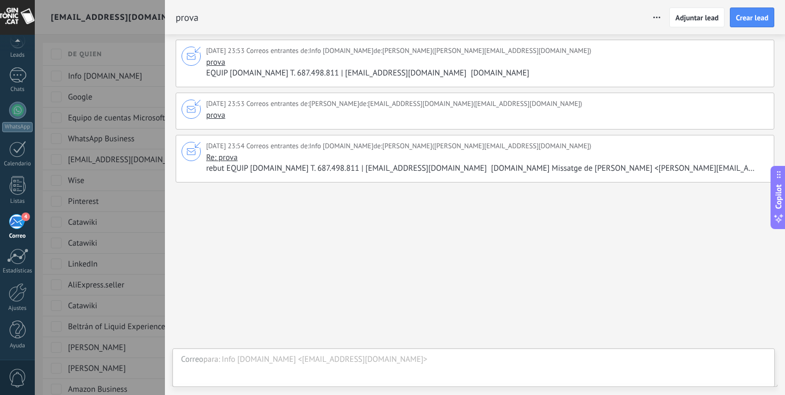
click at [151, 58] on div at bounding box center [392, 197] width 785 height 395
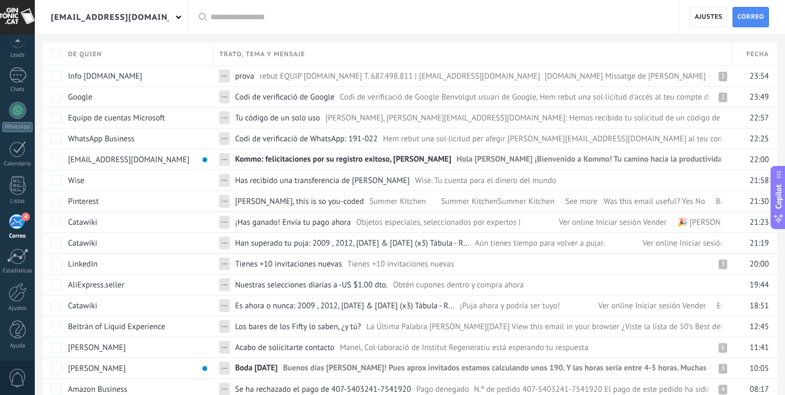
click at [18, 227] on div "4" at bounding box center [18, 222] width 18 height 16
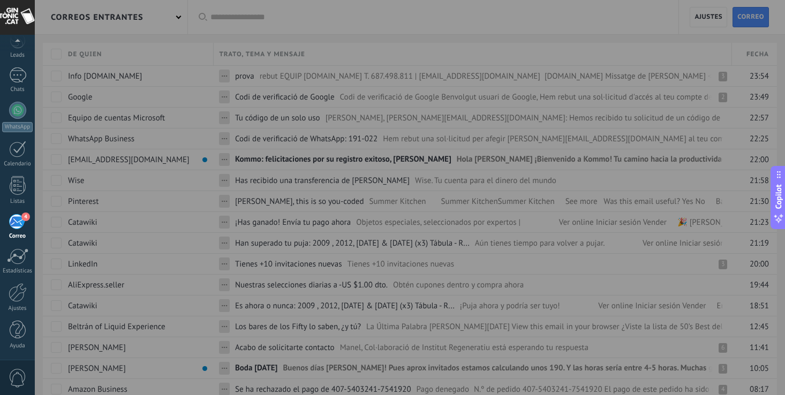
click at [18, 220] on div "4" at bounding box center [18, 222] width 18 height 16
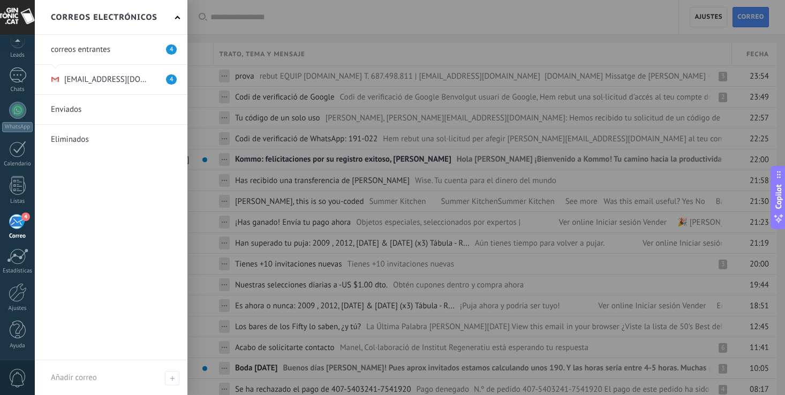
click at [60, 77] on link at bounding box center [111, 79] width 153 height 29
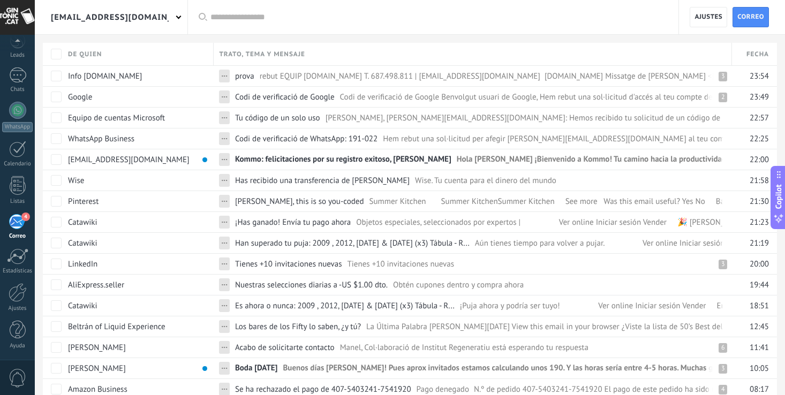
click at [20, 222] on div "4" at bounding box center [18, 222] width 18 height 16
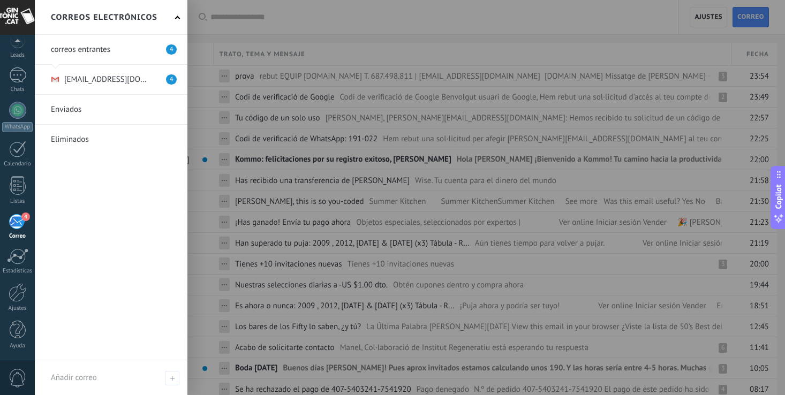
click at [91, 45] on link at bounding box center [111, 49] width 153 height 29
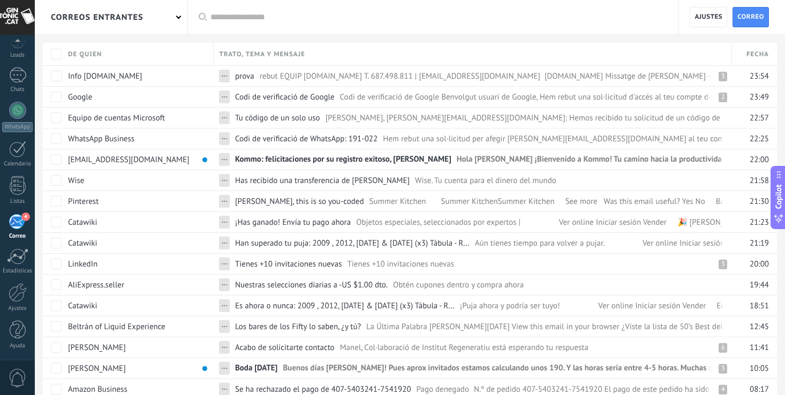
click at [132, 18] on div "correos entrantes" at bounding box center [97, 17] width 93 height 34
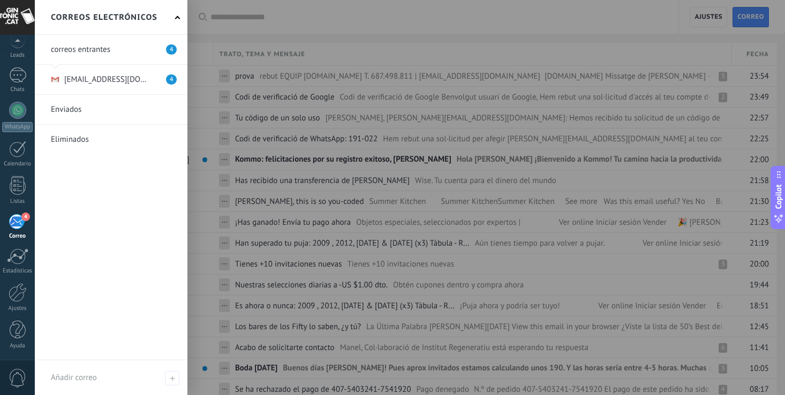
click at [96, 49] on link at bounding box center [111, 49] width 153 height 29
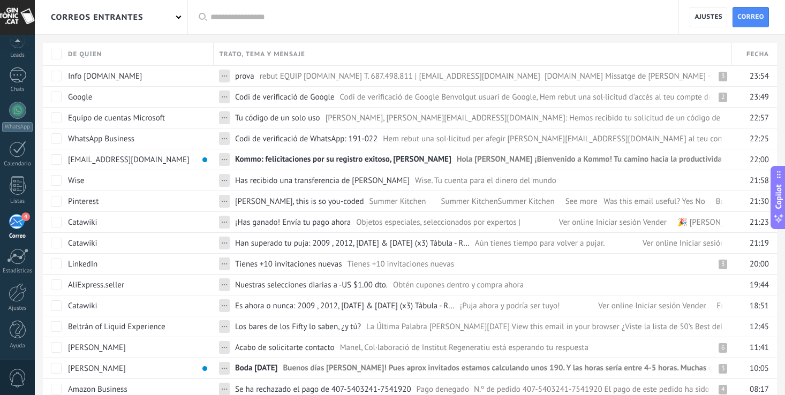
click at [20, 226] on div "4" at bounding box center [18, 222] width 18 height 16
click at [19, 222] on div "4" at bounding box center [18, 222] width 18 height 16
click at [19, 219] on div "4" at bounding box center [18, 222] width 18 height 16
click at [13, 290] on div at bounding box center [18, 292] width 18 height 19
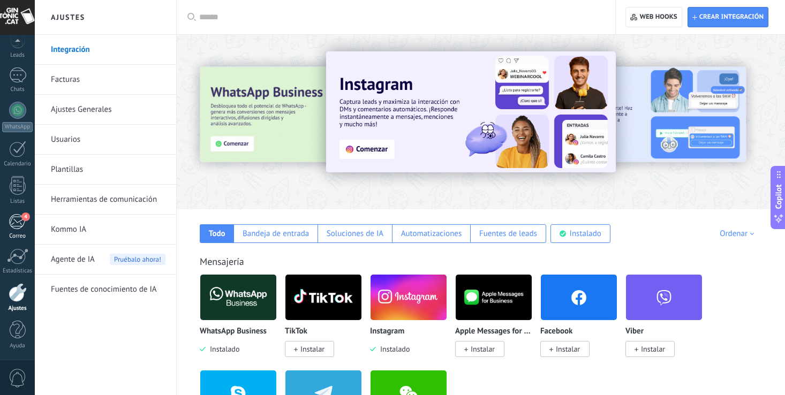
click at [16, 220] on div "4" at bounding box center [18, 222] width 18 height 16
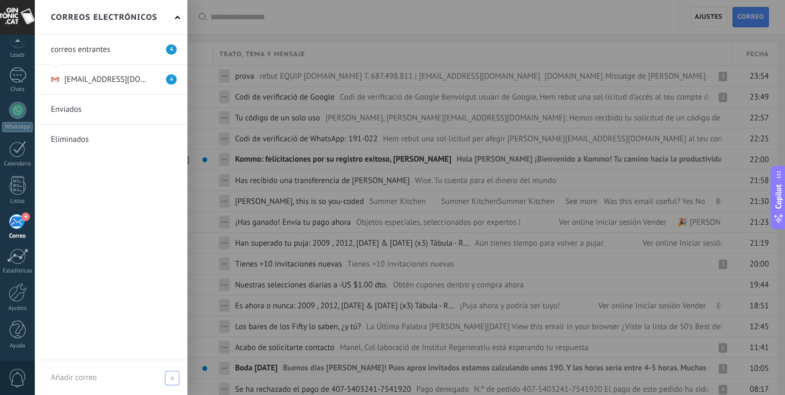
click at [174, 377] on icon at bounding box center [172, 378] width 5 height 5
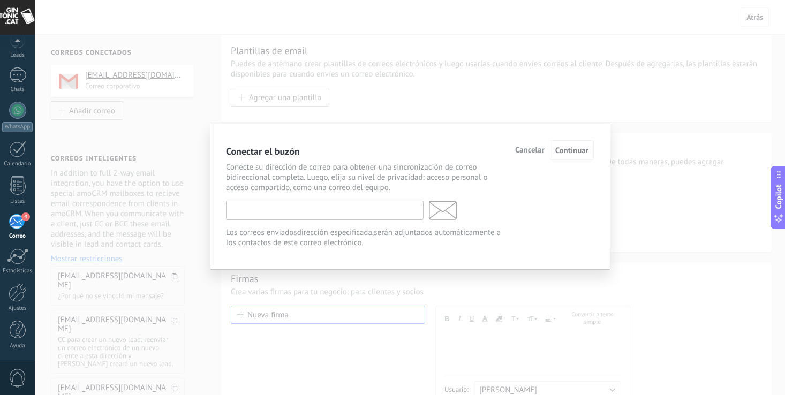
click at [312, 215] on input "text" at bounding box center [325, 210] width 198 height 19
type input "**********"
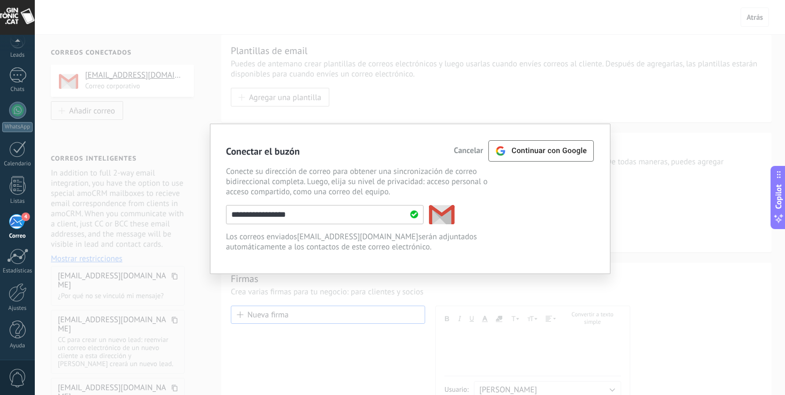
click at [466, 146] on div "Cancelar Continuar Continuar con Google" at bounding box center [524, 150] width 140 height 21
click at [462, 153] on span "Cancelar" at bounding box center [468, 151] width 29 height 8
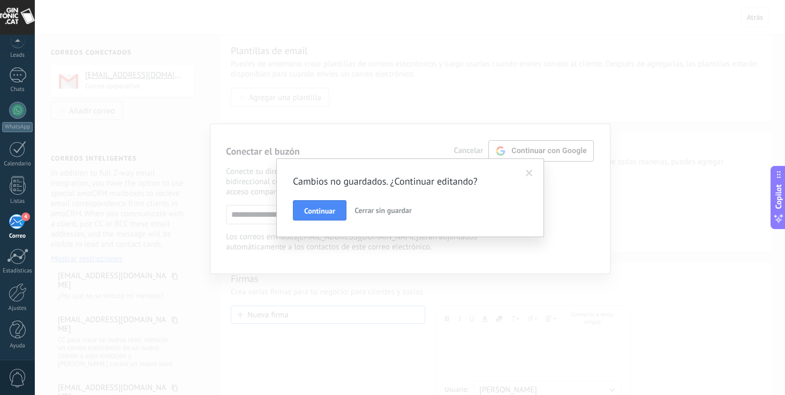
click at [393, 207] on span "Cerrar sin guardar" at bounding box center [383, 211] width 57 height 10
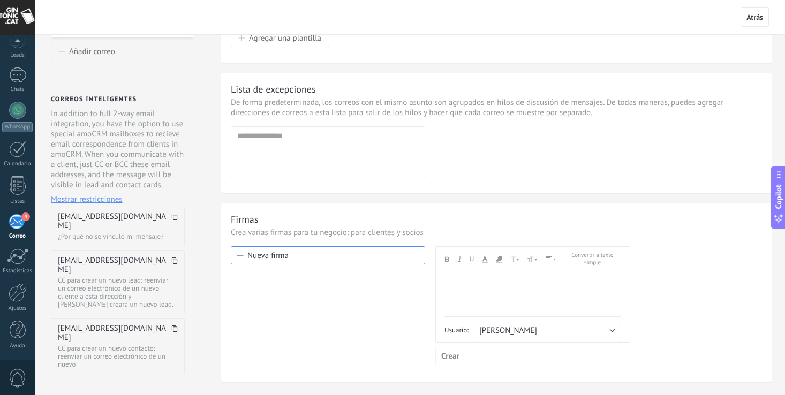
scroll to position [5, 0]
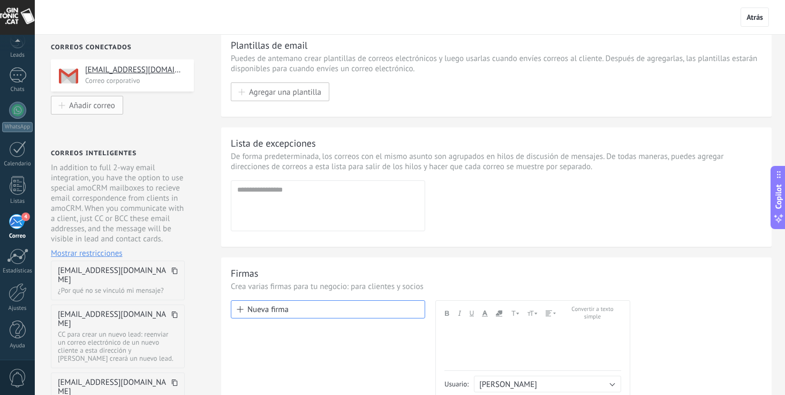
click at [97, 107] on span "Añadir correo" at bounding box center [92, 105] width 46 height 9
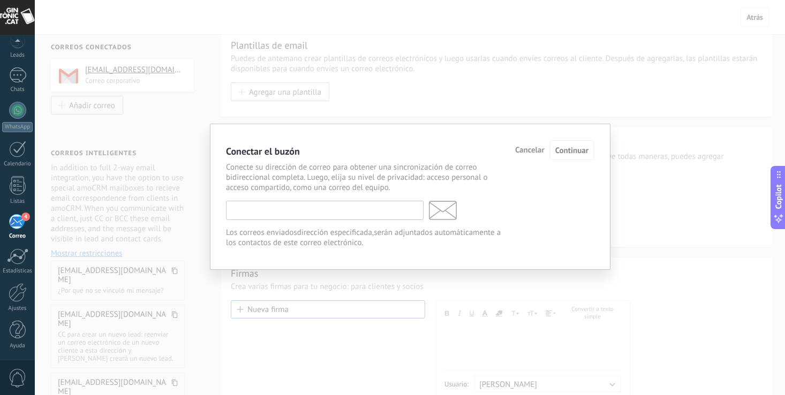
click at [296, 215] on input "text" at bounding box center [325, 210] width 198 height 19
type input "**********"
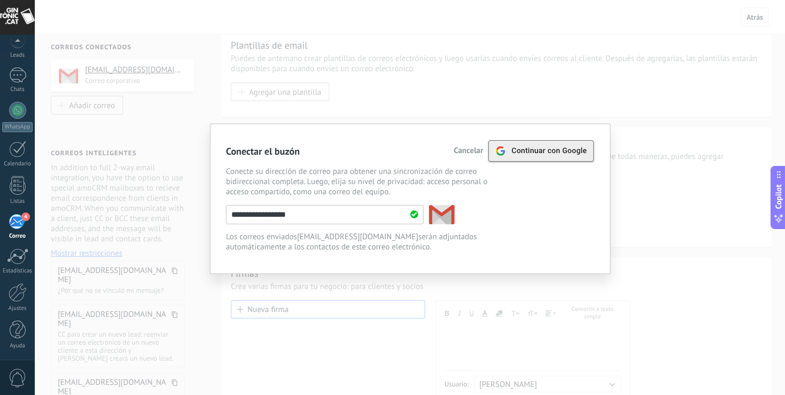
click at [561, 154] on span "Continuar con Google" at bounding box center [550, 151] width 76 height 9
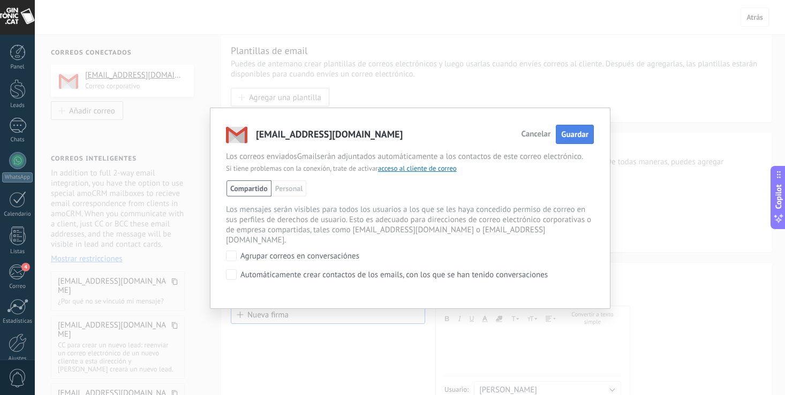
click at [568, 129] on button "Guardar" at bounding box center [575, 135] width 38 height 20
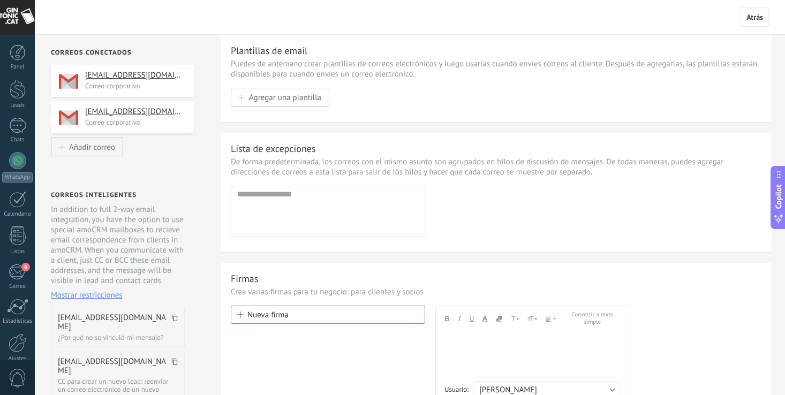
click at [99, 110] on h4 "[EMAIL_ADDRESS][DOMAIN_NAME]" at bounding box center [135, 112] width 101 height 11
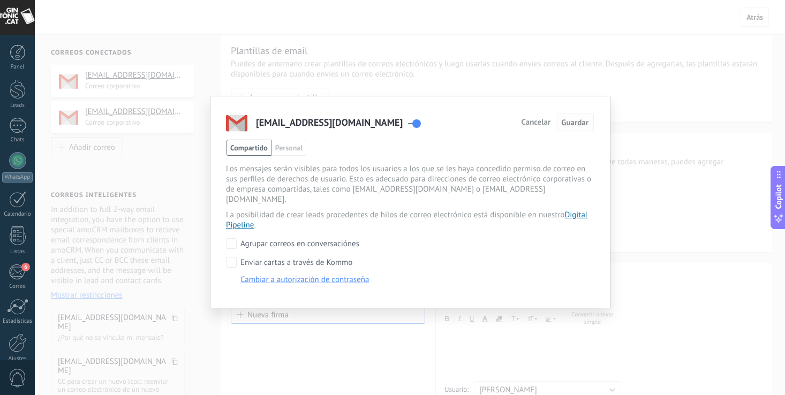
click at [578, 118] on span "Guardar" at bounding box center [574, 123] width 27 height 10
click at [573, 121] on span "Guardar" at bounding box center [574, 123] width 27 height 10
click at [364, 349] on div "[EMAIL_ADDRESS][DOMAIN_NAME] Cancelar Guardar Compartido Personal [PERSON_NAME]…" at bounding box center [410, 197] width 751 height 395
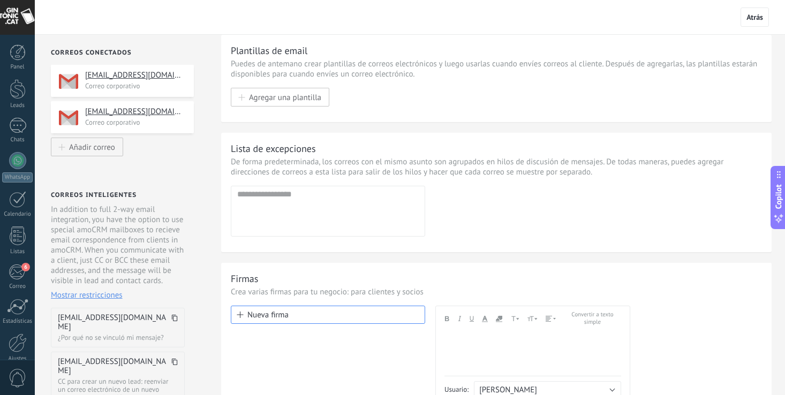
click at [130, 80] on h4 "[EMAIL_ADDRESS][DOMAIN_NAME]" at bounding box center [135, 75] width 101 height 11
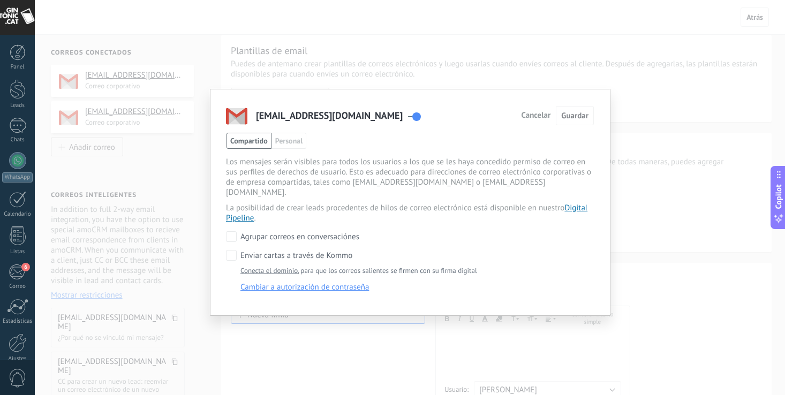
click at [533, 117] on span "Cancelar" at bounding box center [535, 116] width 29 height 8
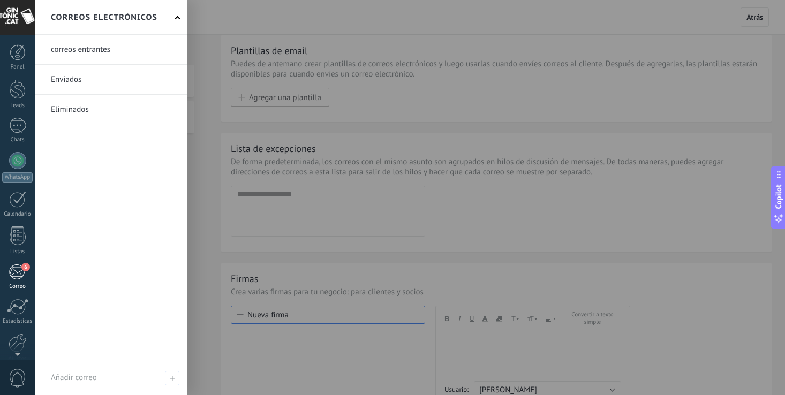
click at [18, 268] on div "6" at bounding box center [18, 272] width 18 height 16
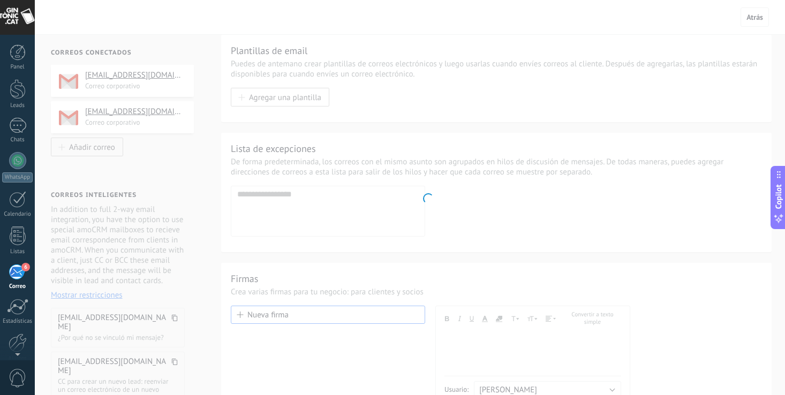
scroll to position [50, 0]
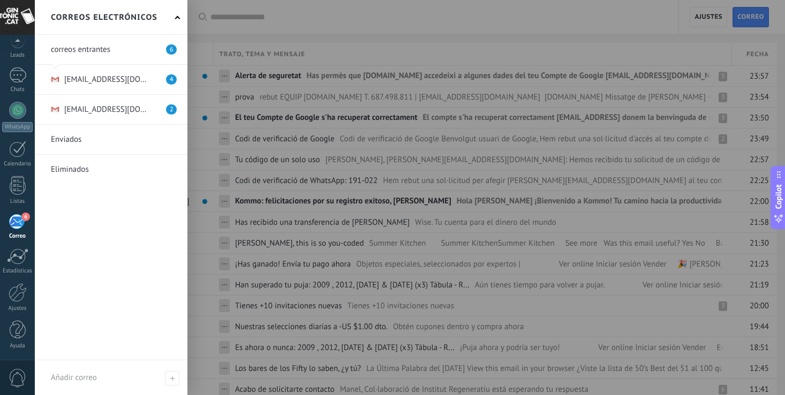
click at [78, 104] on link at bounding box center [111, 109] width 153 height 29
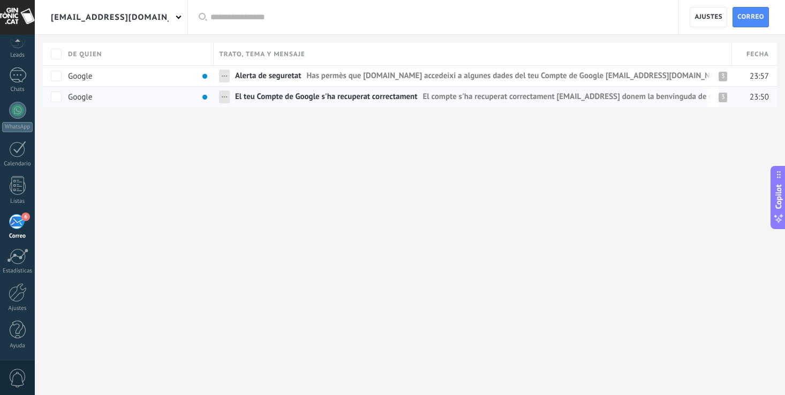
click at [284, 92] on span "El teu Compte de Google s'ha recuperat correctament" at bounding box center [326, 100] width 183 height 16
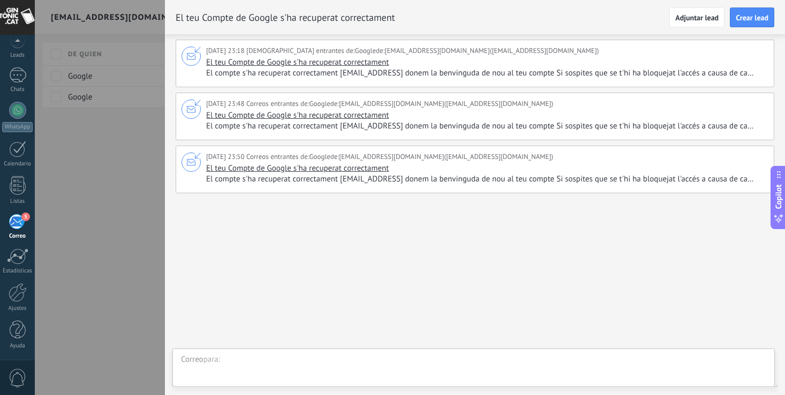
click at [102, 132] on div at bounding box center [392, 197] width 785 height 395
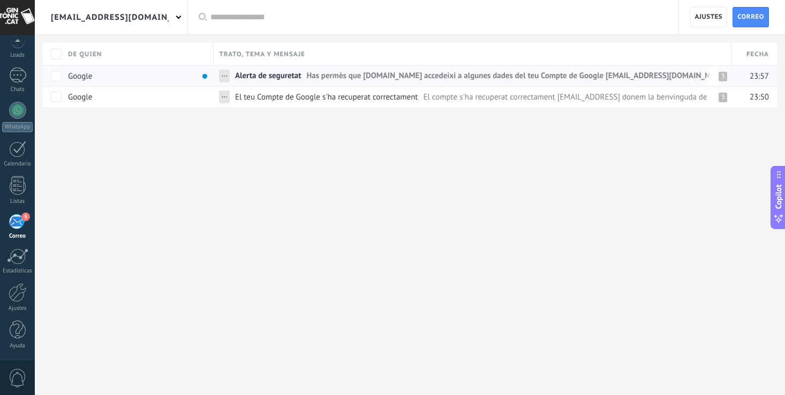
click at [262, 76] on span "Alerta de seguretat" at bounding box center [268, 79] width 66 height 16
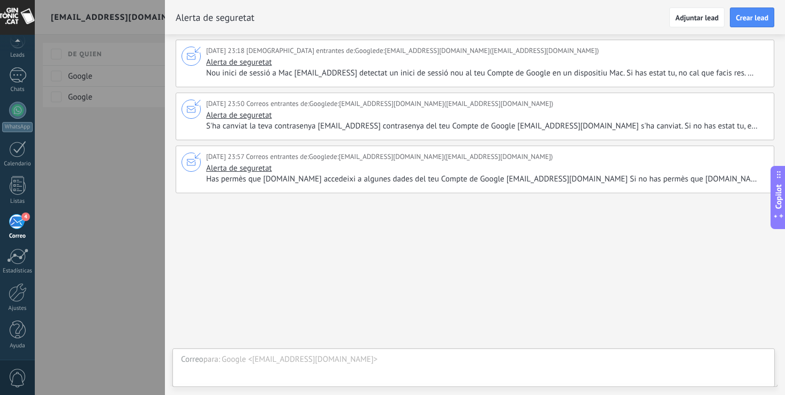
click at [302, 126] on span "S'ha canviat la teva contrasenya [EMAIL_ADDRESS] contrasenya del teu Compte de …" at bounding box center [486, 126] width 560 height 11
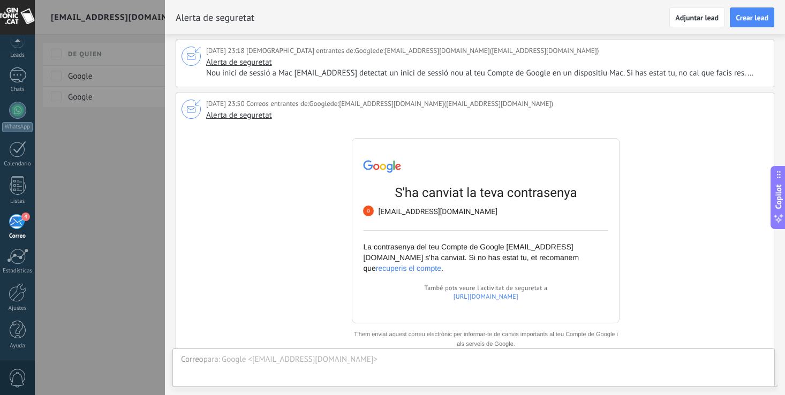
click at [126, 198] on div at bounding box center [392, 197] width 785 height 395
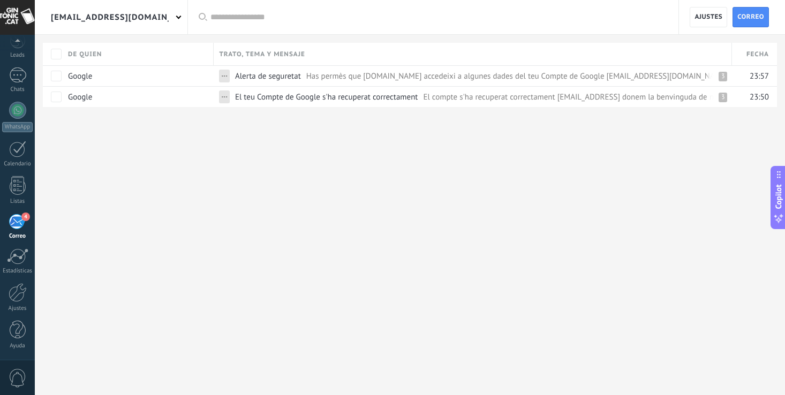
click at [167, 16] on div "[EMAIL_ADDRESS][DOMAIN_NAME]" at bounding box center [111, 17] width 153 height 34
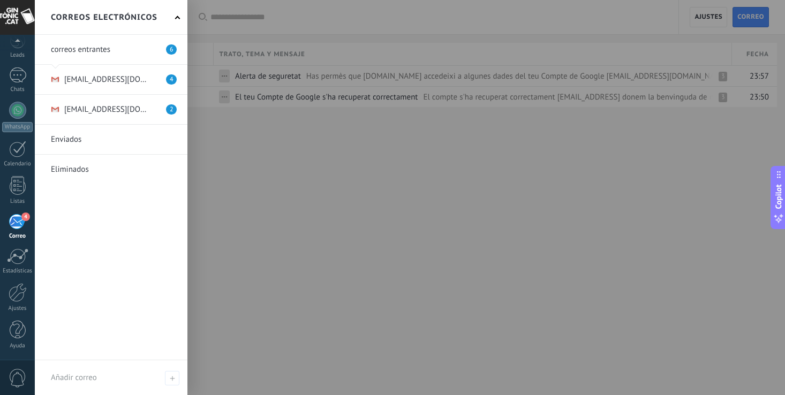
click at [68, 107] on link at bounding box center [111, 109] width 153 height 29
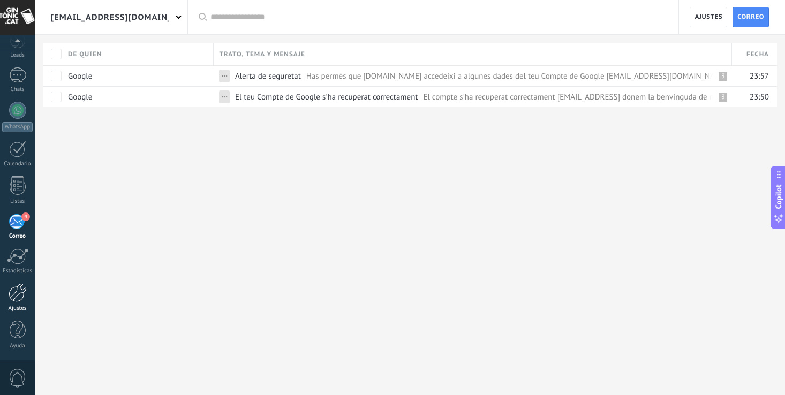
click at [14, 298] on div at bounding box center [18, 292] width 18 height 19
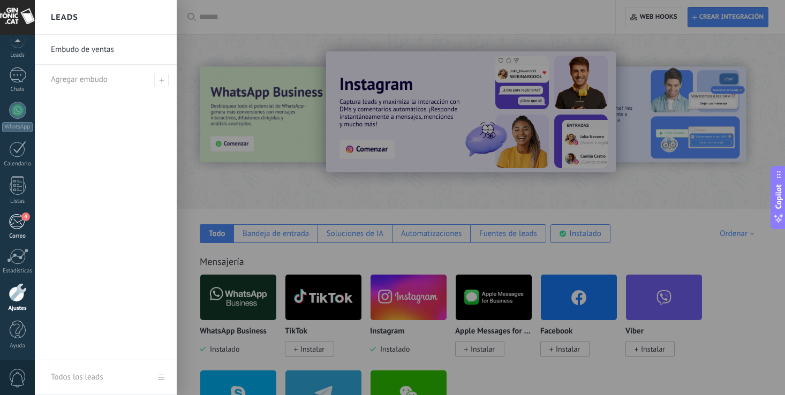
click at [16, 222] on div "4" at bounding box center [18, 222] width 18 height 16
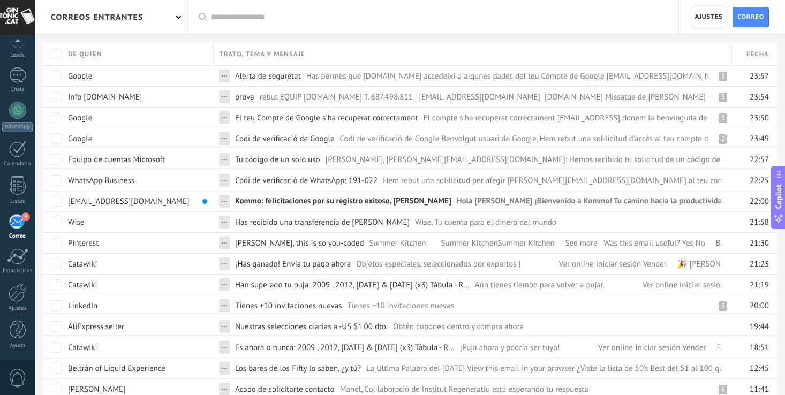
click at [141, 10] on div "correos entrantes" at bounding box center [97, 17] width 93 height 34
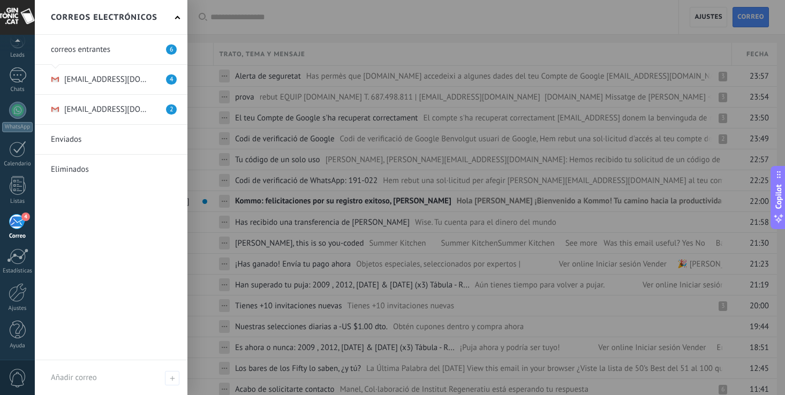
click at [123, 79] on link at bounding box center [111, 79] width 153 height 29
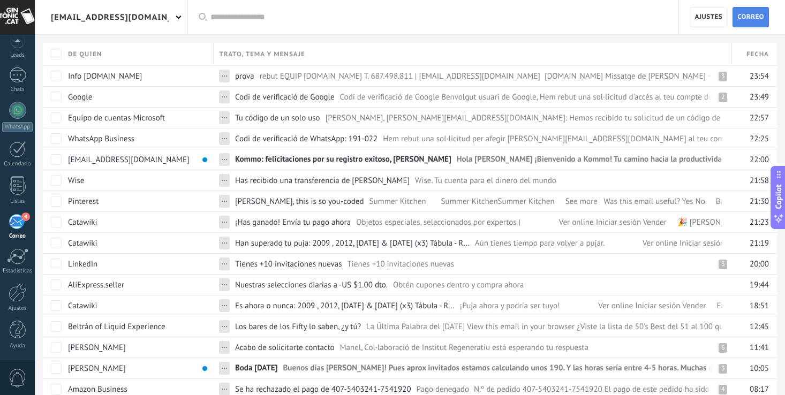
click at [753, 24] on span "Correo" at bounding box center [751, 17] width 27 height 19
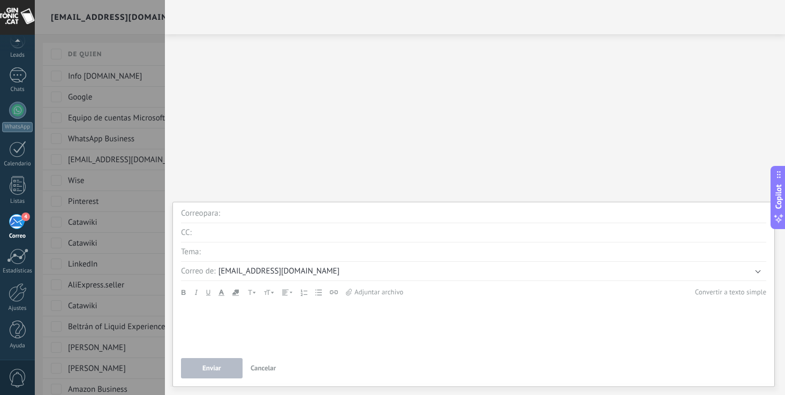
click at [758, 266] on button "[EMAIL_ADDRESS][DOMAIN_NAME]" at bounding box center [493, 271] width 548 height 13
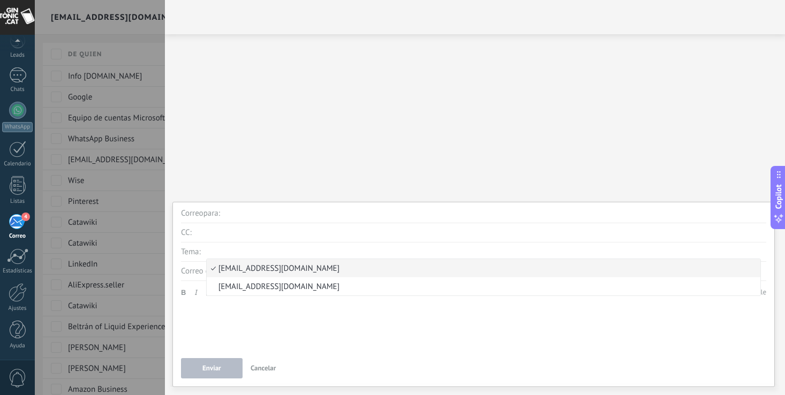
click at [749, 271] on span "[EMAIL_ADDRESS][DOMAIN_NAME]" at bounding box center [482, 269] width 551 height 10
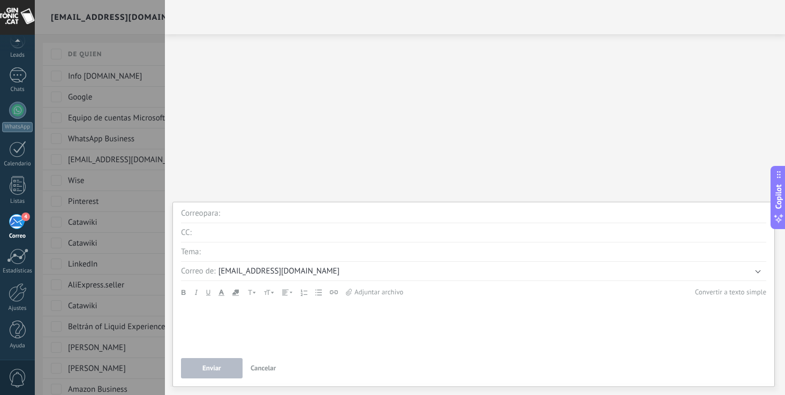
click at [264, 368] on span "Cancelar" at bounding box center [264, 368] width 26 height 9
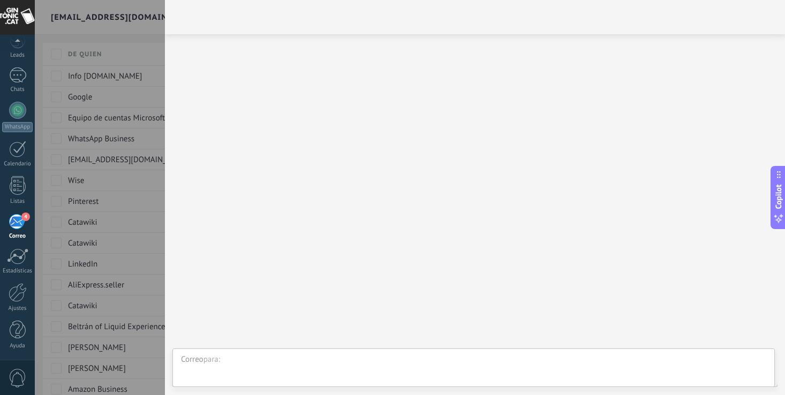
click at [142, 154] on div at bounding box center [392, 197] width 785 height 395
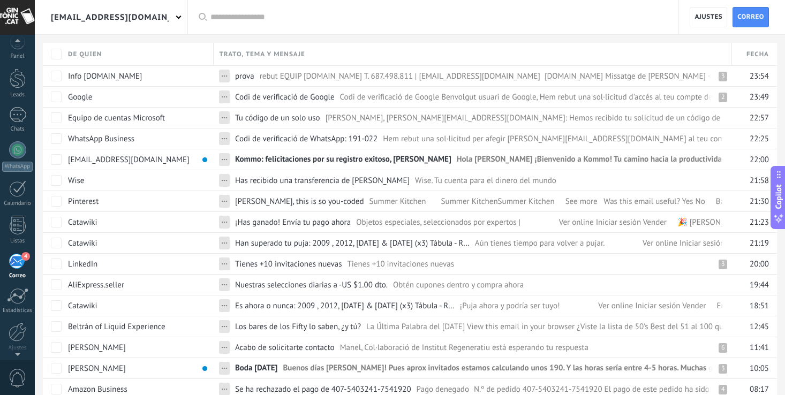
scroll to position [9, 0]
click at [18, 75] on div at bounding box center [18, 81] width 16 height 20
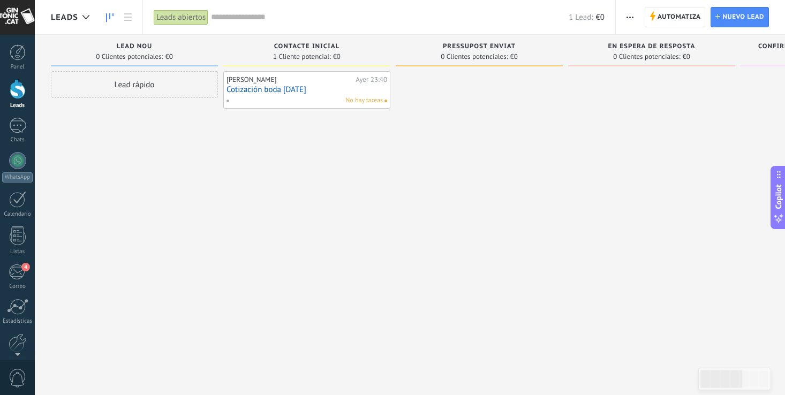
click at [309, 88] on link "Cotización boda [DATE]" at bounding box center [307, 89] width 161 height 9
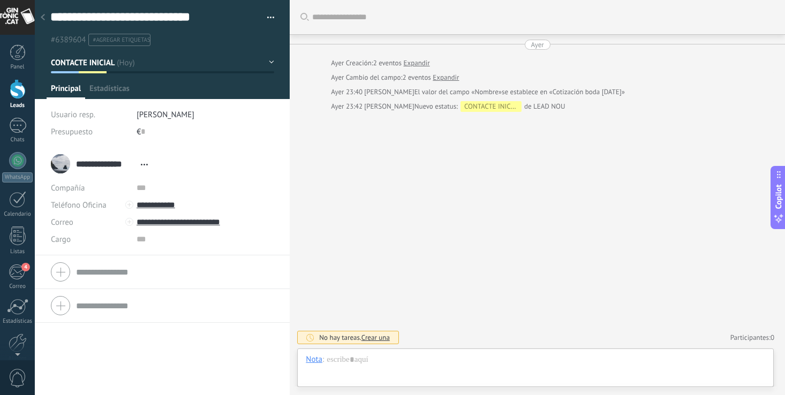
scroll to position [16, 0]
click at [383, 336] on span "Crear una" at bounding box center [376, 337] width 28 height 9
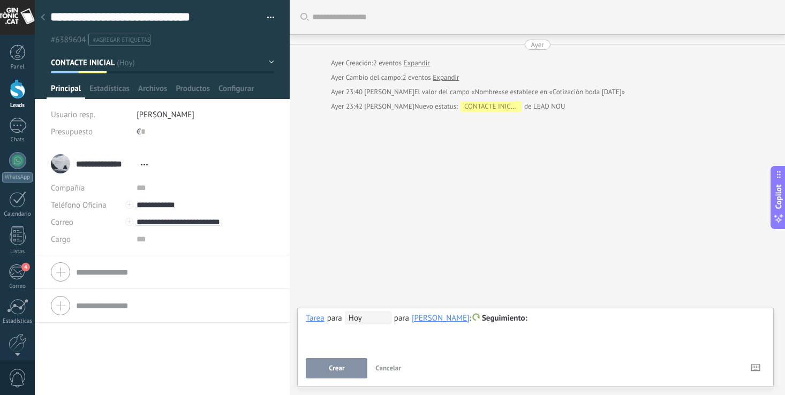
click at [396, 366] on span "Cancelar" at bounding box center [389, 368] width 26 height 9
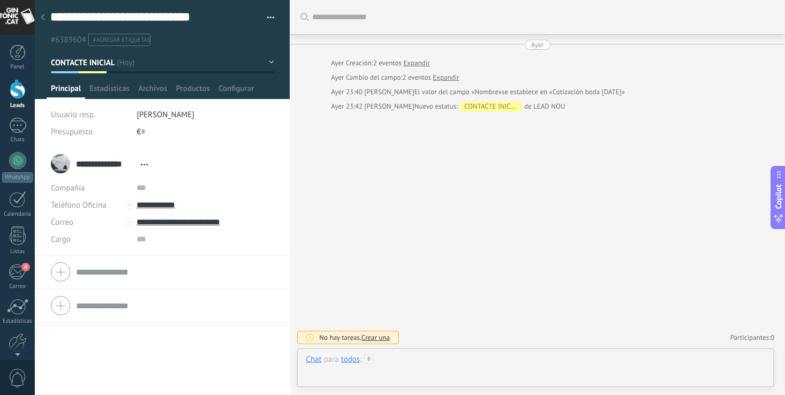
click at [414, 369] on div at bounding box center [536, 371] width 460 height 32
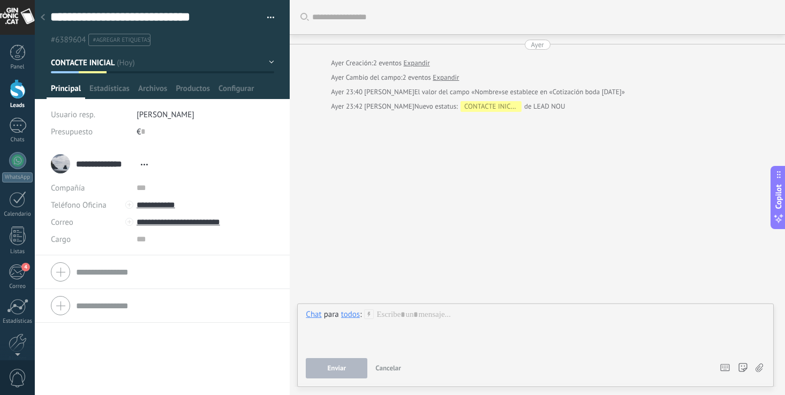
click at [420, 266] on div "Buscar Carga más Ayer Ayer Creación: 2 eventos Expandir Ayer Cambio del campo: …" at bounding box center [538, 197] width 496 height 395
click at [399, 265] on div "Buscar Carga más Ayer Ayer Creación: 2 eventos Expandir Ayer Cambio del campo: …" at bounding box center [538, 197] width 496 height 395
